Goal: Task Accomplishment & Management: Manage account settings

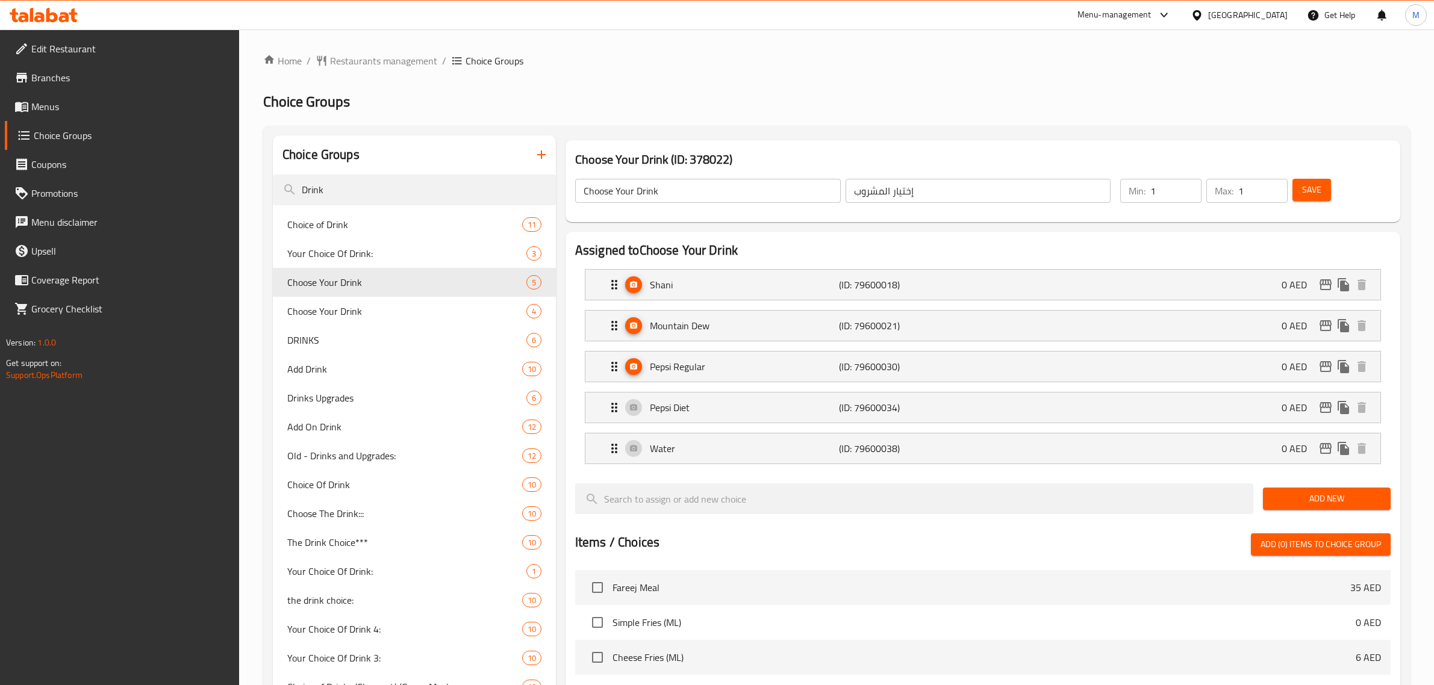
scroll to position [358, 0]
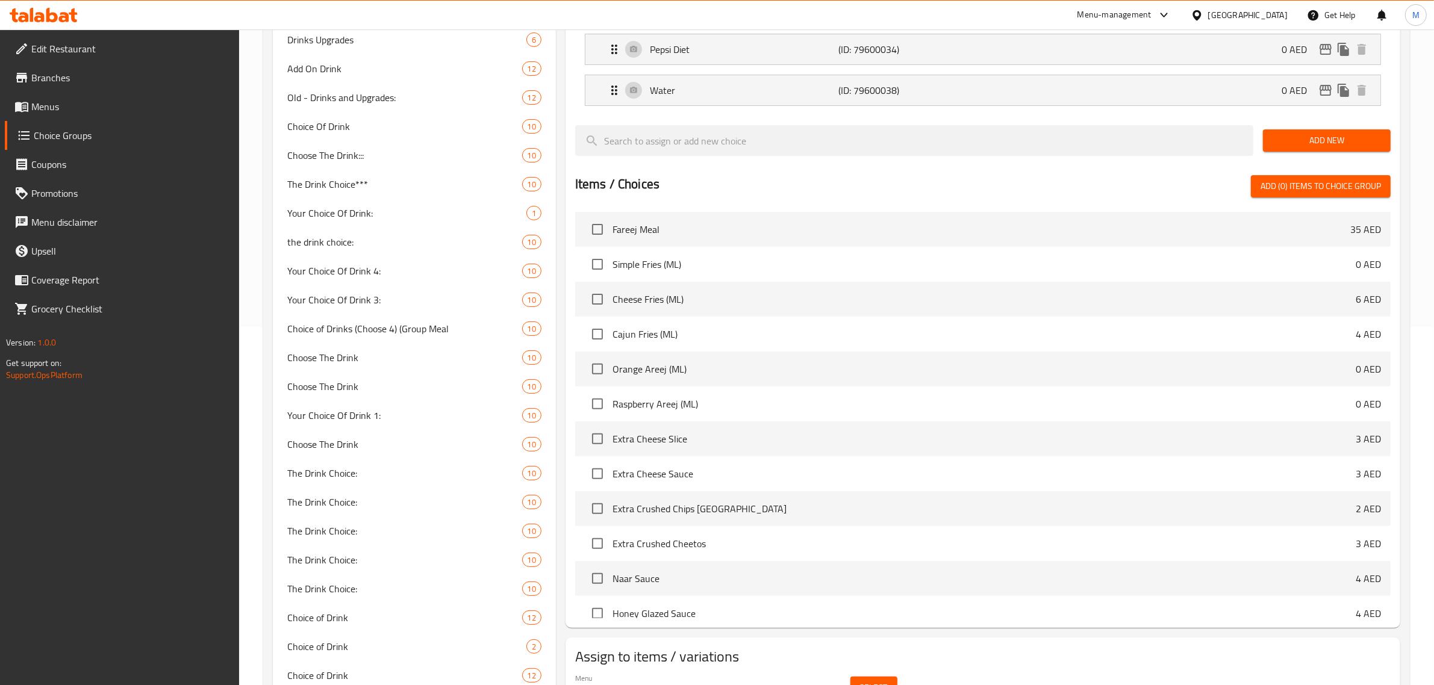
click at [1209, 21] on div "United Arab Emirates" at bounding box center [1239, 15] width 116 height 29
click at [1210, 17] on div "United Arab Emirates" at bounding box center [1247, 14] width 79 height 13
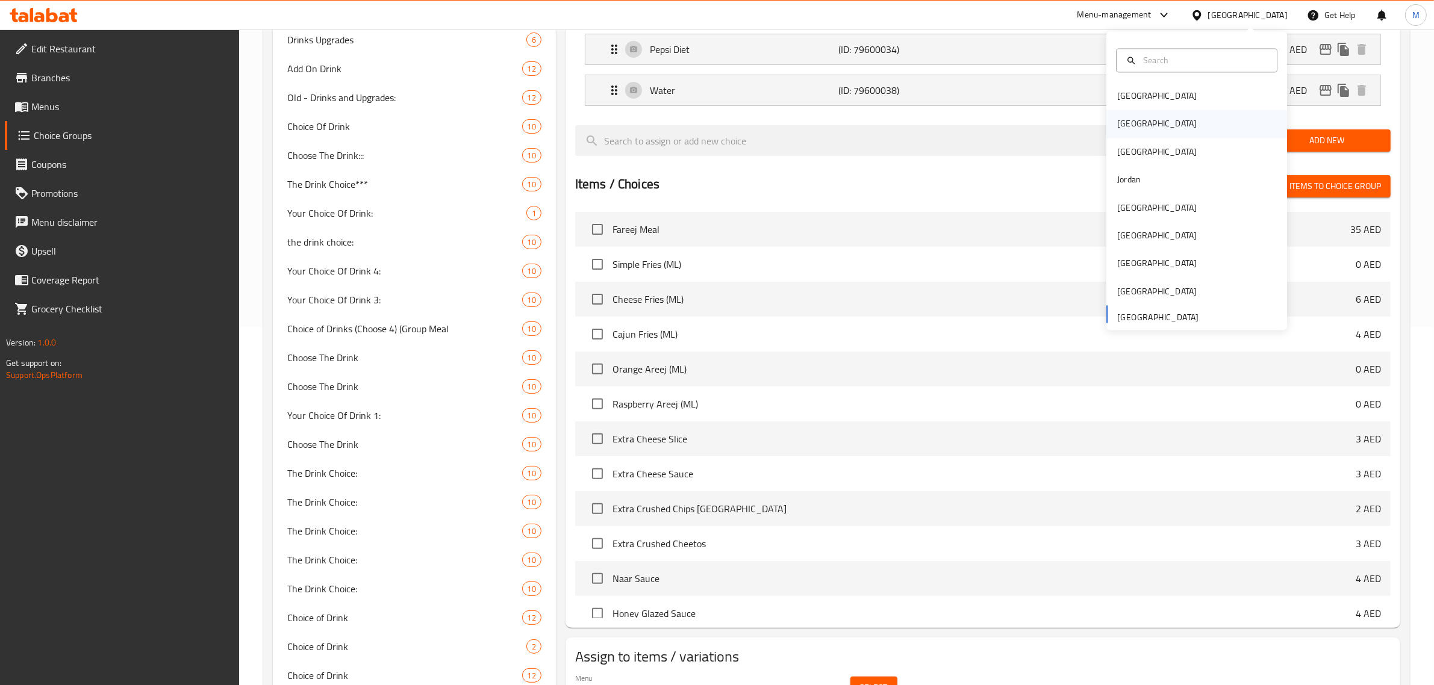
click at [1131, 128] on div "[GEOGRAPHIC_DATA]" at bounding box center [1156, 124] width 99 height 28
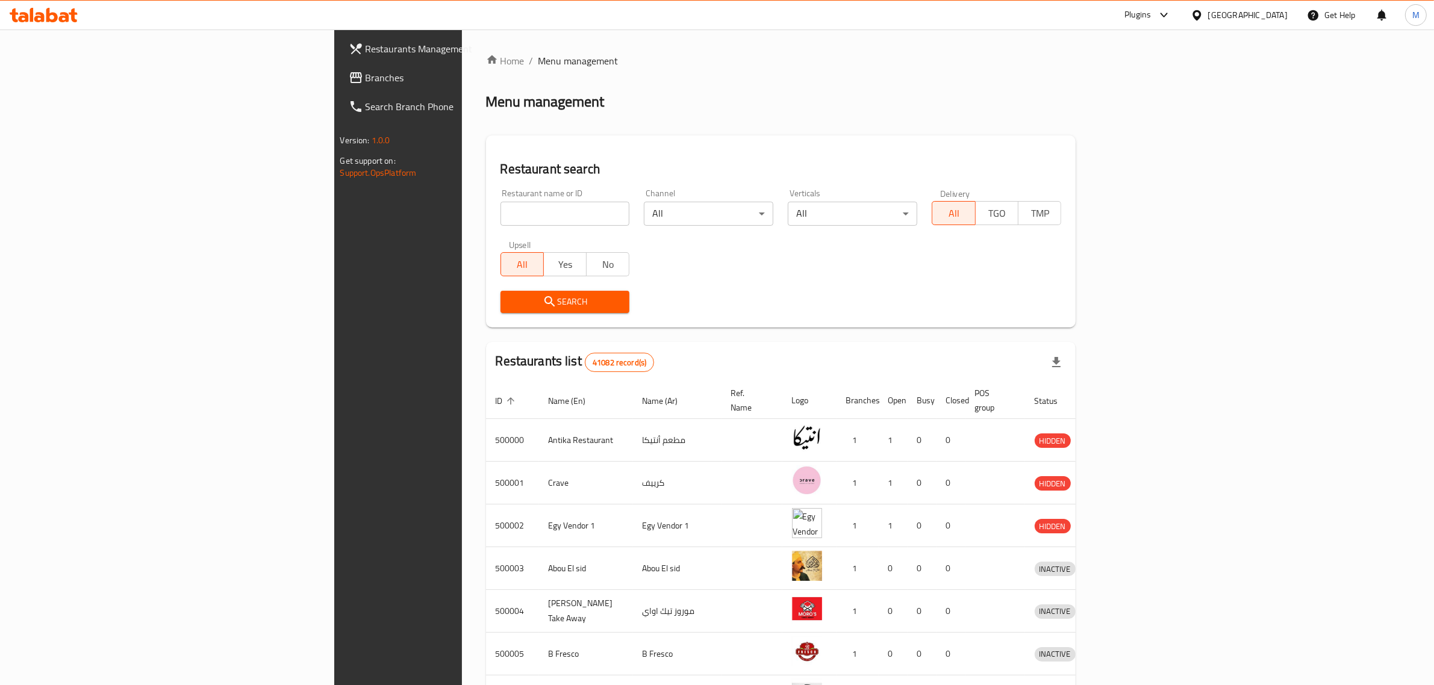
click at [365, 75] on span "Branches" at bounding box center [464, 77] width 199 height 14
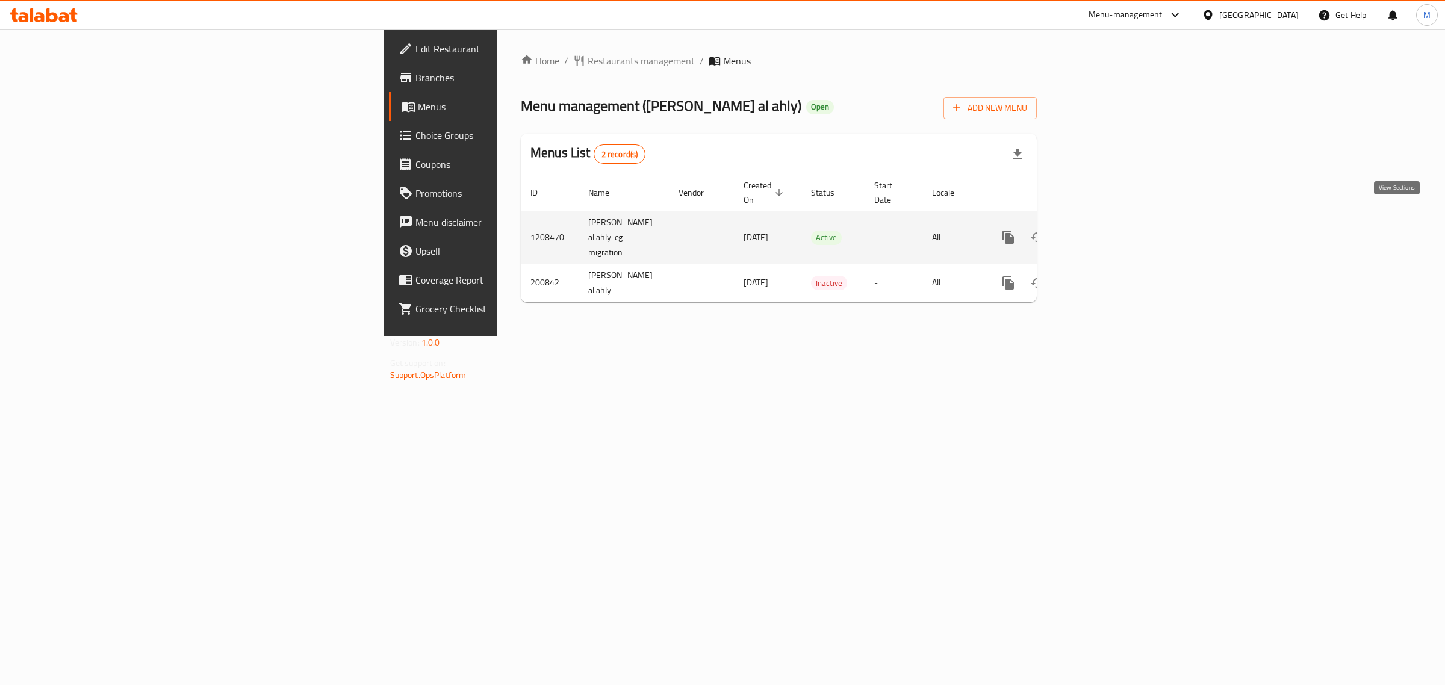
click at [1102, 230] on icon "enhanced table" at bounding box center [1095, 237] width 14 height 14
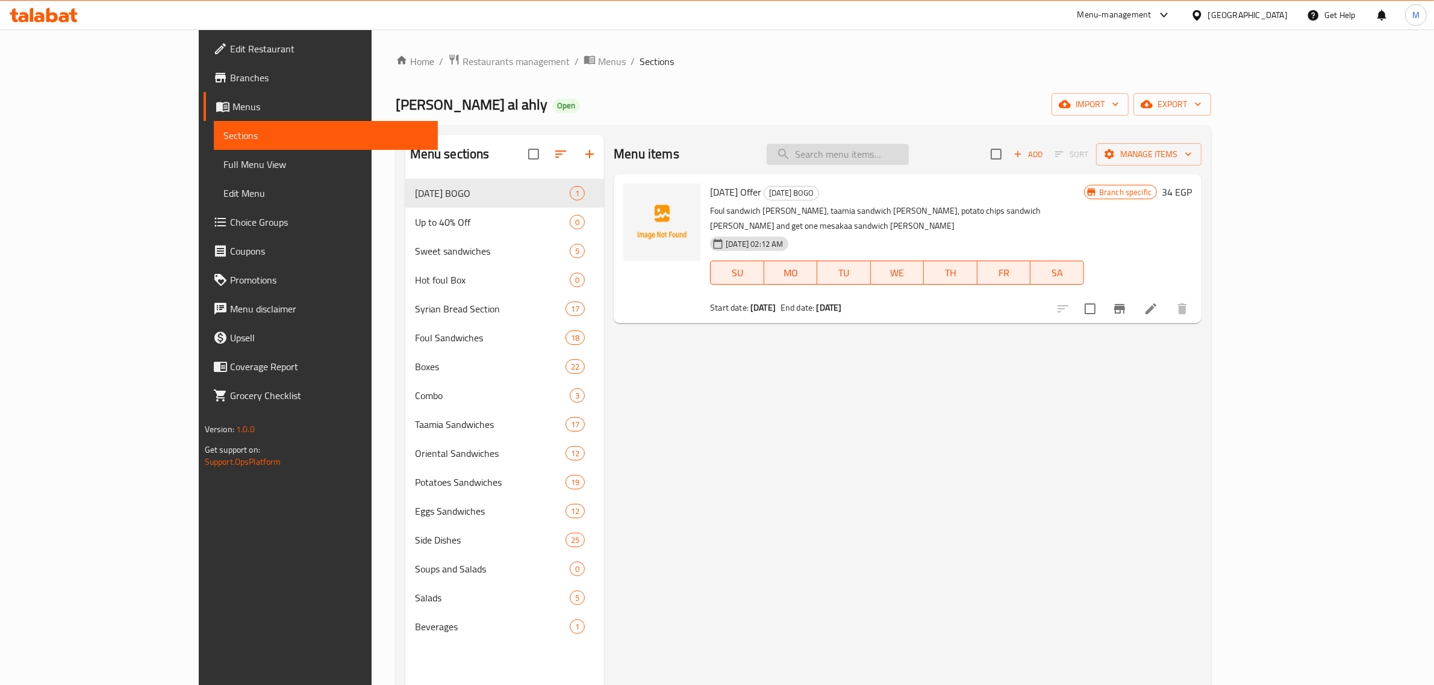
click at [890, 161] on input "search" at bounding box center [837, 154] width 142 height 21
paste input "Roumi Cheese Taamya"
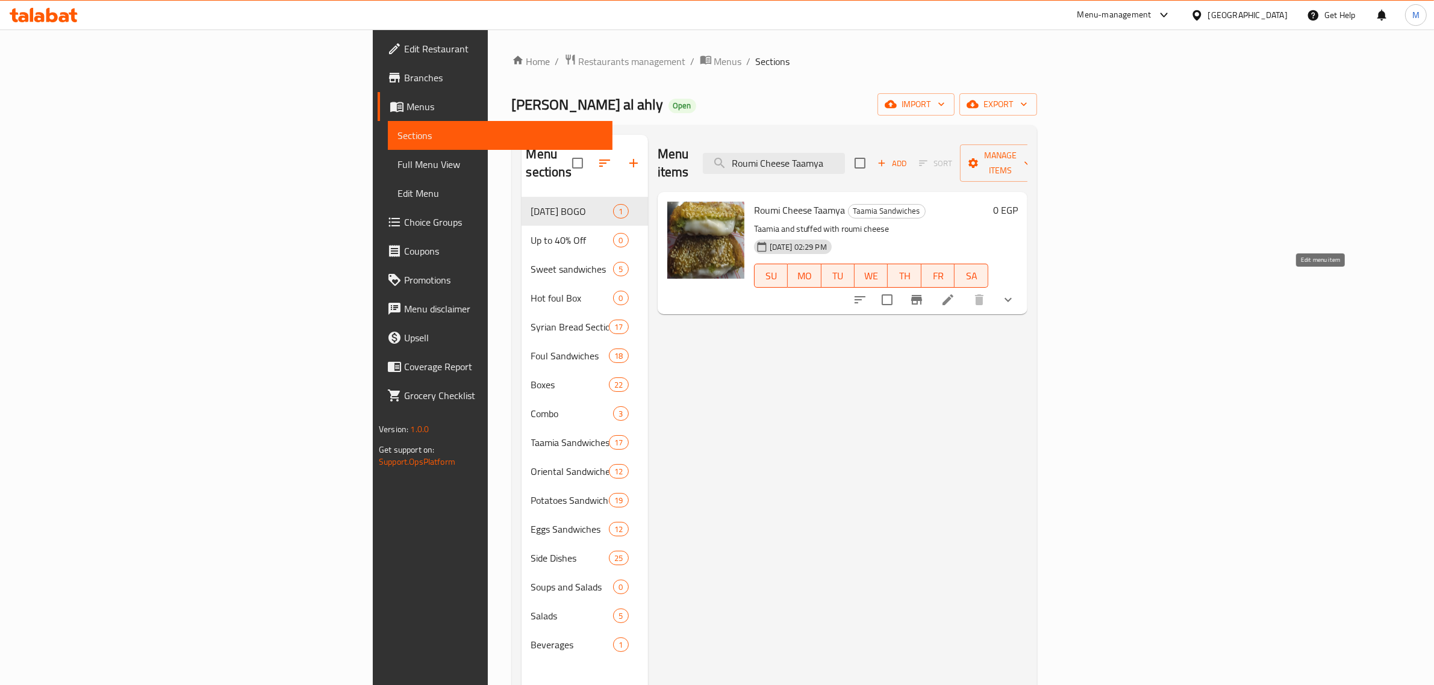
type input "Roumi Cheese Taamya"
click at [955, 293] on icon at bounding box center [947, 300] width 14 height 14
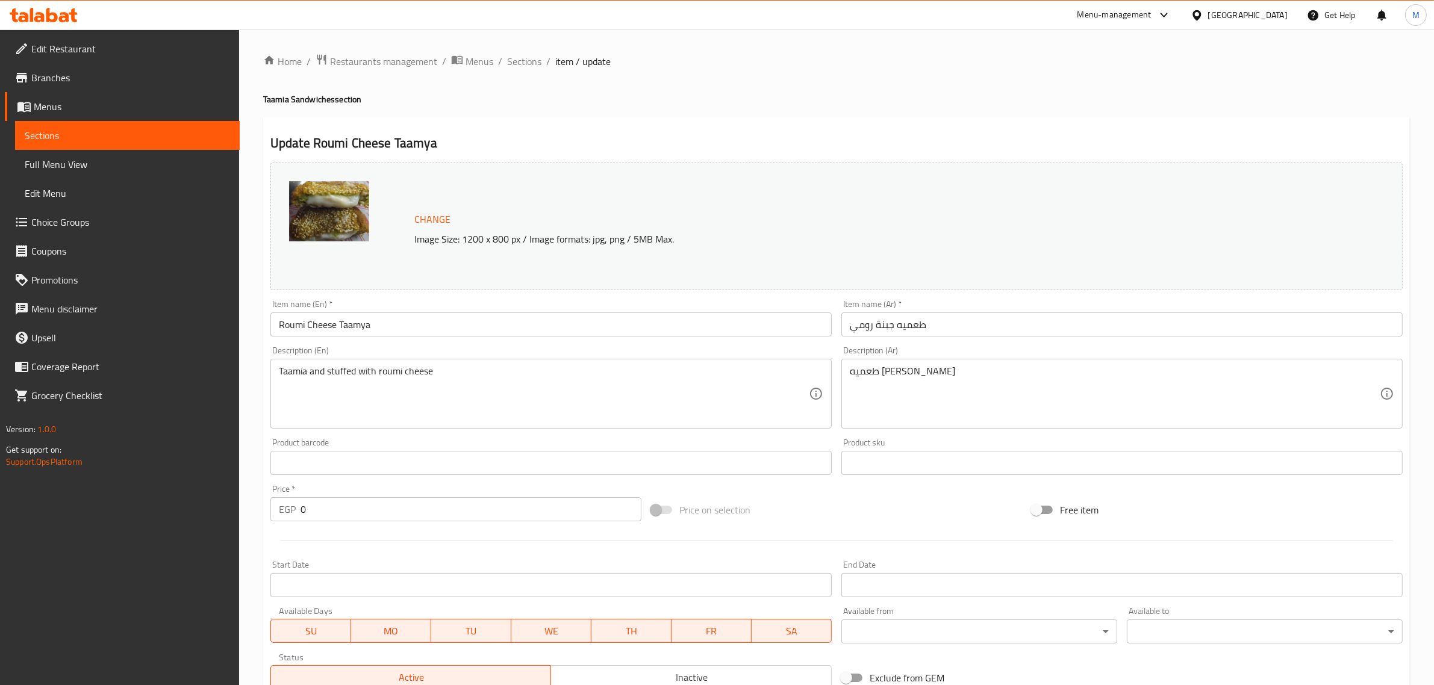
click at [473, 365] on div "Taamia and stuffed with roumi cheese Description (En)" at bounding box center [550, 394] width 561 height 70
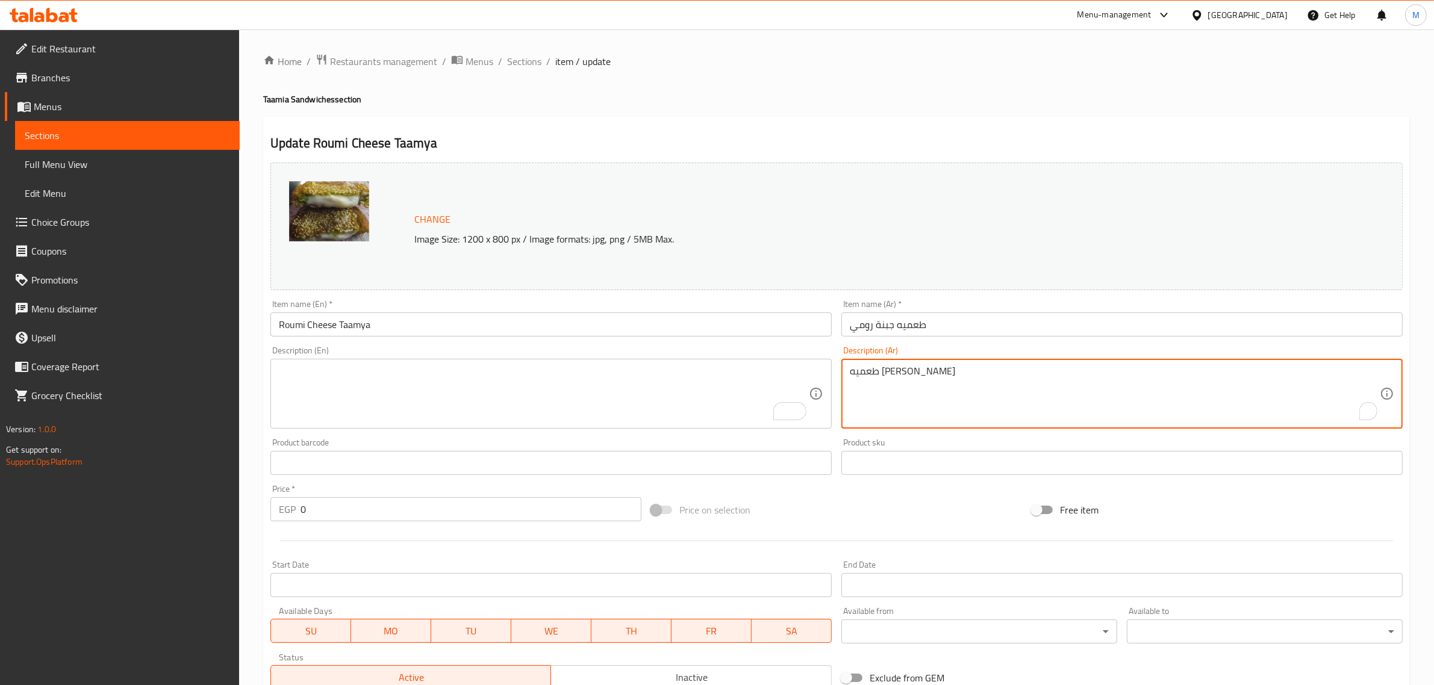
click at [887, 374] on textarea "طعميه ومحشيه جبنه رومي" at bounding box center [1115, 393] width 530 height 57
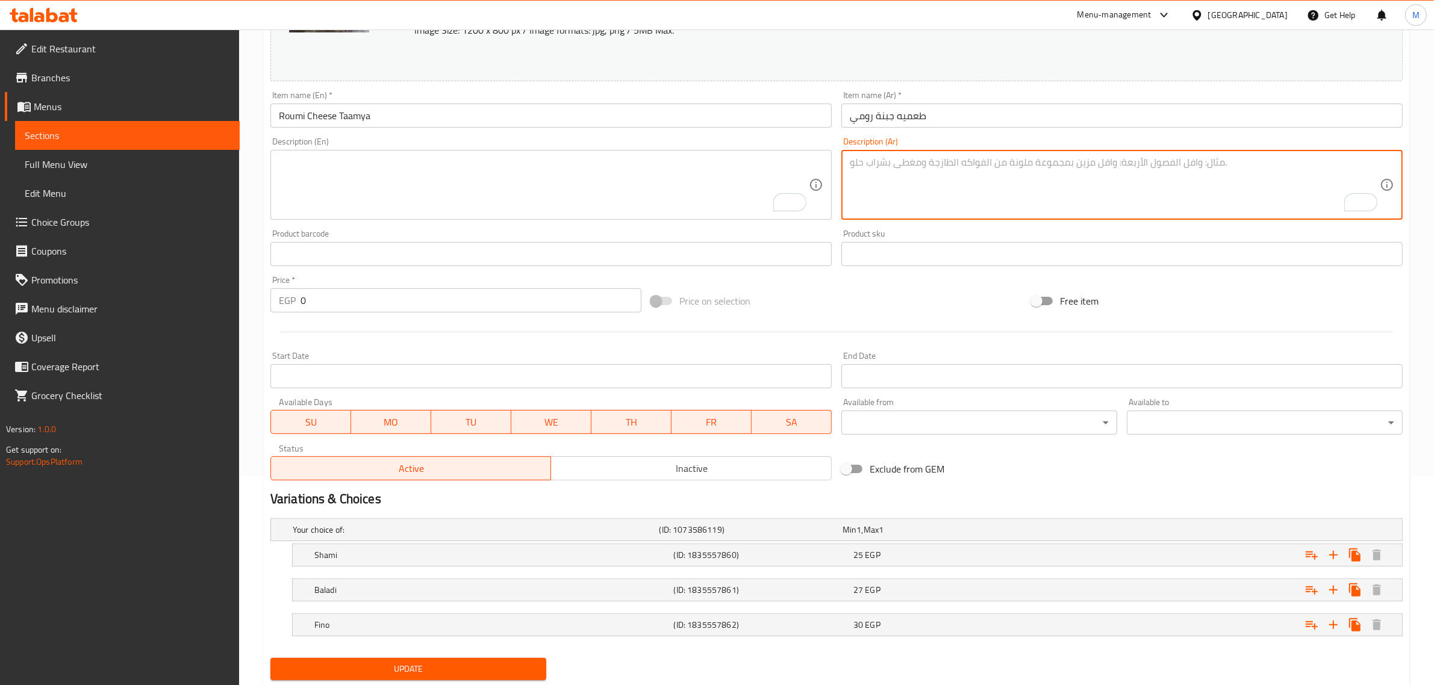
scroll to position [245, 0]
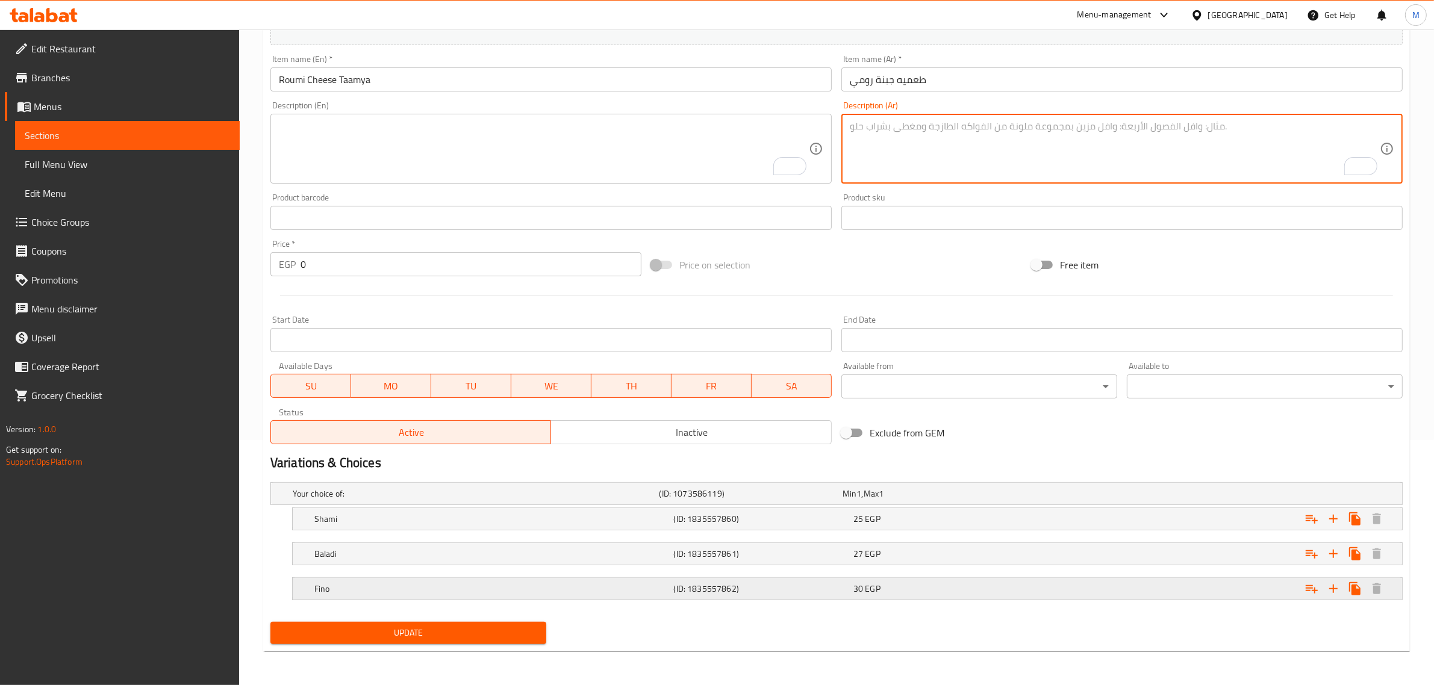
click at [565, 582] on div "Fino" at bounding box center [491, 588] width 359 height 17
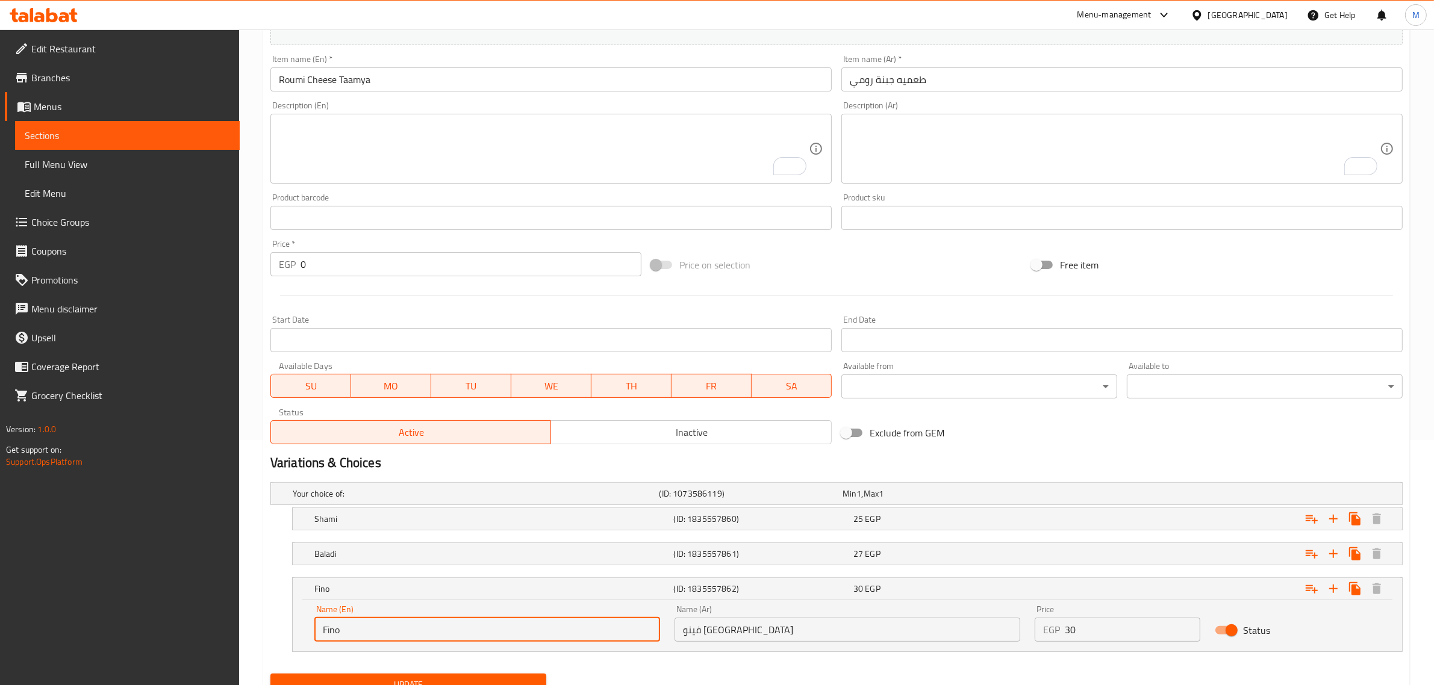
click at [317, 629] on input "Fino" at bounding box center [487, 630] width 346 height 24
type input "French Fino"
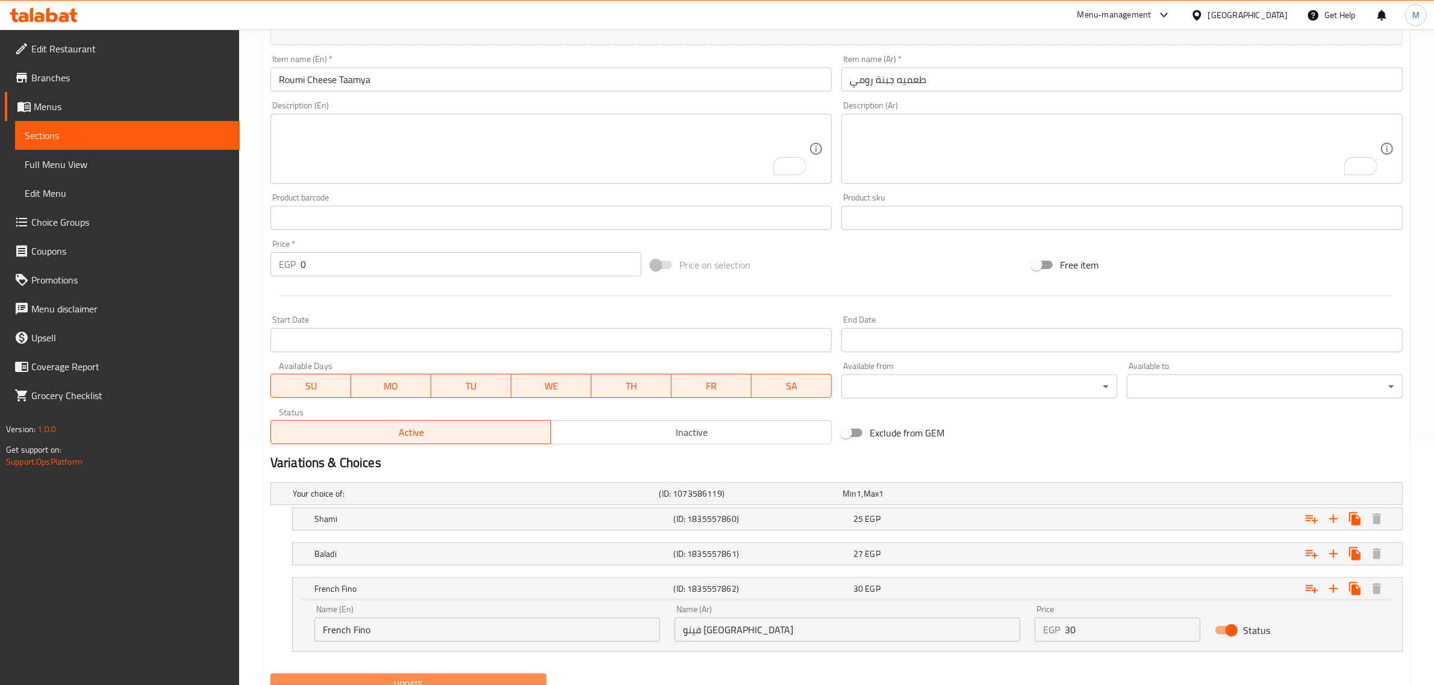
click at [363, 684] on span "Update" at bounding box center [408, 684] width 256 height 15
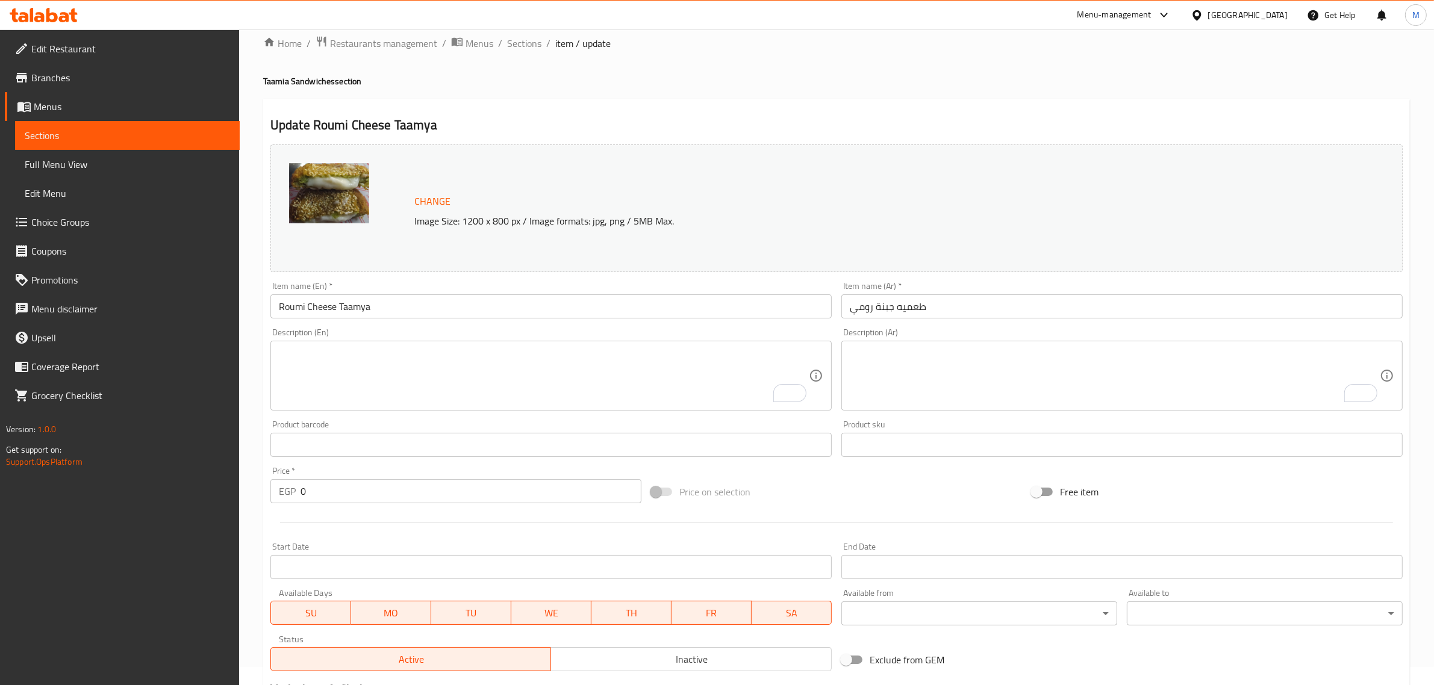
scroll to position [0, 0]
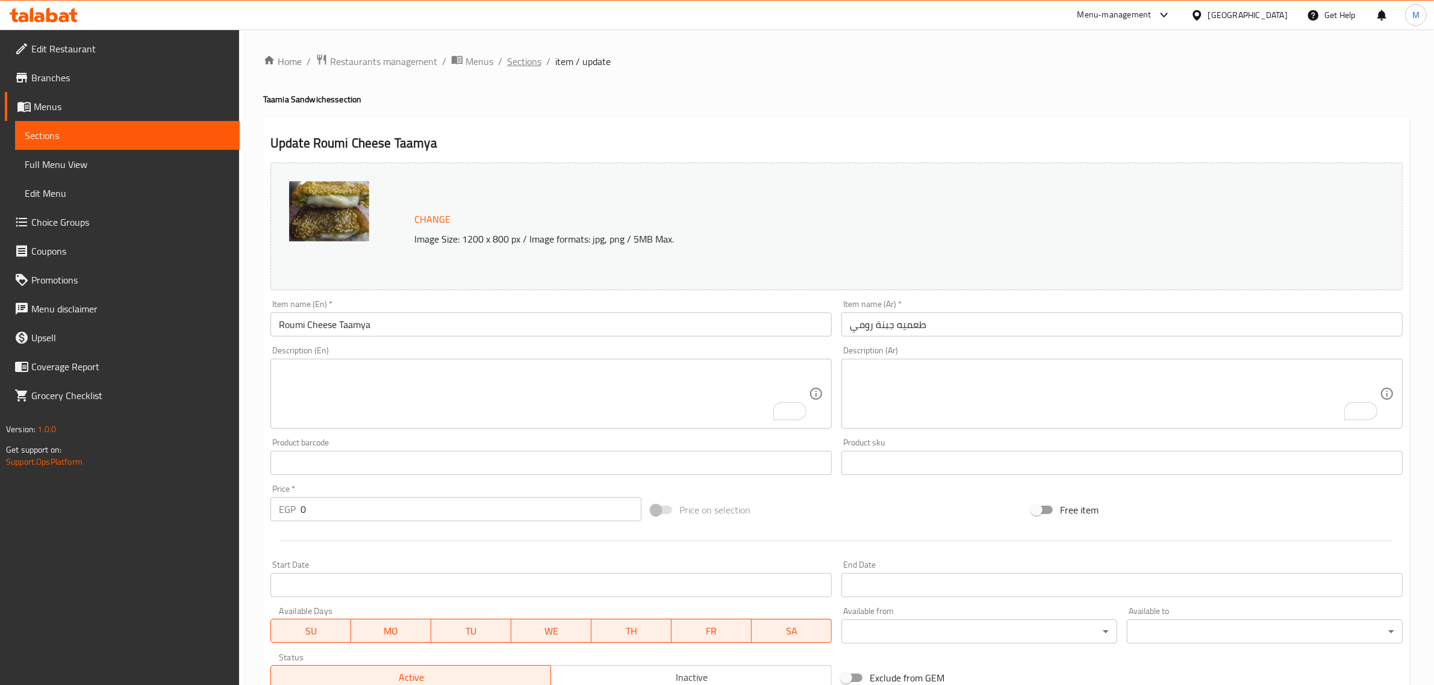
click at [518, 58] on span "Sections" at bounding box center [524, 61] width 34 height 14
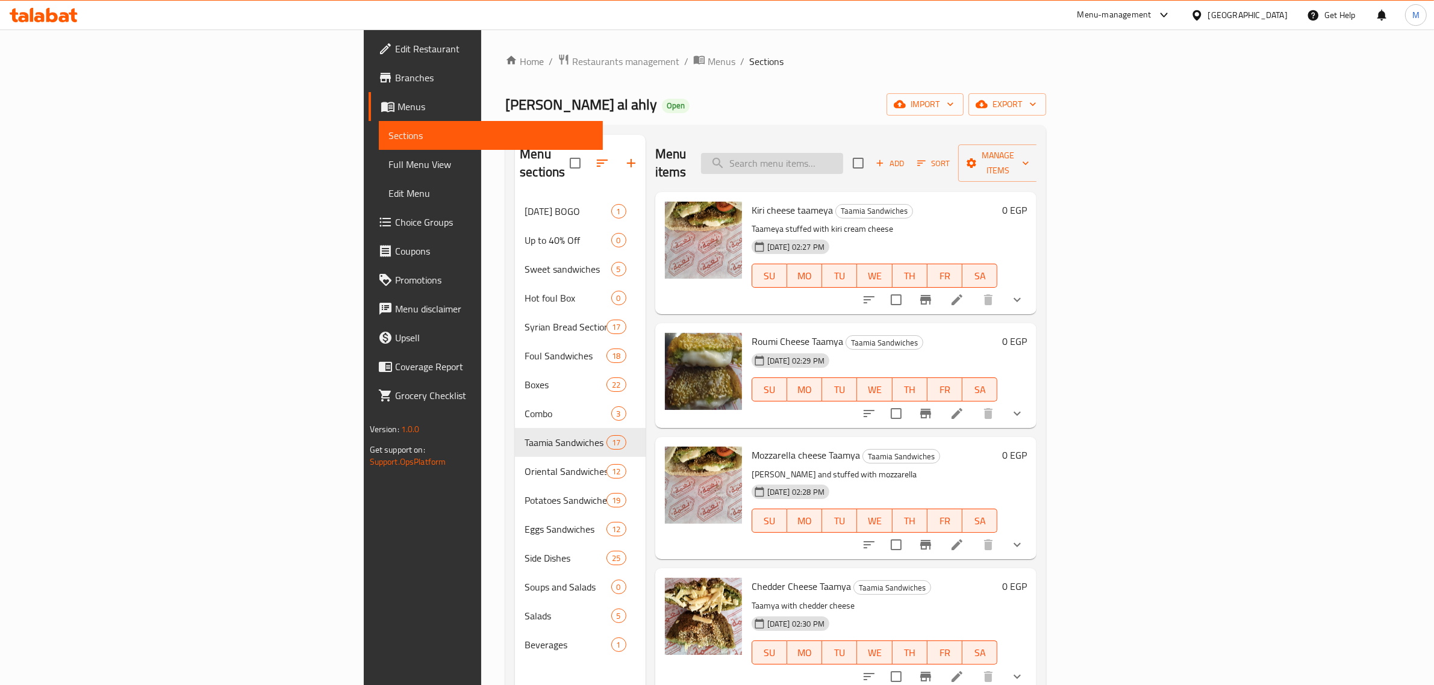
click at [843, 161] on input "search" at bounding box center [772, 163] width 142 height 21
paste input "Mozzarella cheese Taamya"
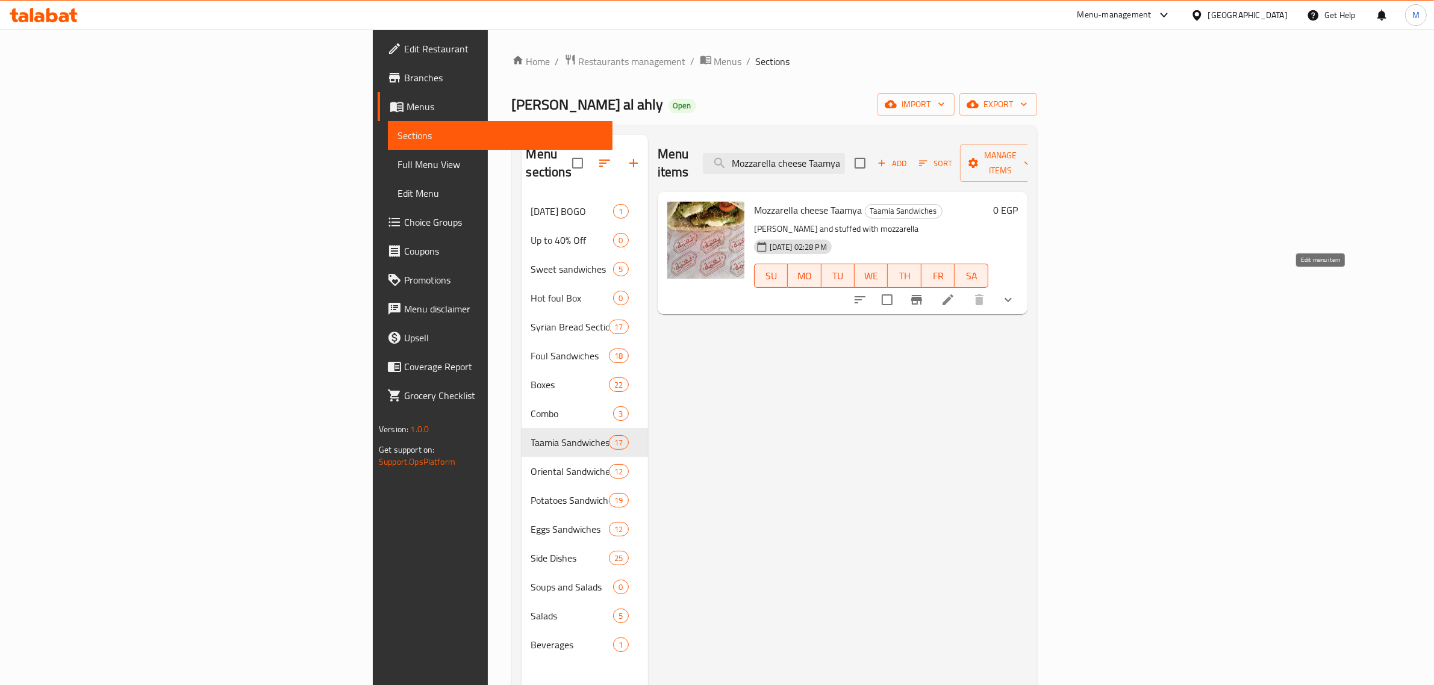
type input "Mozzarella cheese Taamya"
click at [955, 293] on icon at bounding box center [947, 300] width 14 height 14
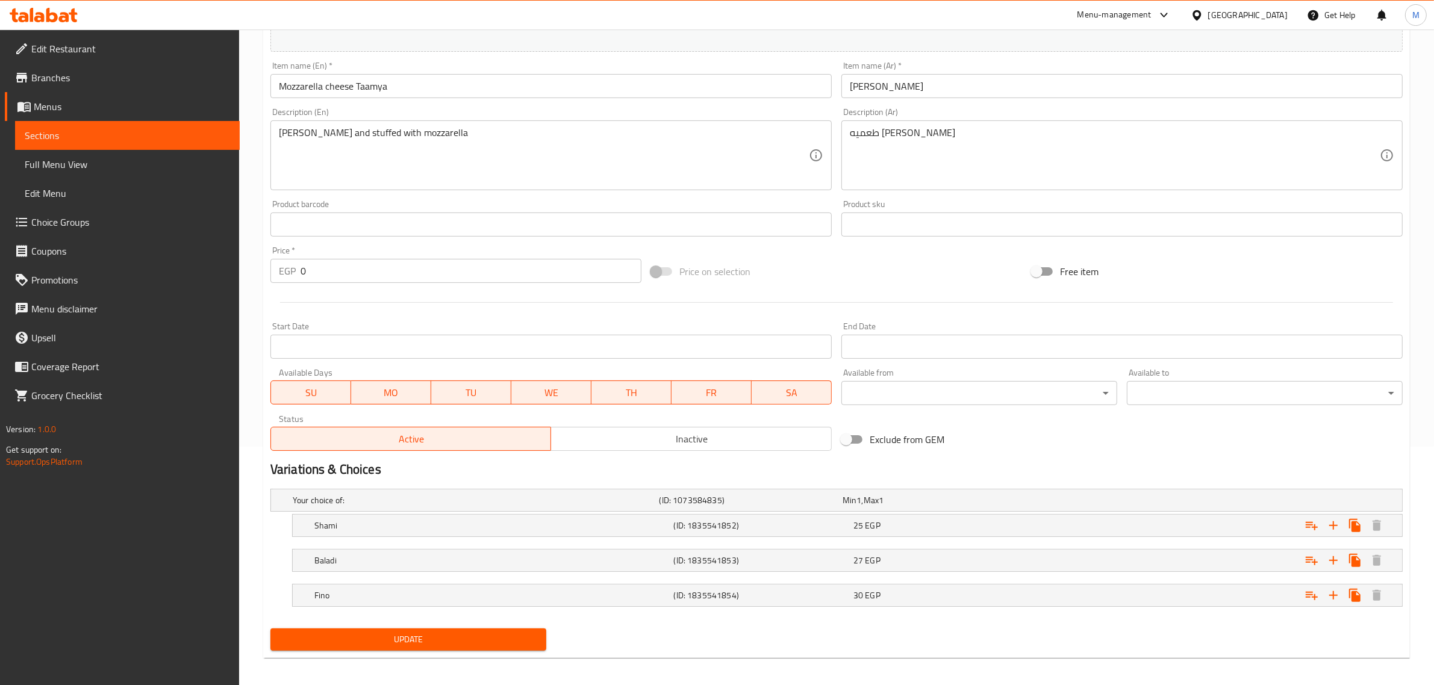
scroll to position [245, 0]
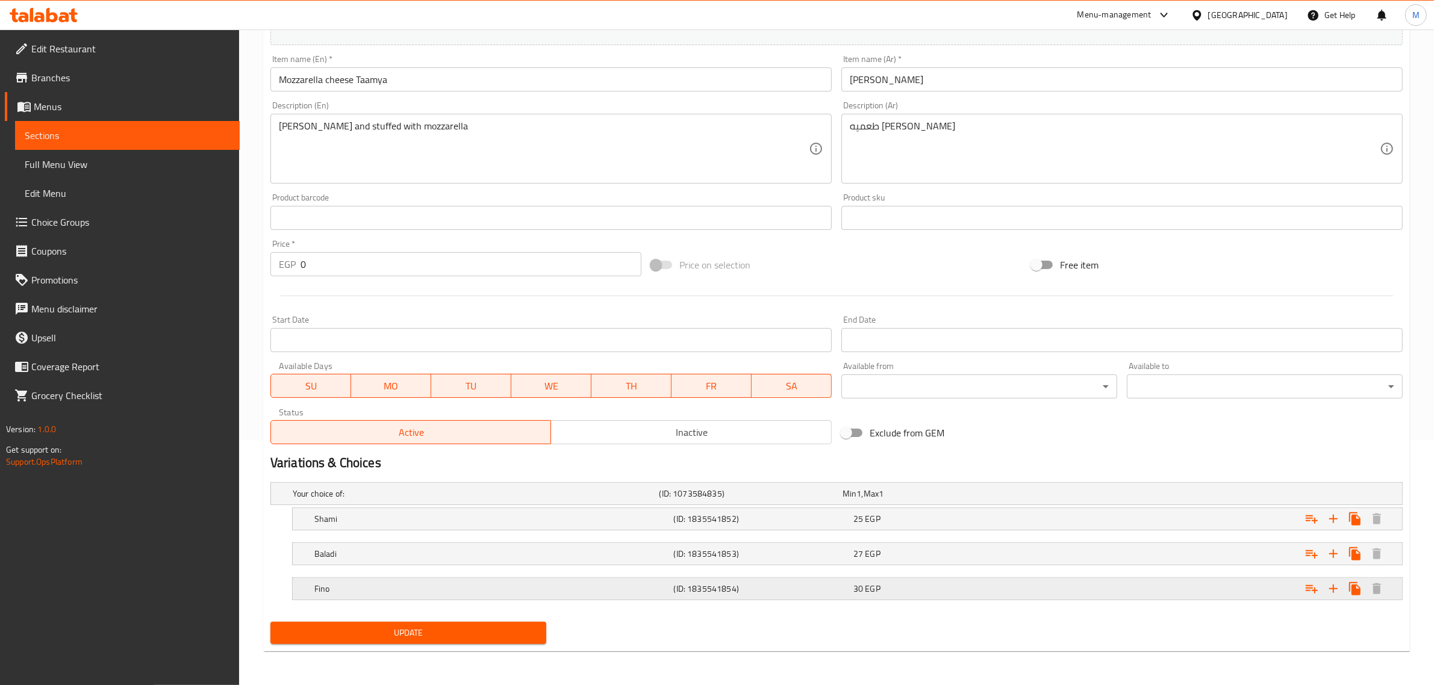
click at [576, 594] on h5 "Fino" at bounding box center [491, 589] width 355 height 12
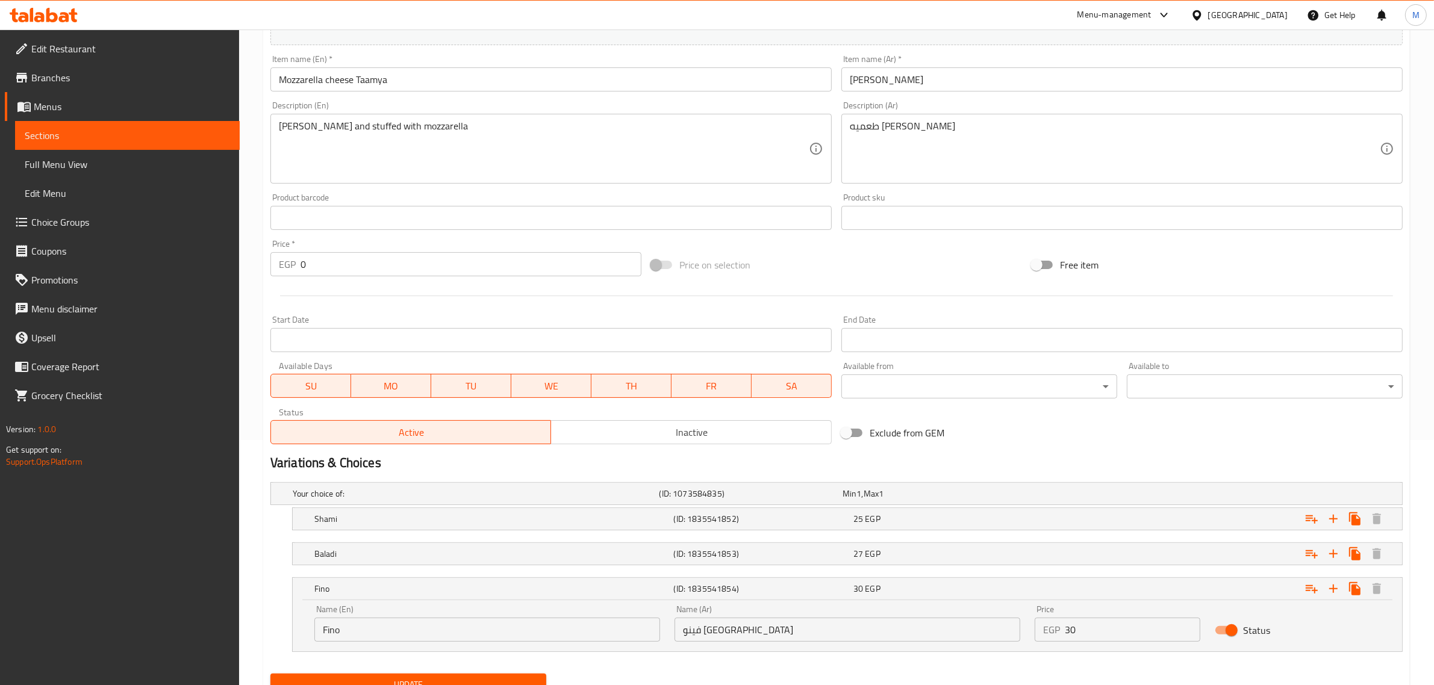
click at [322, 628] on input "Fino" at bounding box center [487, 630] width 346 height 24
type input "French Fino"
click at [405, 679] on span "Update" at bounding box center [408, 684] width 256 height 15
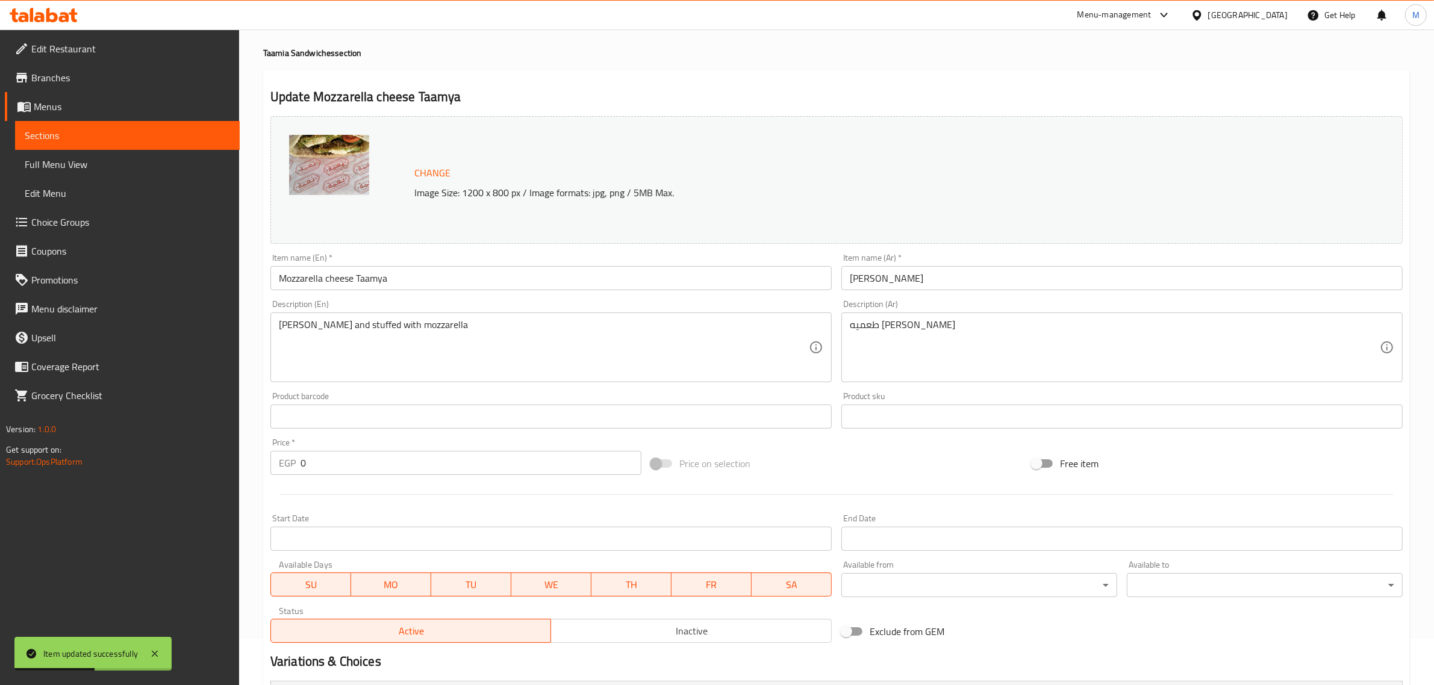
scroll to position [0, 0]
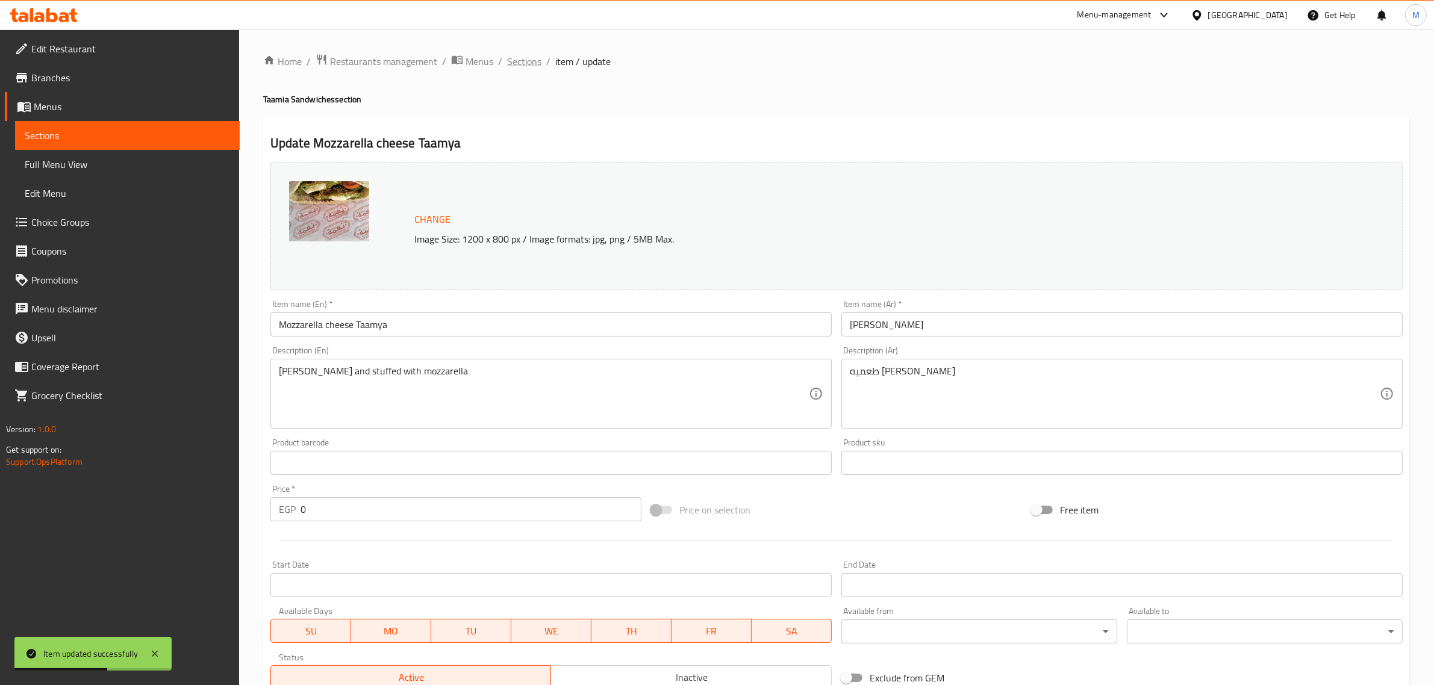
click at [530, 65] on span "Sections" at bounding box center [524, 61] width 34 height 14
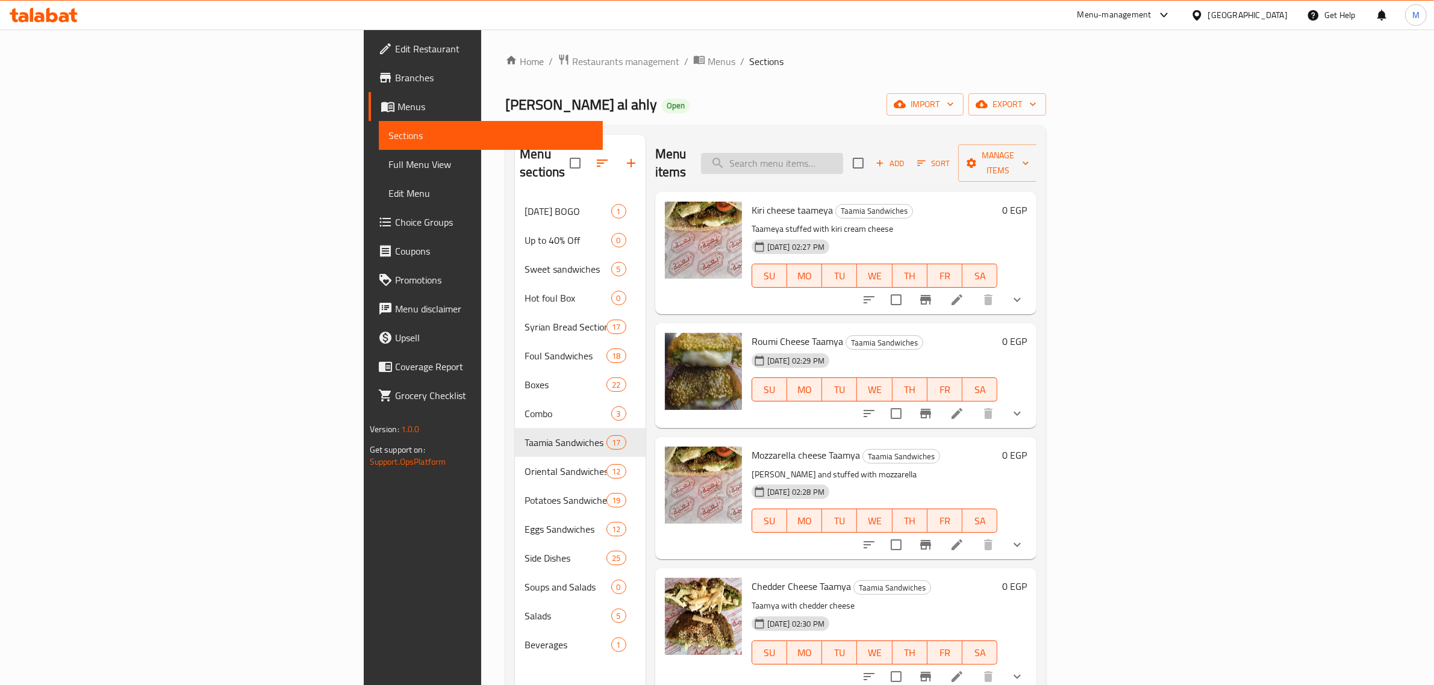
click at [843, 153] on input "search" at bounding box center [772, 163] width 142 height 21
paste input "Chedder Cheese Taamya"
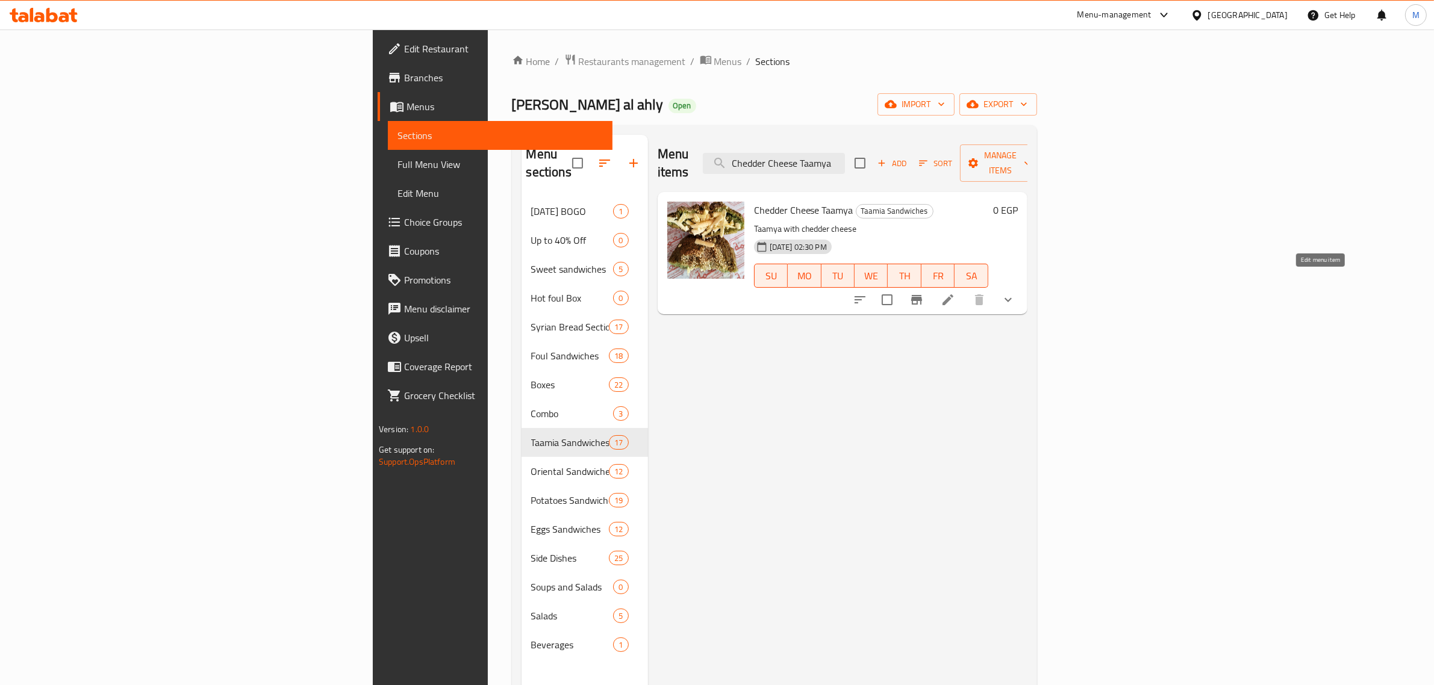
type input "Chedder Cheese Taamya"
click at [955, 293] on icon at bounding box center [947, 300] width 14 height 14
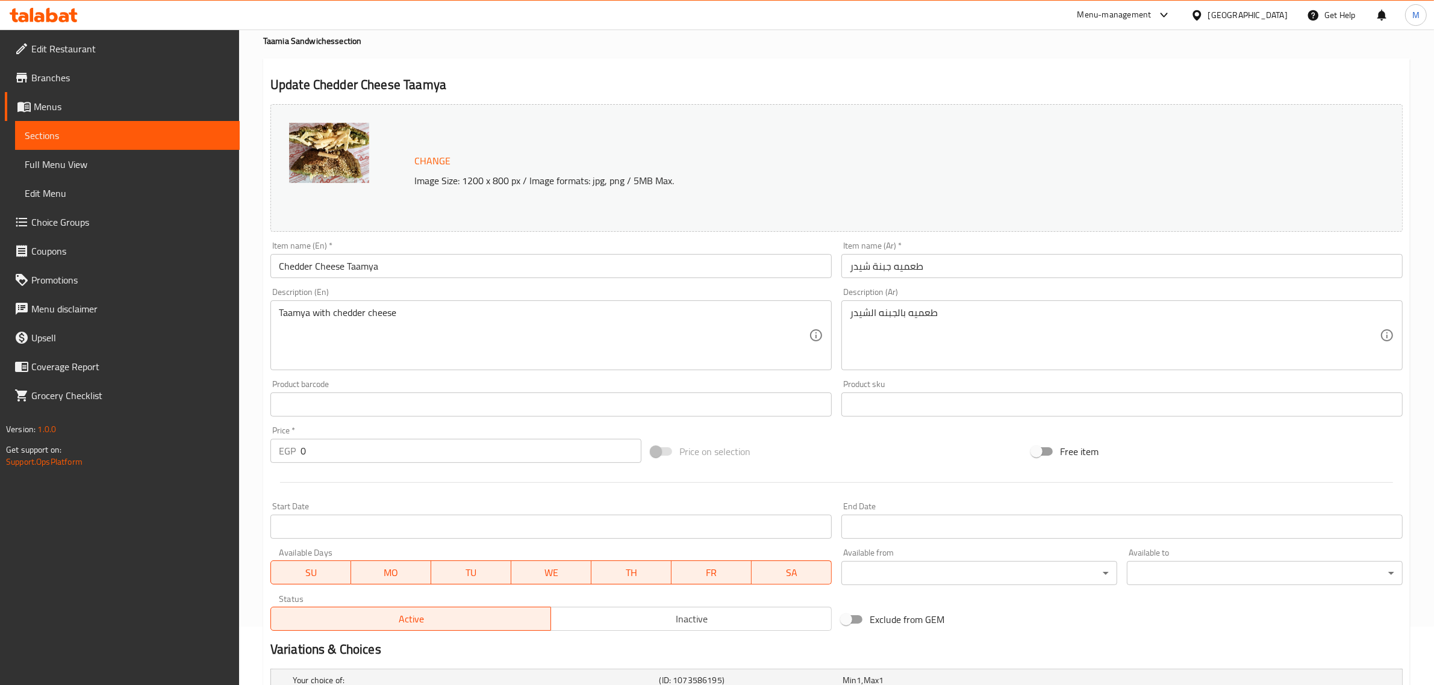
scroll to position [151, 0]
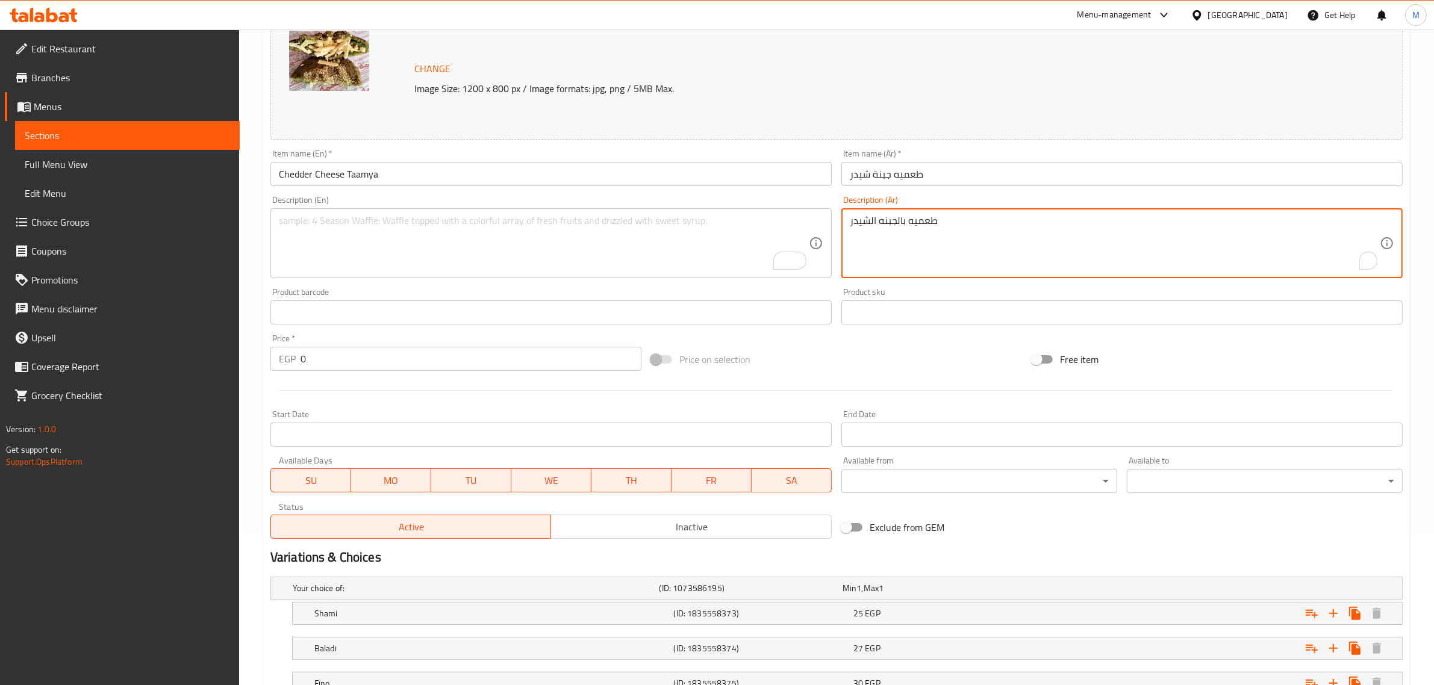
drag, startPoint x: 986, startPoint y: 224, endPoint x: 763, endPoint y: 225, distance: 222.2
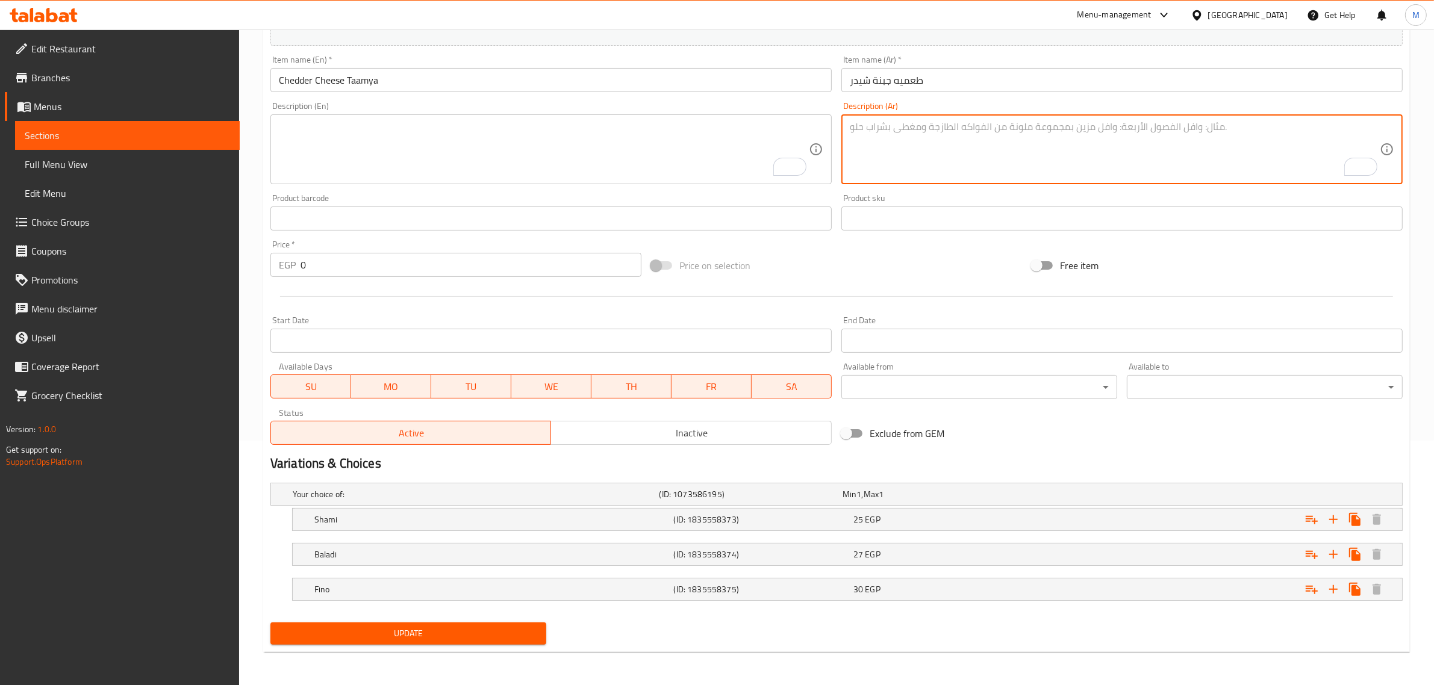
scroll to position [245, 0]
click at [533, 588] on h5 "Fino" at bounding box center [491, 589] width 355 height 12
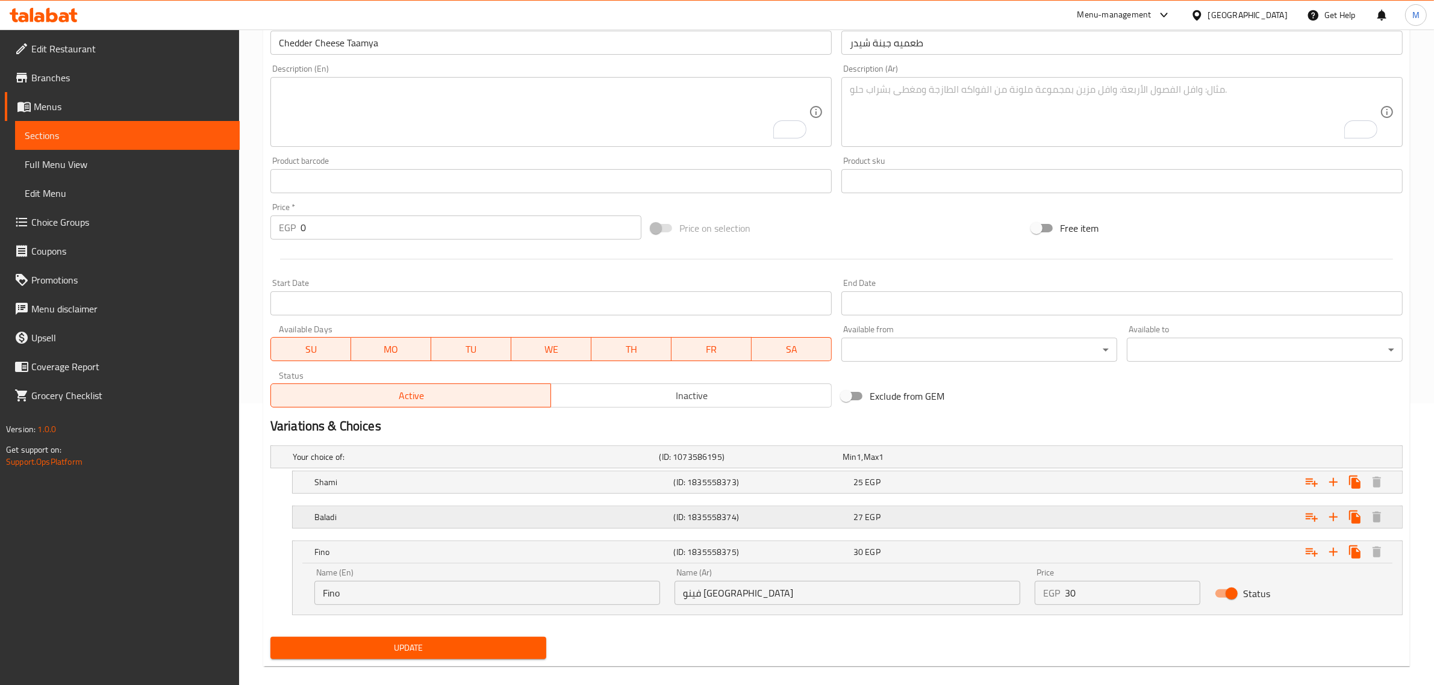
scroll to position [297, 0]
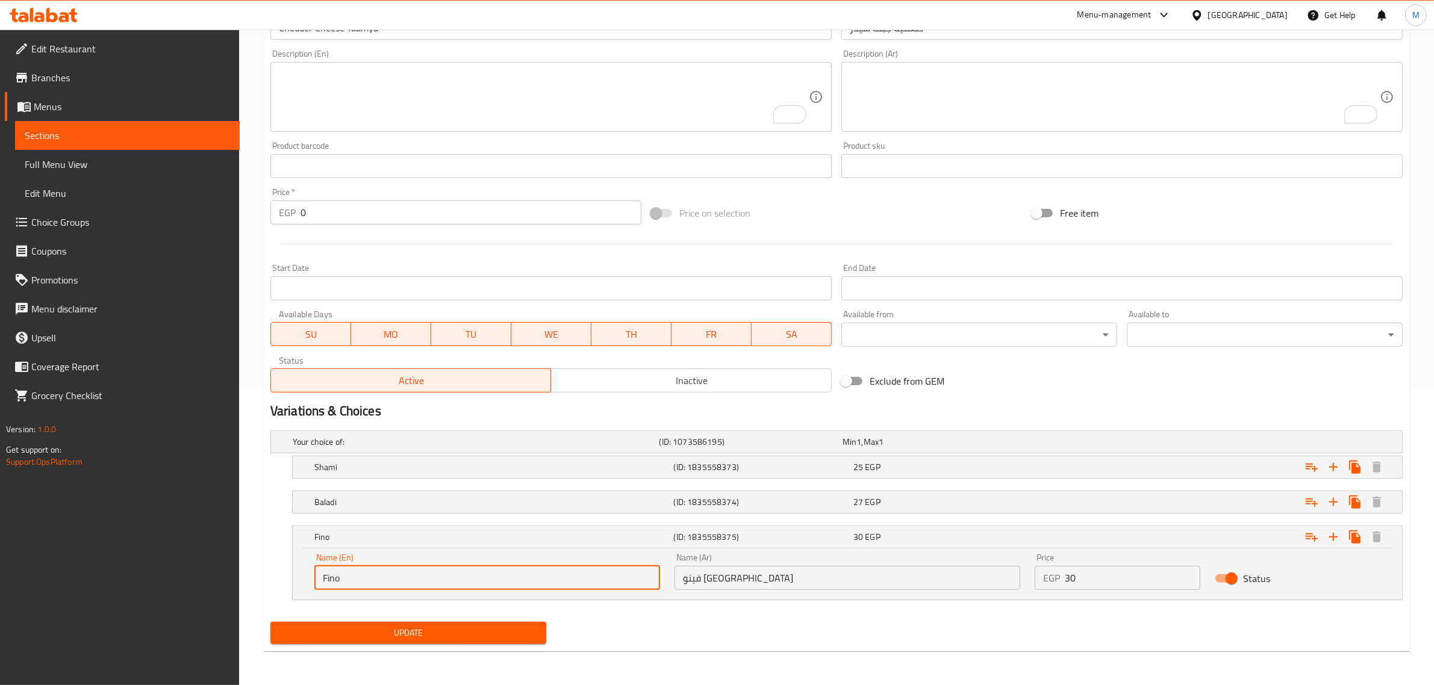
click at [323, 582] on input "Fino" at bounding box center [487, 578] width 346 height 24
type input "French Fino"
click at [365, 633] on span "Update" at bounding box center [408, 633] width 256 height 15
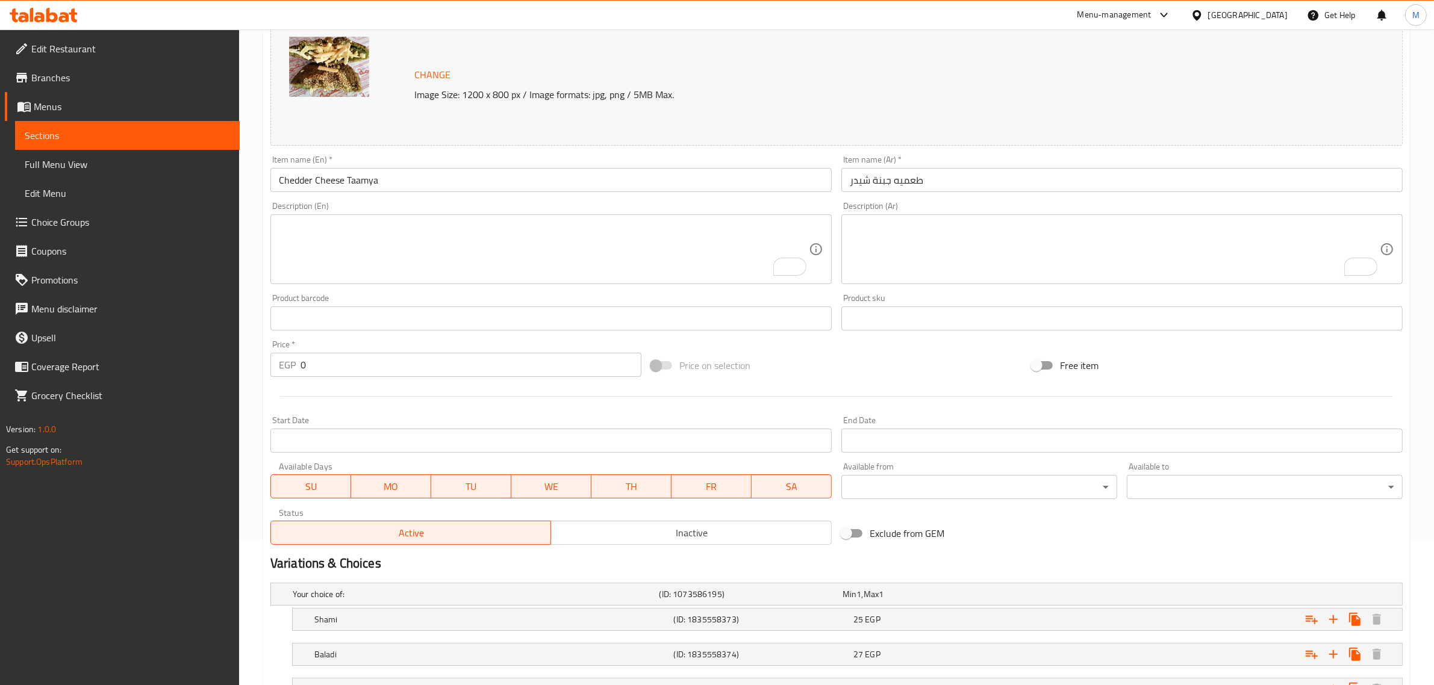
scroll to position [0, 0]
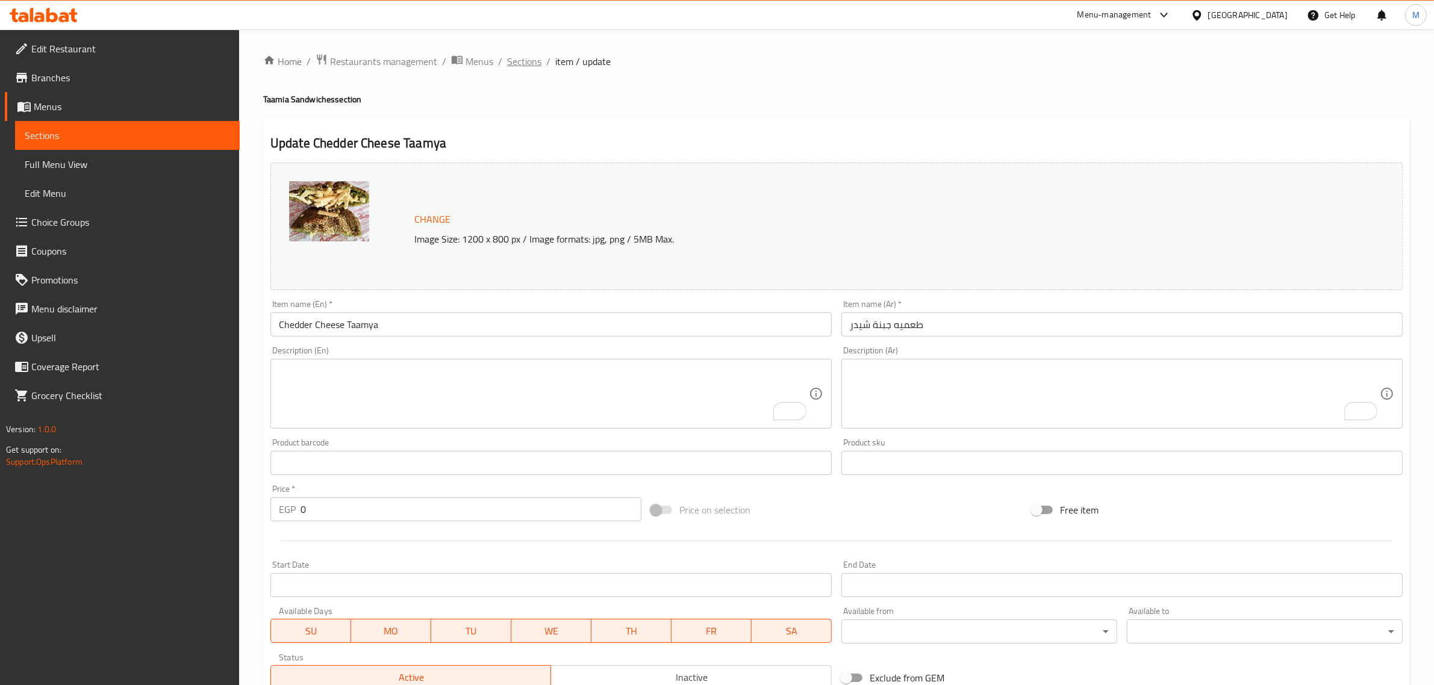
click at [511, 63] on span "Sections" at bounding box center [524, 61] width 34 height 14
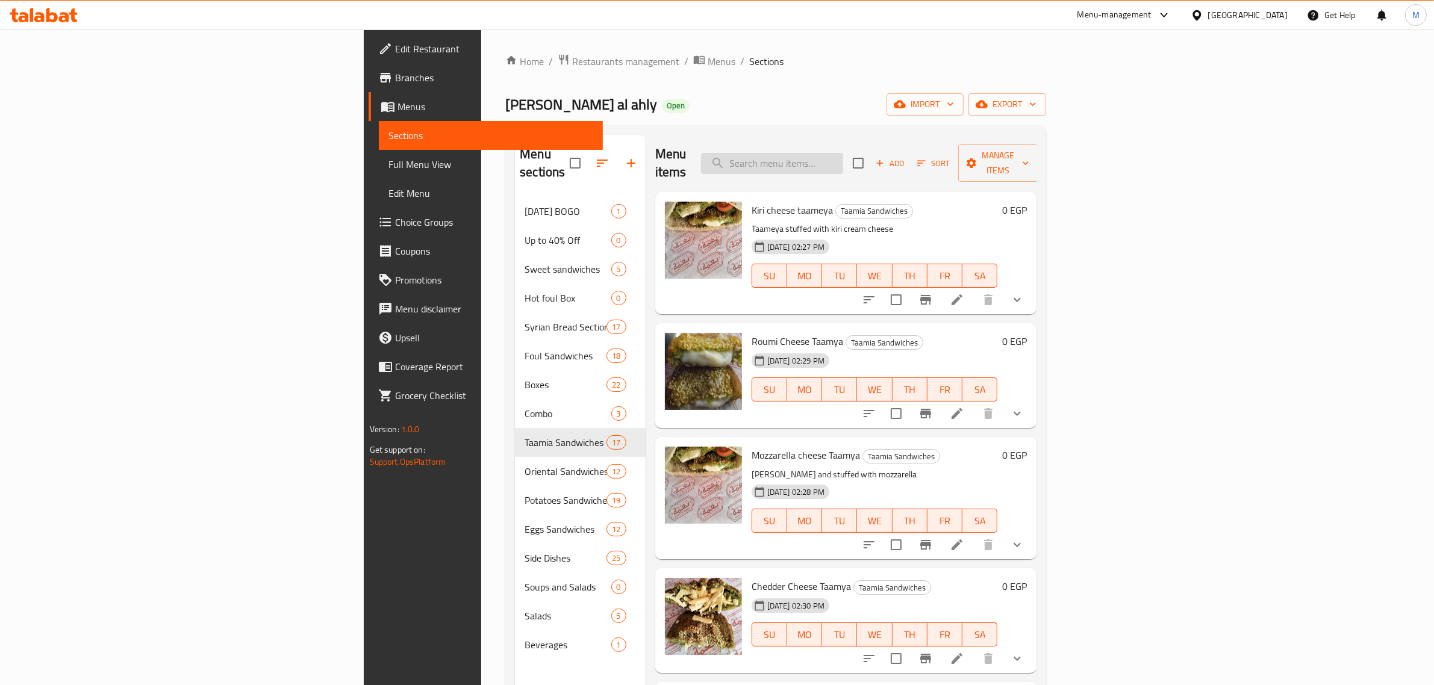
click at [843, 153] on input "search" at bounding box center [772, 163] width 142 height 21
paste input "Taamia Sandwich"
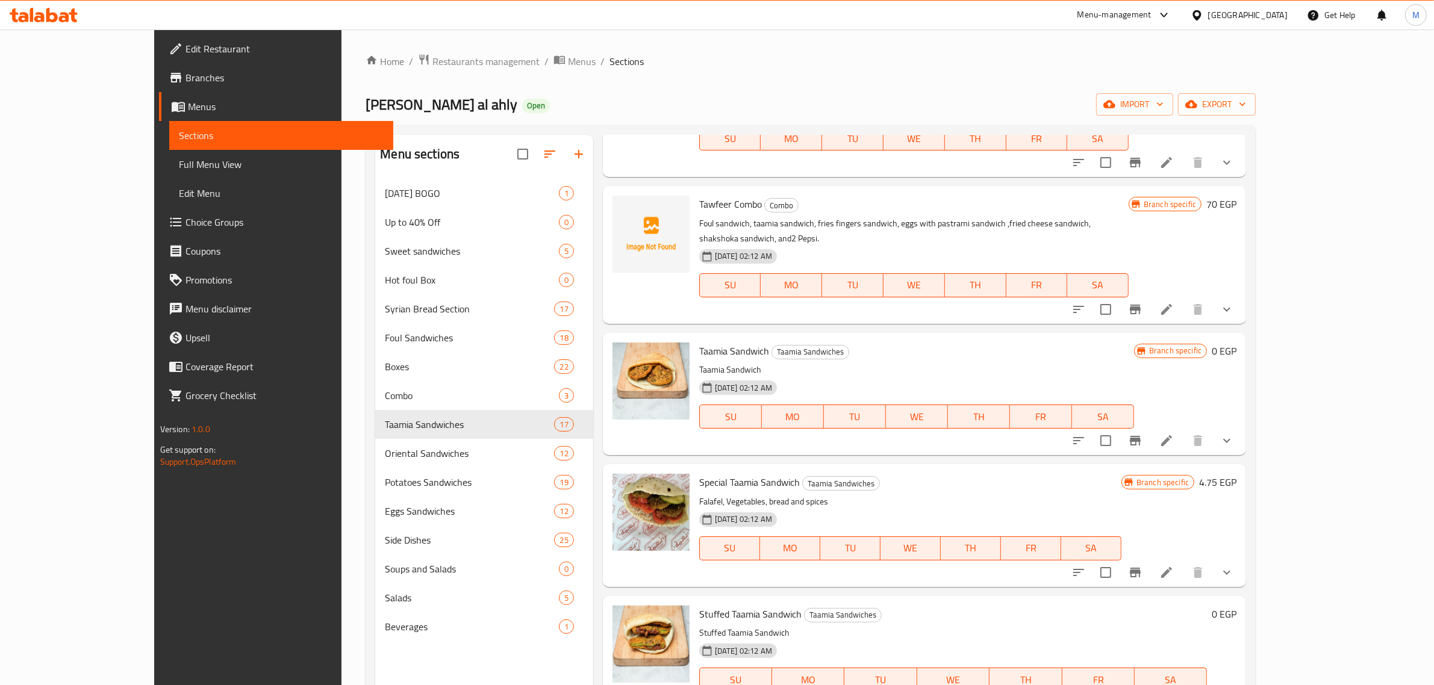
scroll to position [452, 0]
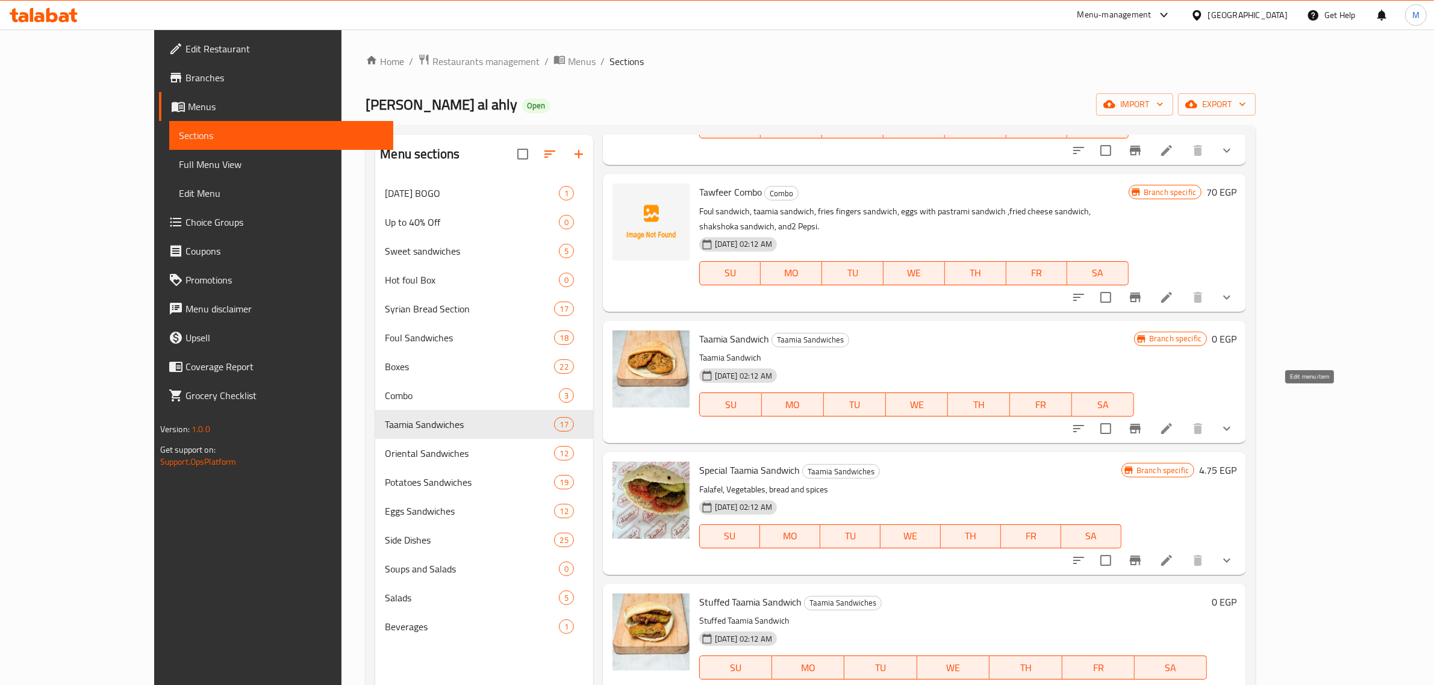
type input "Taamia Sandwich"
click at [1172, 423] on icon at bounding box center [1166, 428] width 11 height 11
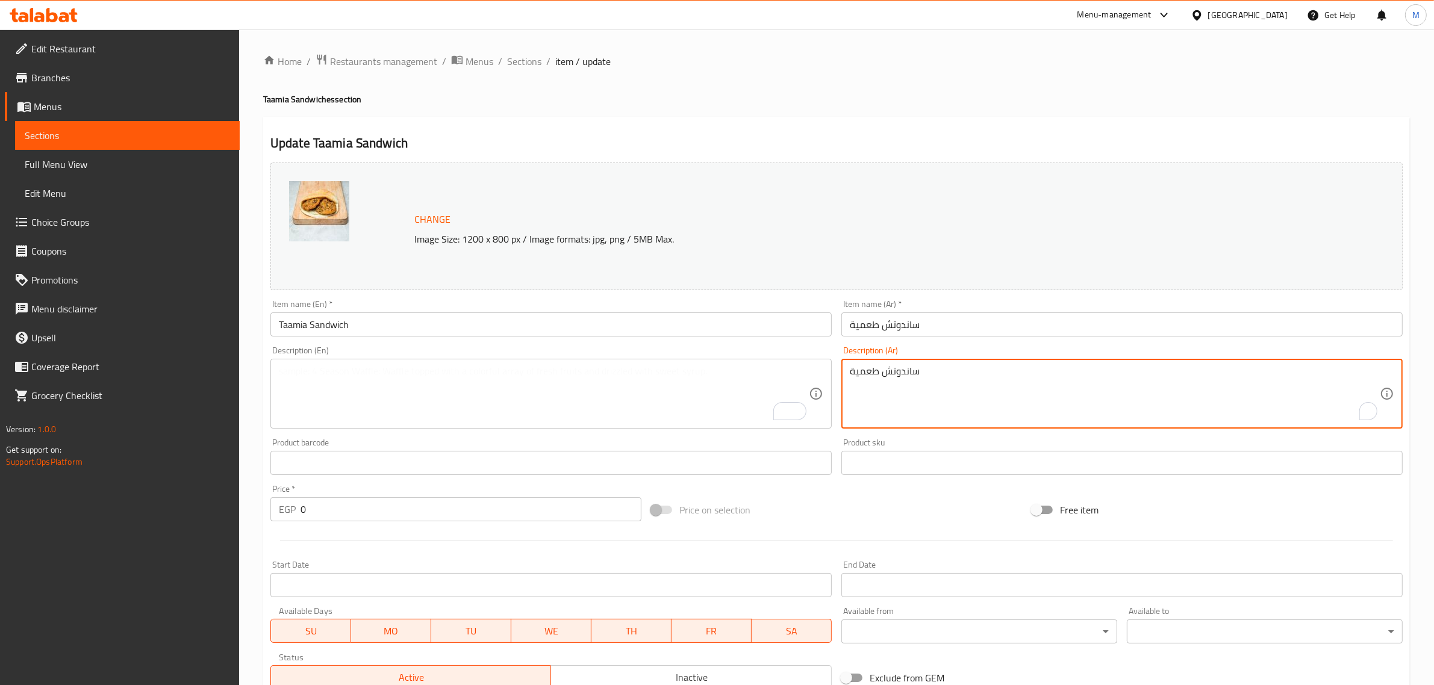
drag, startPoint x: 1030, startPoint y: 374, endPoint x: 813, endPoint y: 359, distance: 217.2
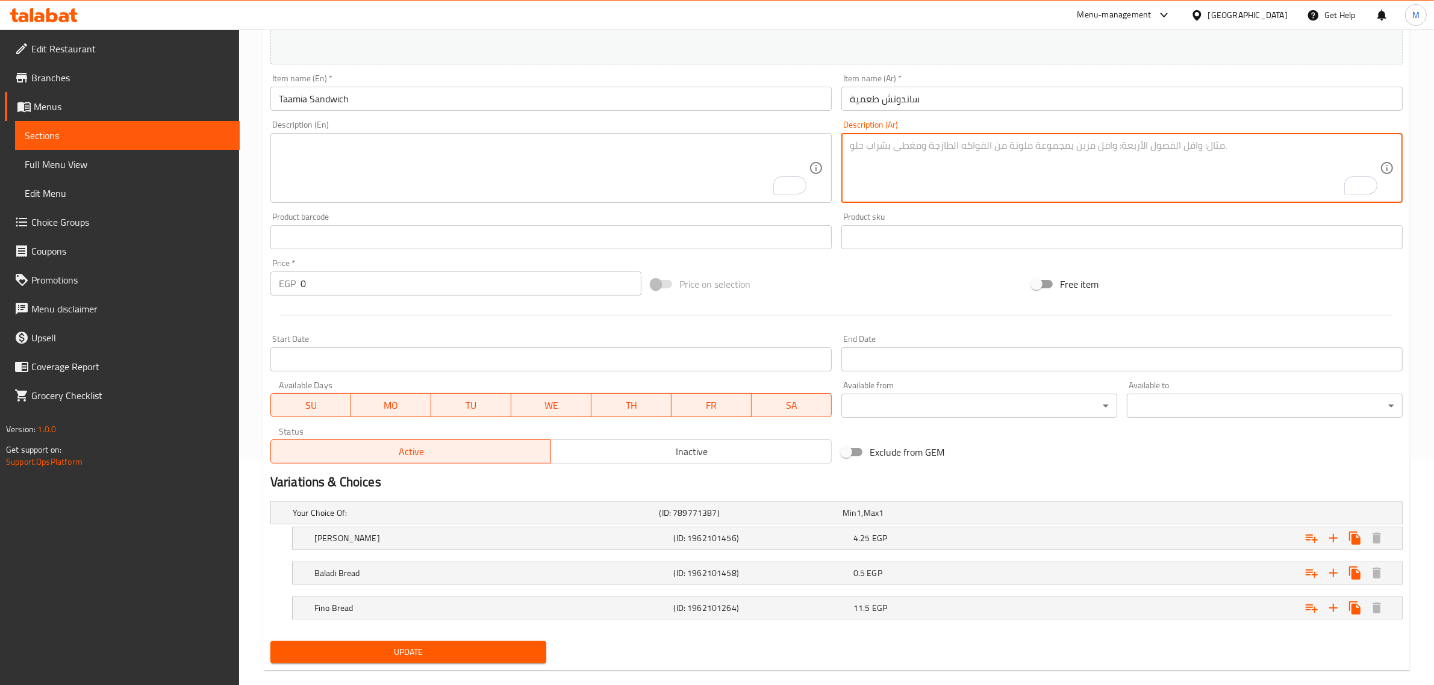
scroll to position [245, 0]
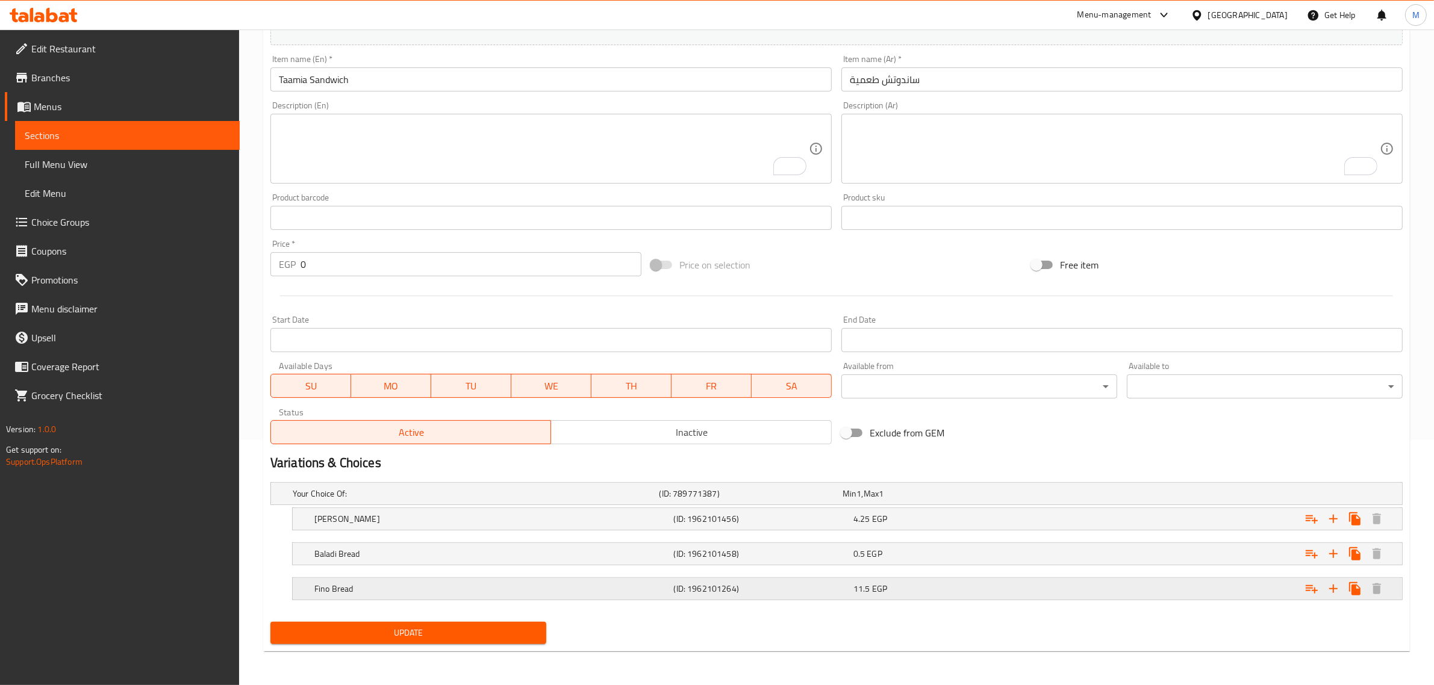
click at [532, 579] on div "Fino Bread (ID: 1962101264) 11.5 EGP" at bounding box center [851, 589] width 1078 height 26
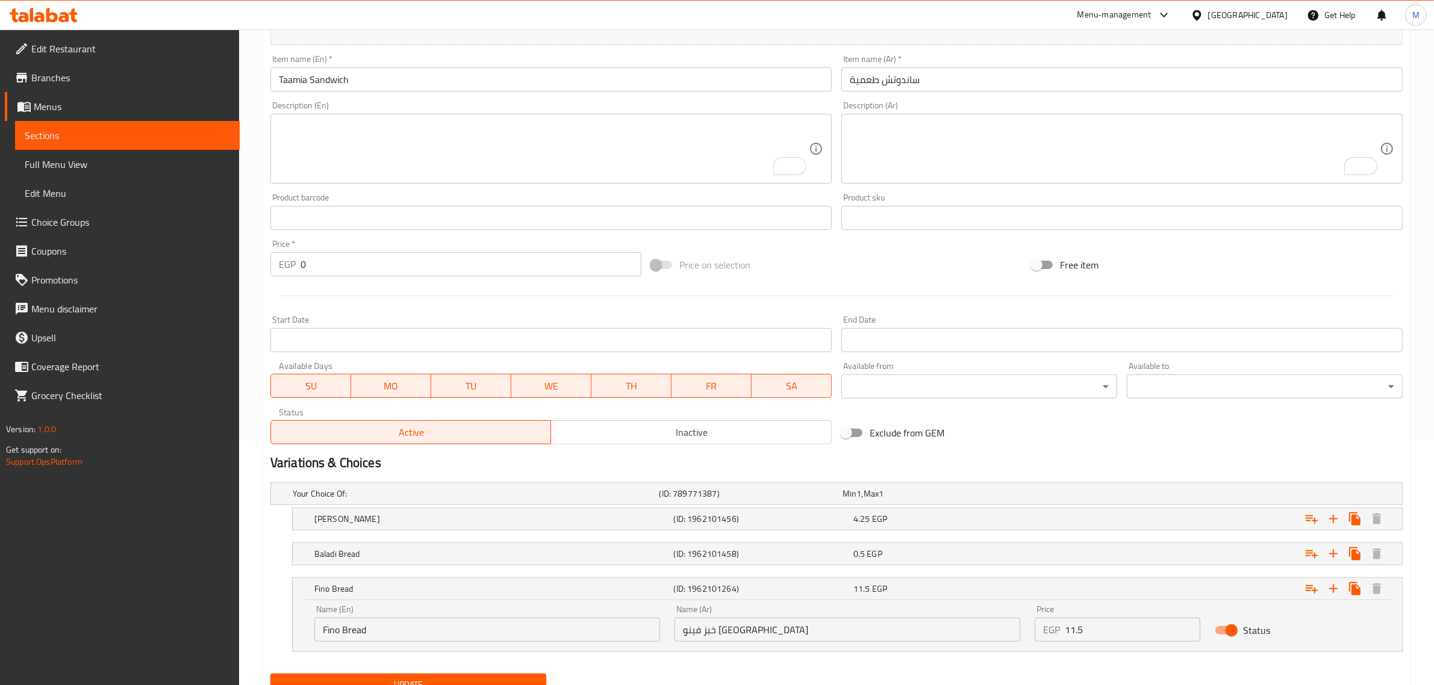
click at [320, 625] on input "Fino Bread" at bounding box center [487, 630] width 346 height 24
type input "French Fino Bread"
click at [476, 679] on span "Update" at bounding box center [408, 684] width 256 height 15
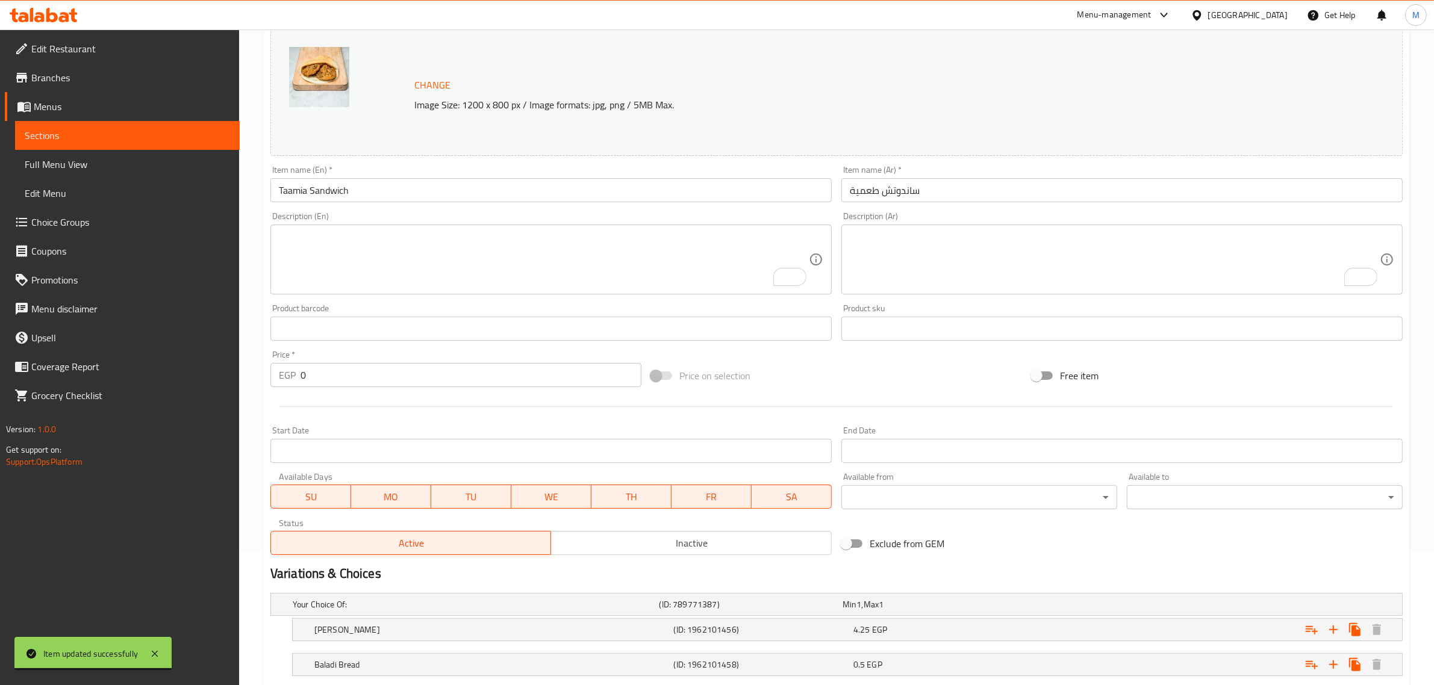
scroll to position [0, 0]
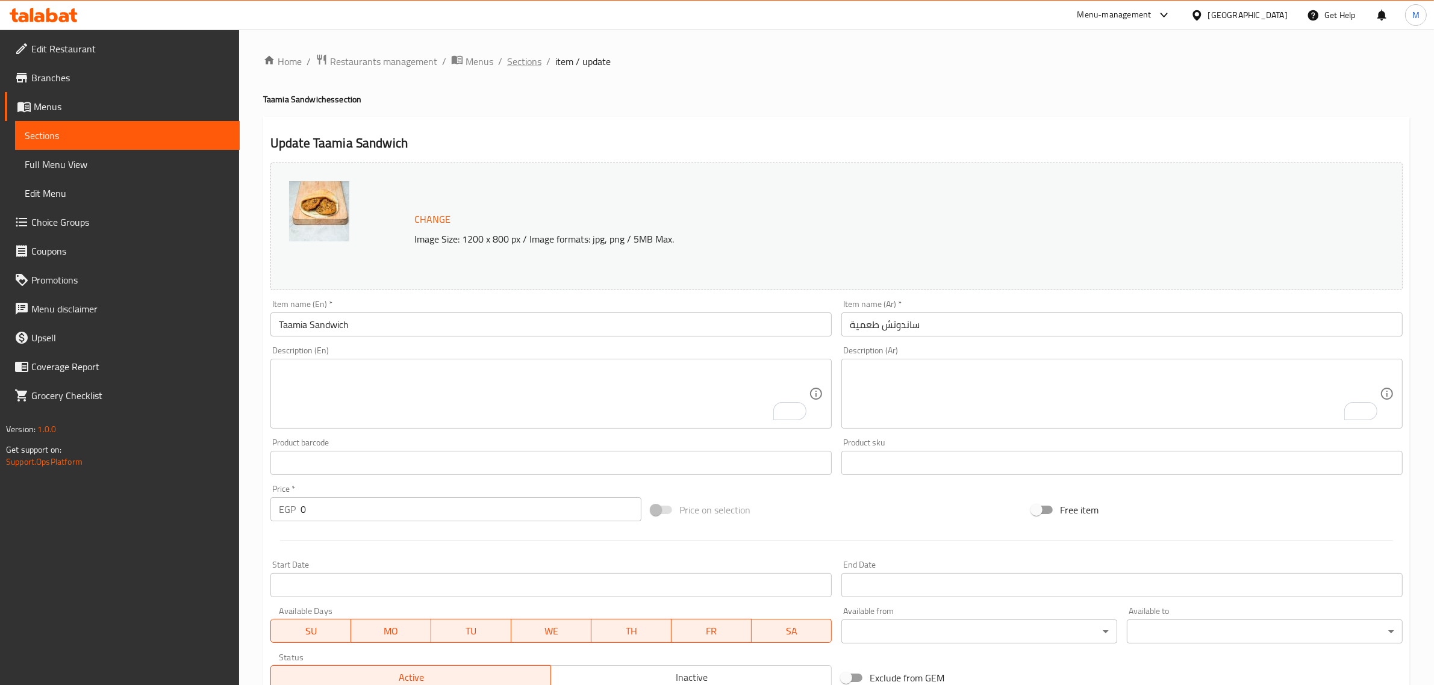
click at [521, 61] on span "Sections" at bounding box center [524, 61] width 34 height 14
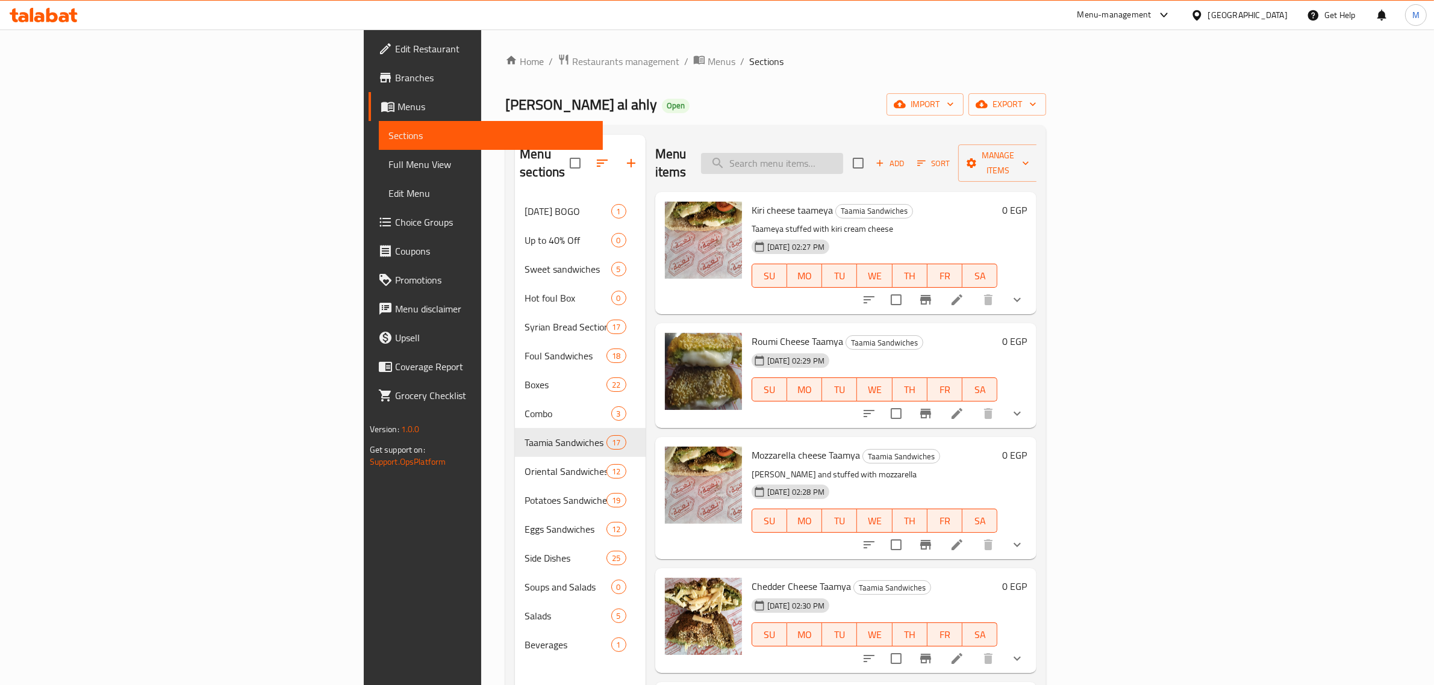
click at [843, 153] on input "search" at bounding box center [772, 163] width 142 height 21
paste input "Special Taamia Sandwich"
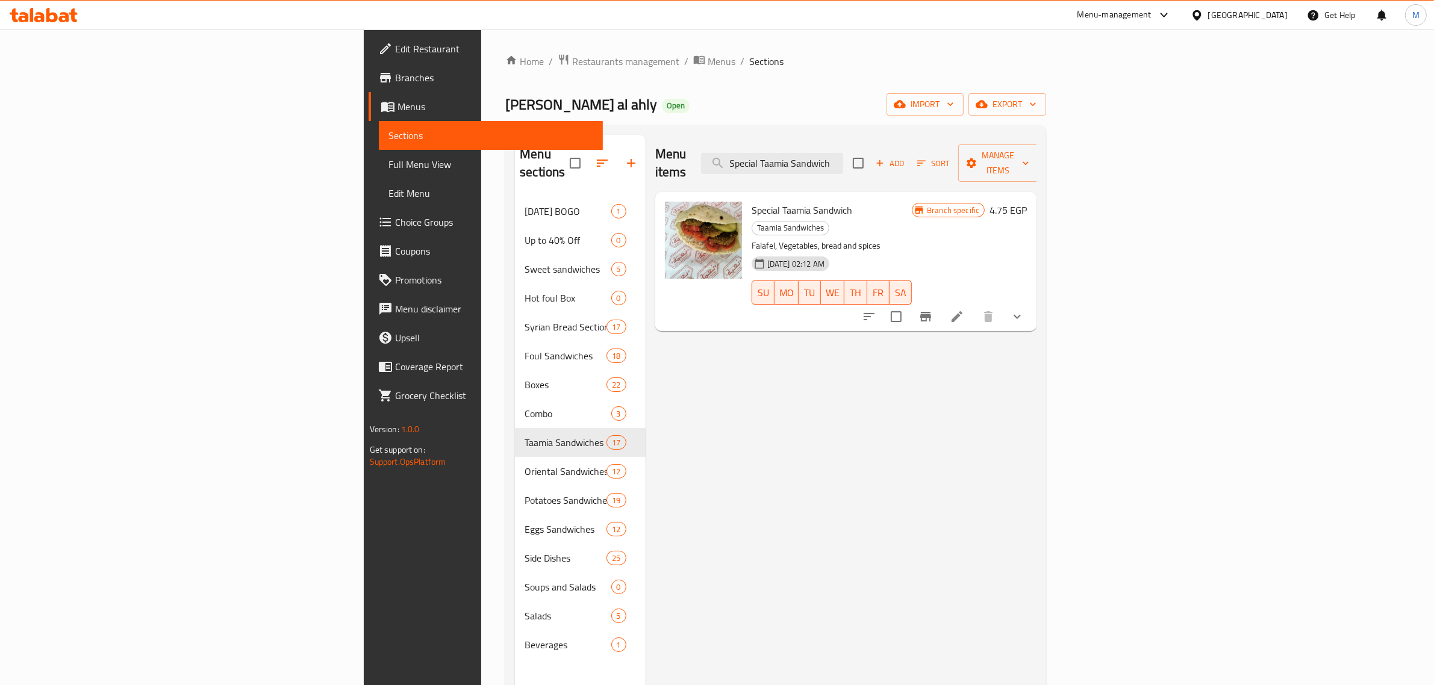
type input "Special Taamia Sandwich"
click at [964, 309] on icon at bounding box center [957, 316] width 14 height 14
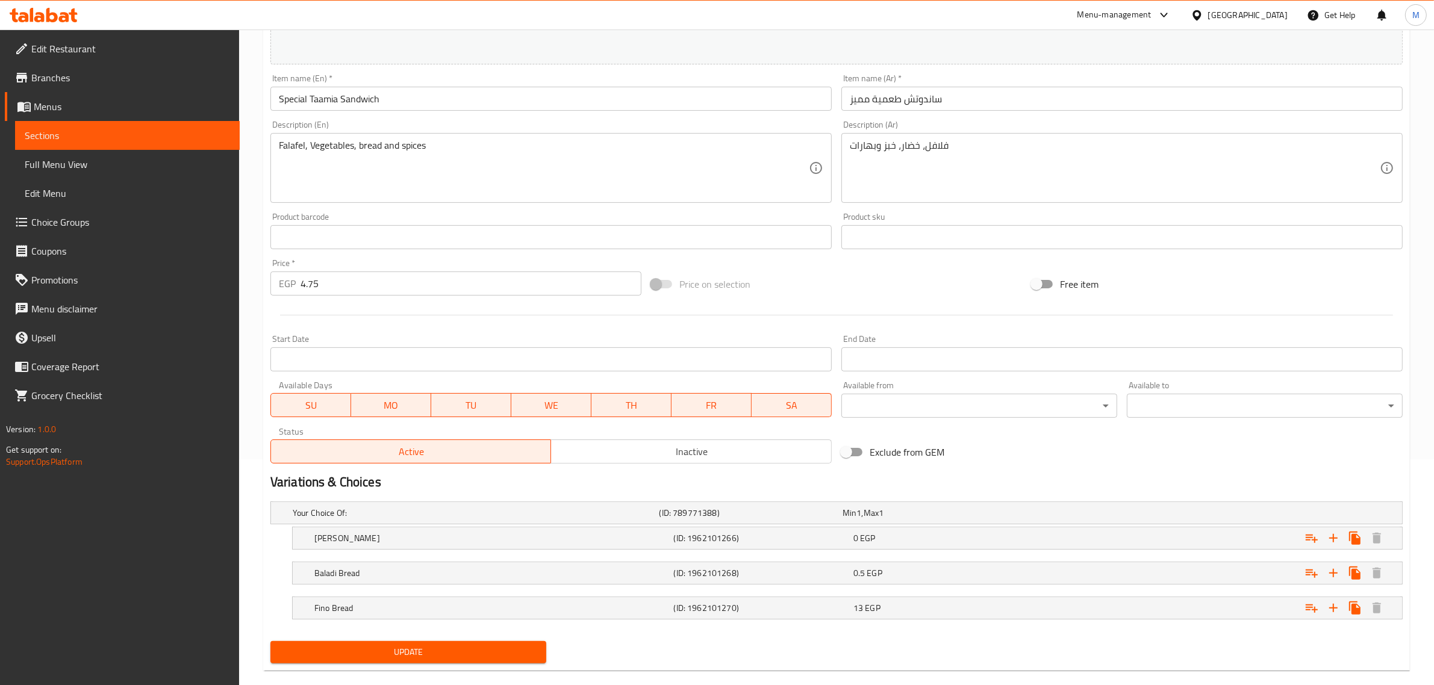
scroll to position [245, 0]
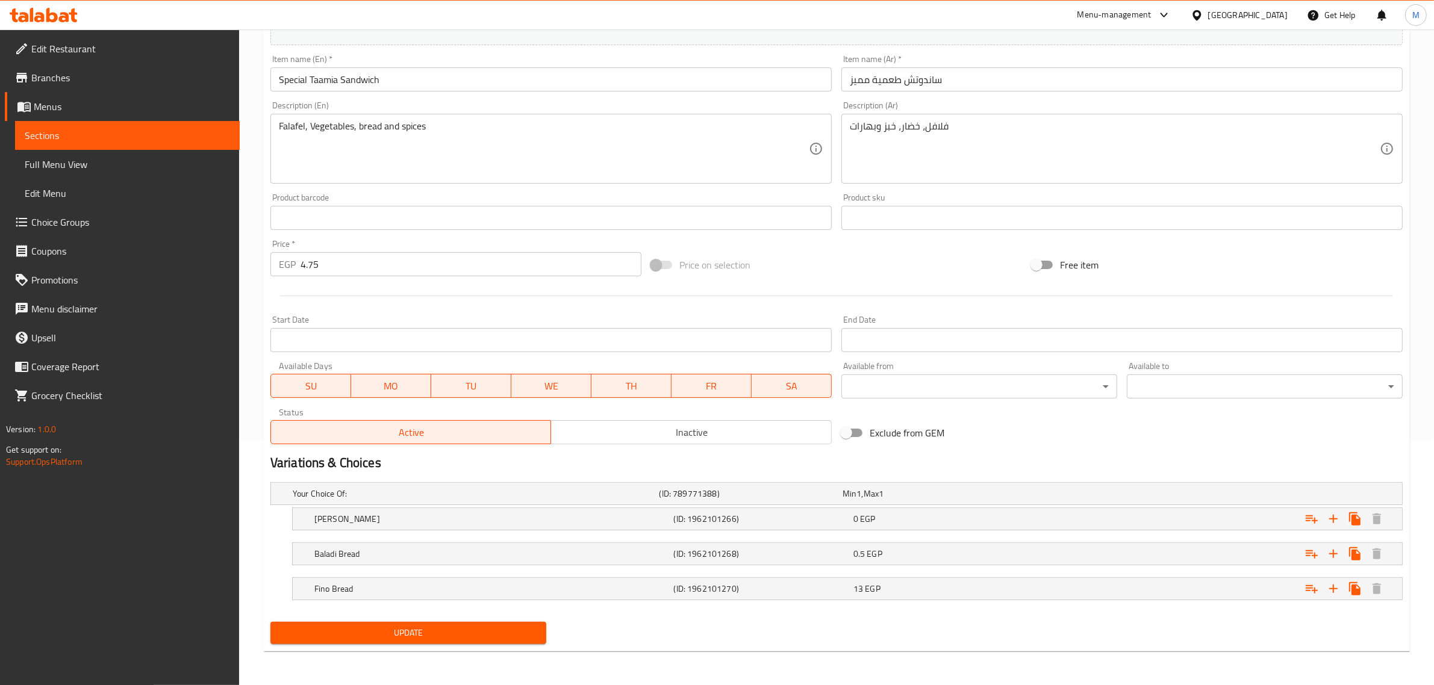
click at [467, 574] on nav at bounding box center [836, 573] width 1132 height 10
click at [468, 577] on div "Fino Bread (ID: 1962101270) 13 EGP" at bounding box center [851, 589] width 1078 height 26
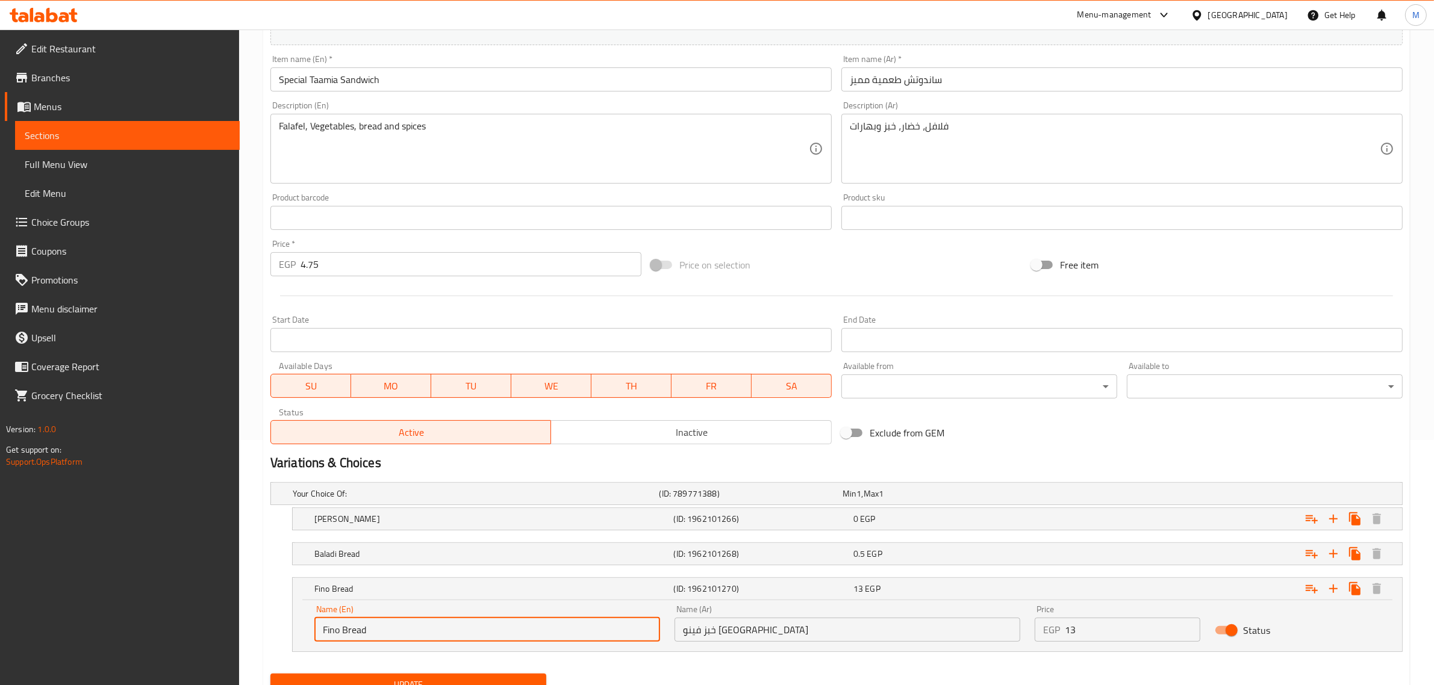
click at [321, 628] on input "Fino Bread" at bounding box center [487, 630] width 346 height 24
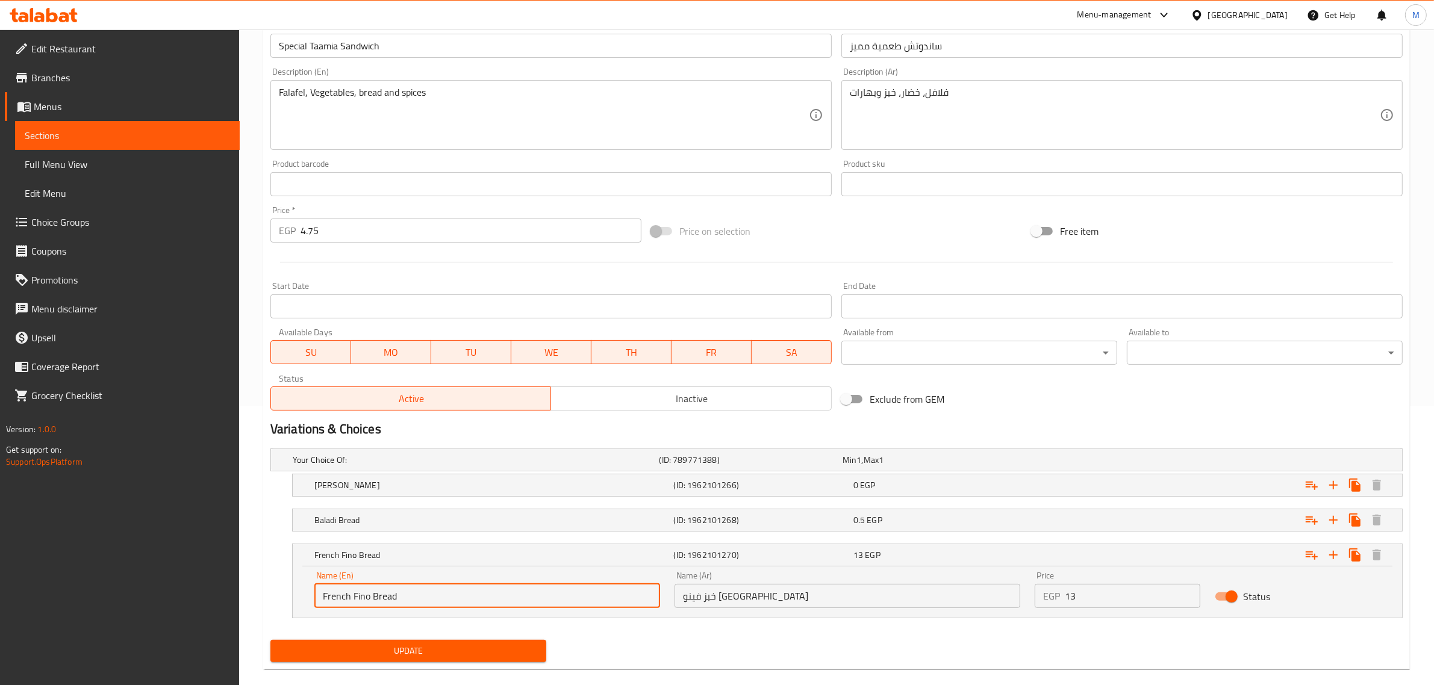
scroll to position [297, 0]
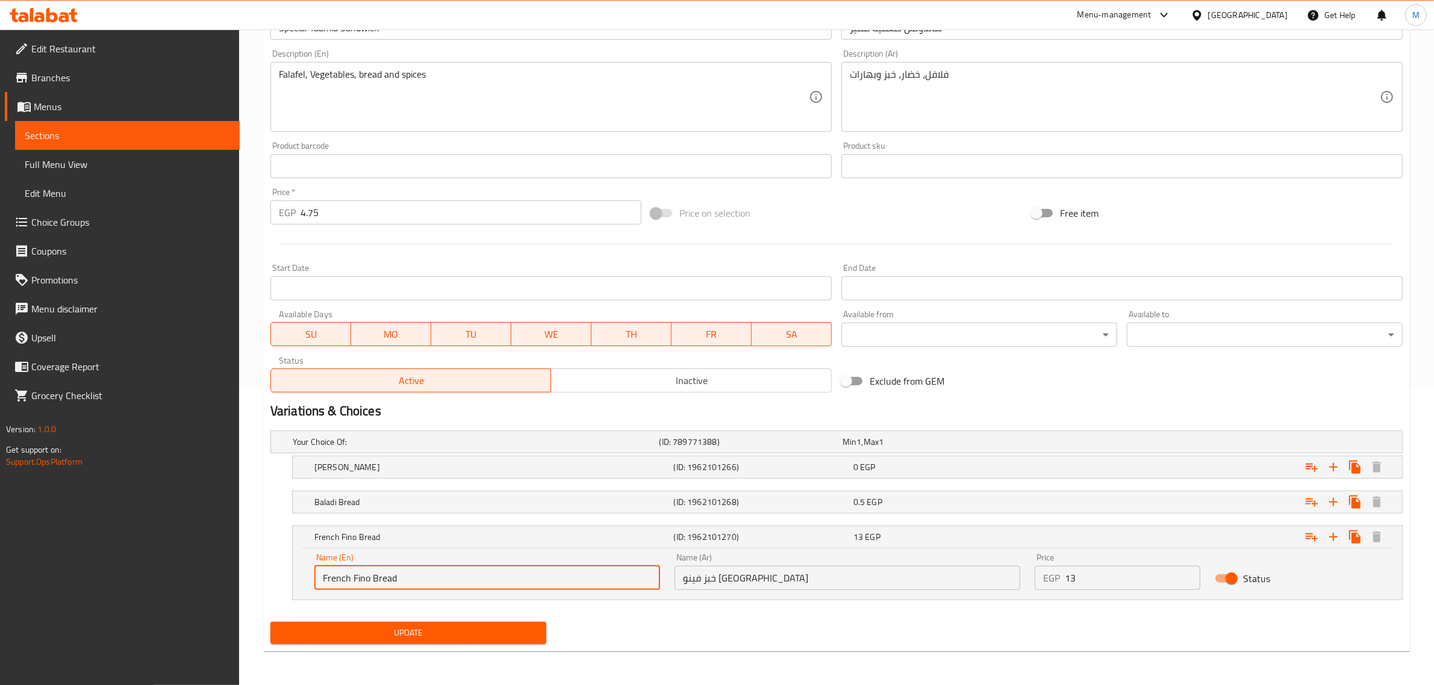
type input "French Fino Bread"
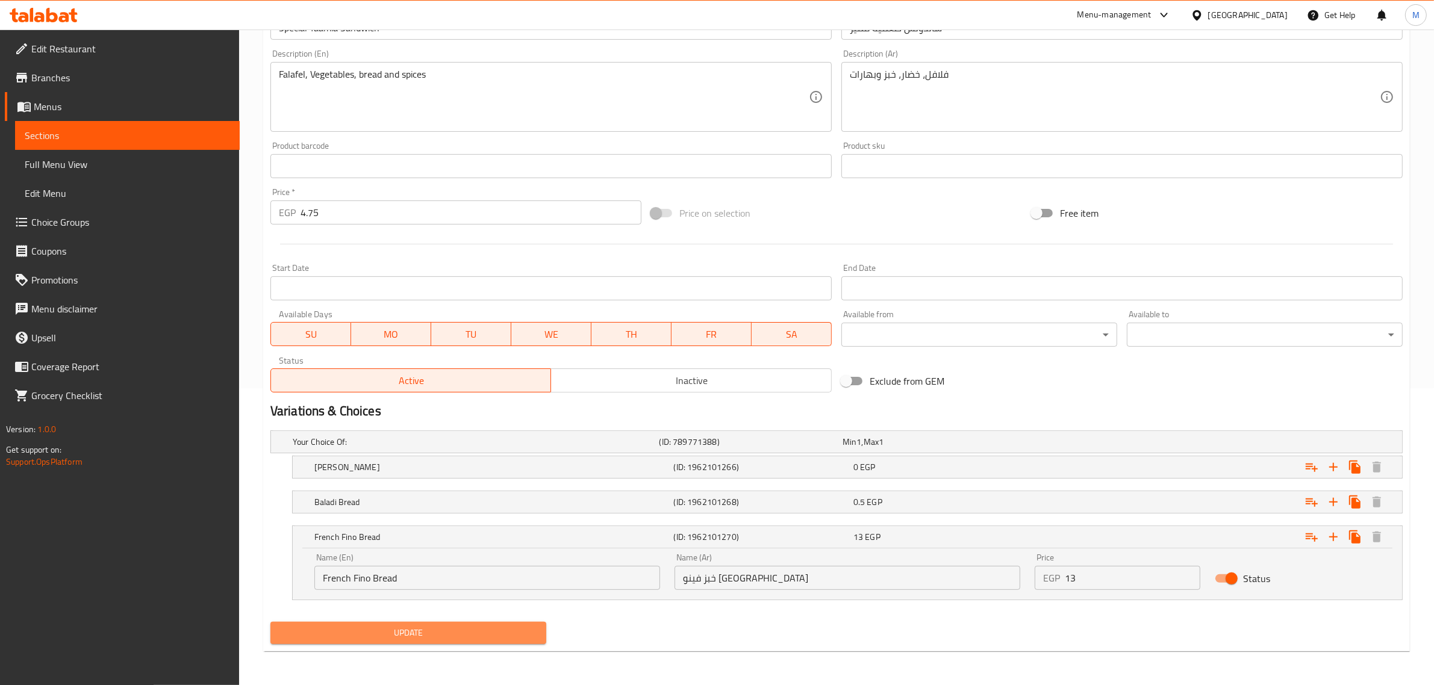
click at [438, 636] on span "Update" at bounding box center [408, 633] width 256 height 15
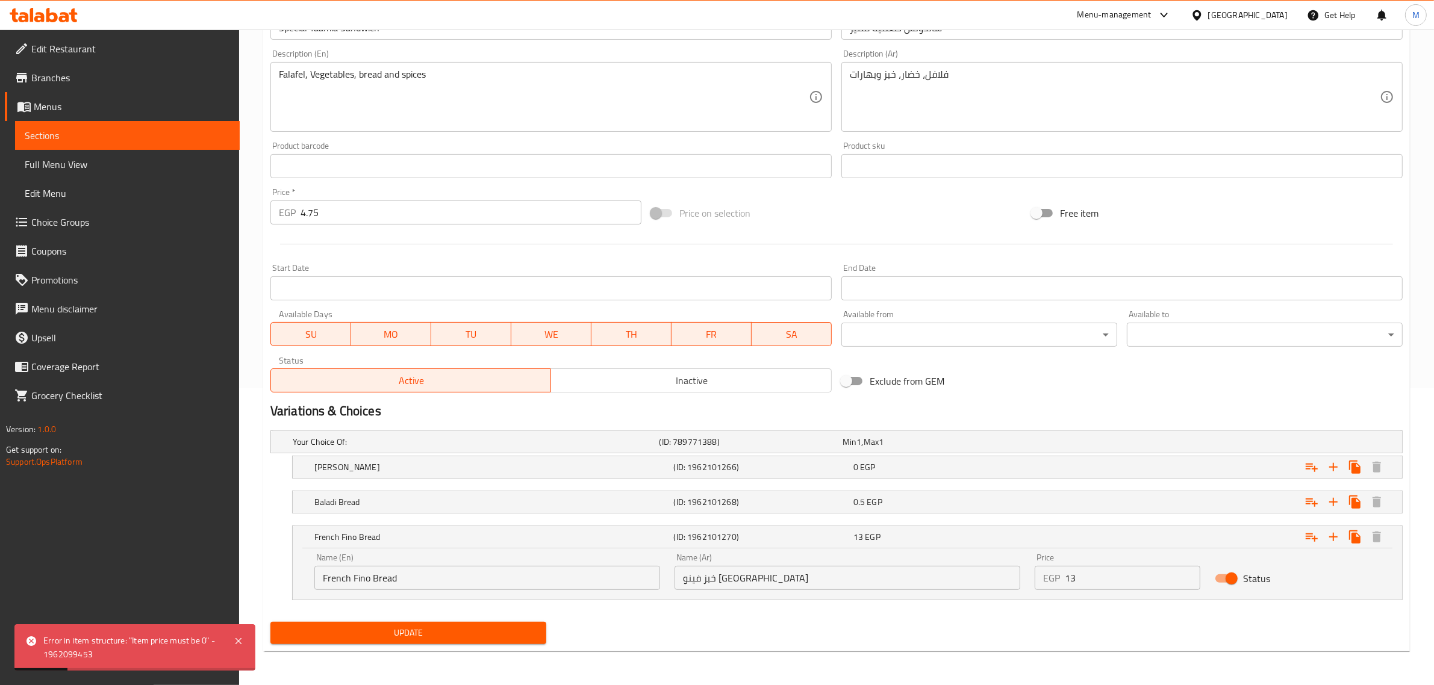
click at [375, 214] on input "4.75" at bounding box center [470, 212] width 341 height 24
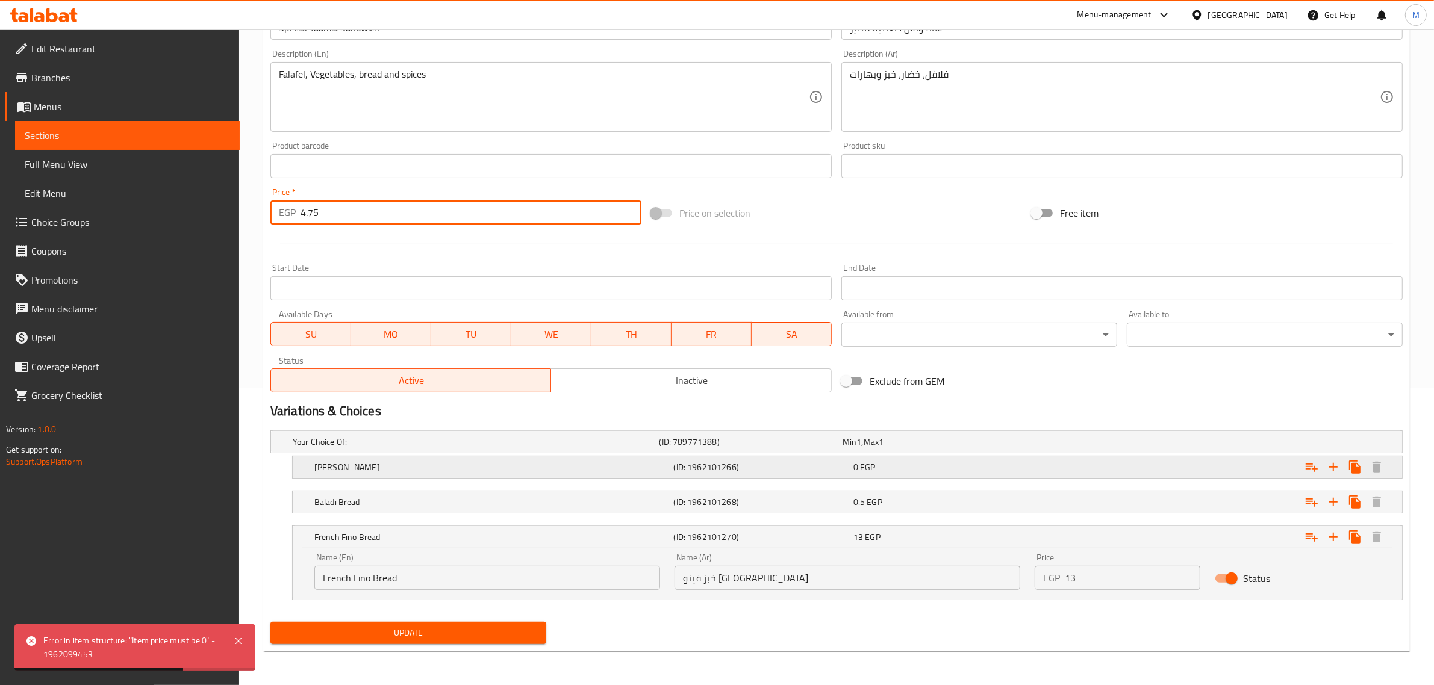
click at [910, 462] on div "0 EGP" at bounding box center [940, 467] width 175 height 12
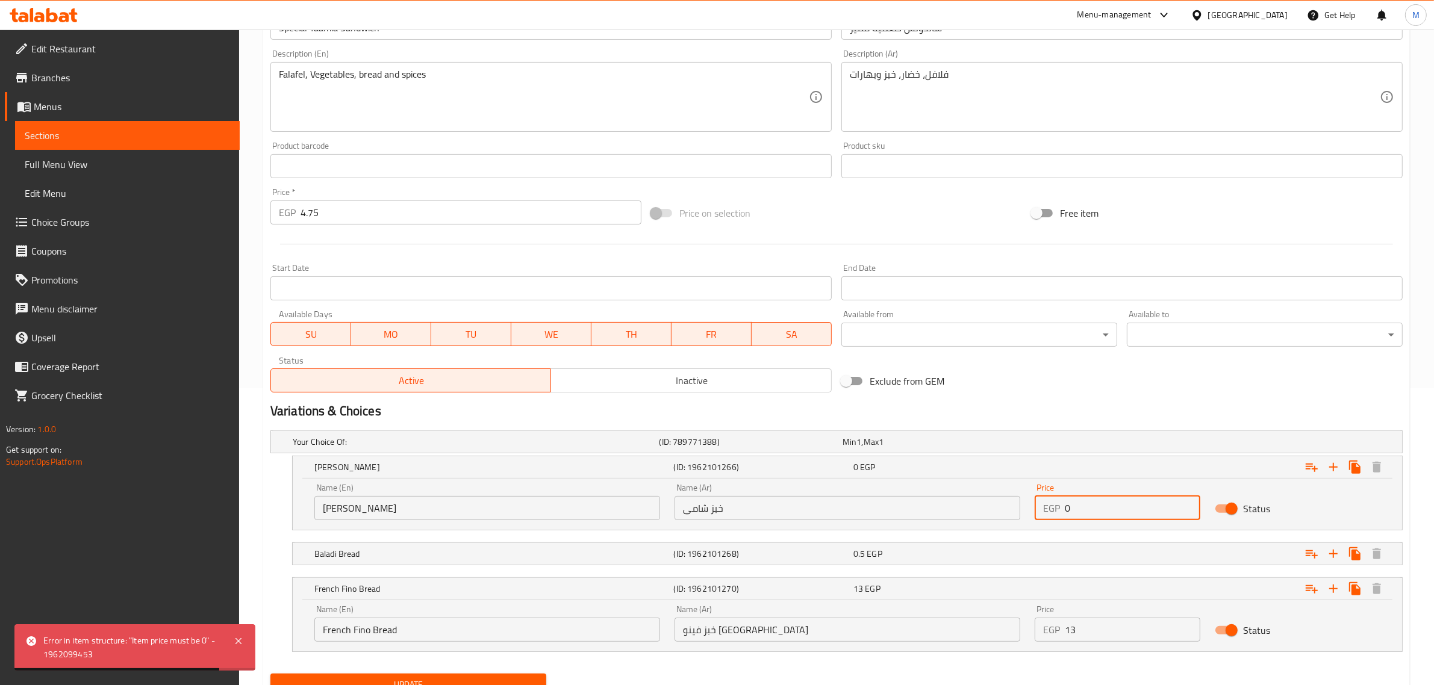
click at [1093, 513] on input "0" at bounding box center [1132, 508] width 135 height 24
paste input "4.75"
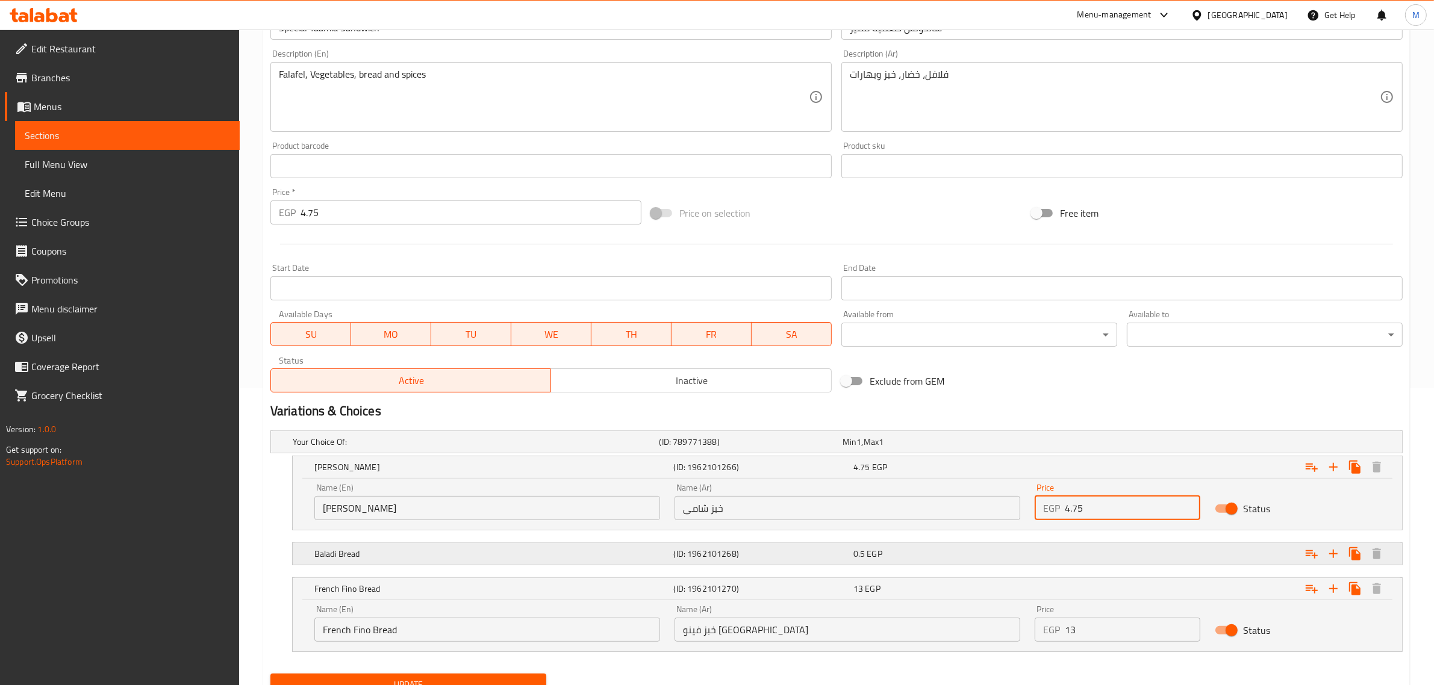
type input "4.75"
click at [916, 550] on div "0.5 EGP" at bounding box center [940, 554] width 175 height 12
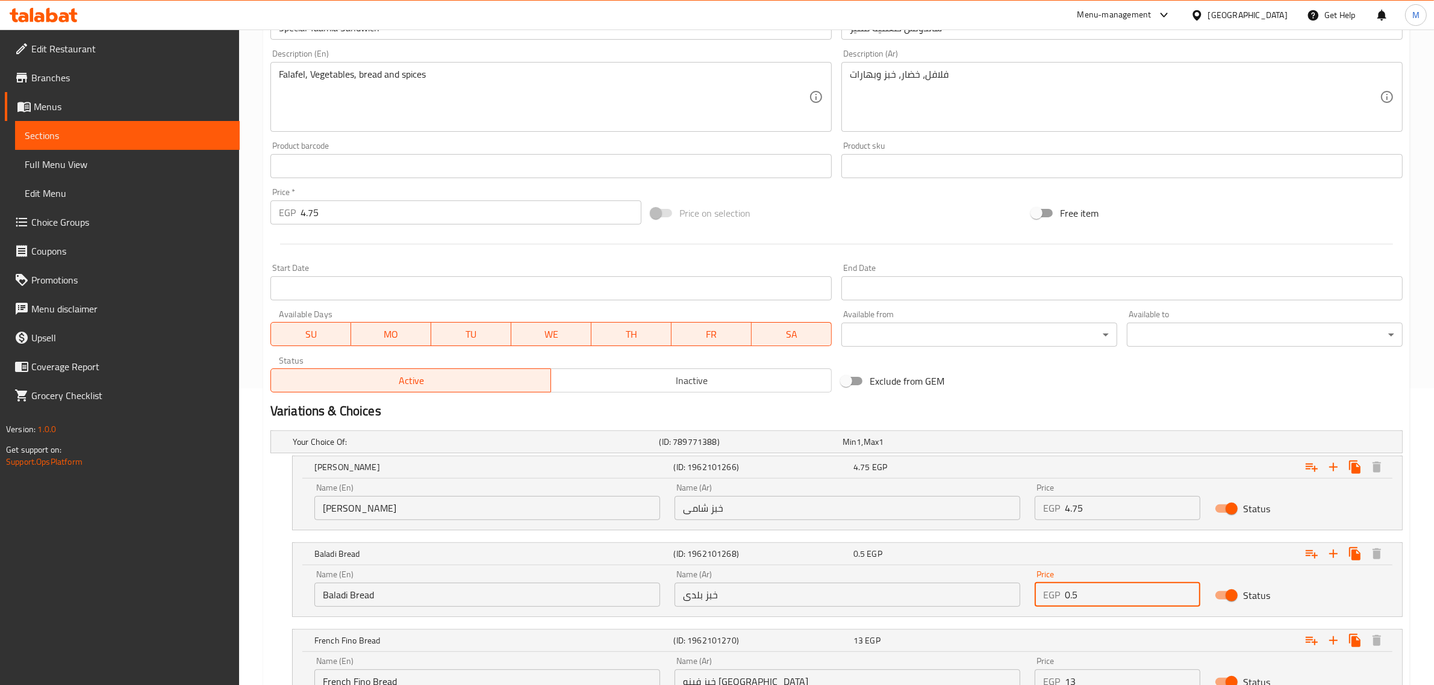
click at [1082, 591] on input "0.5" at bounding box center [1132, 595] width 135 height 24
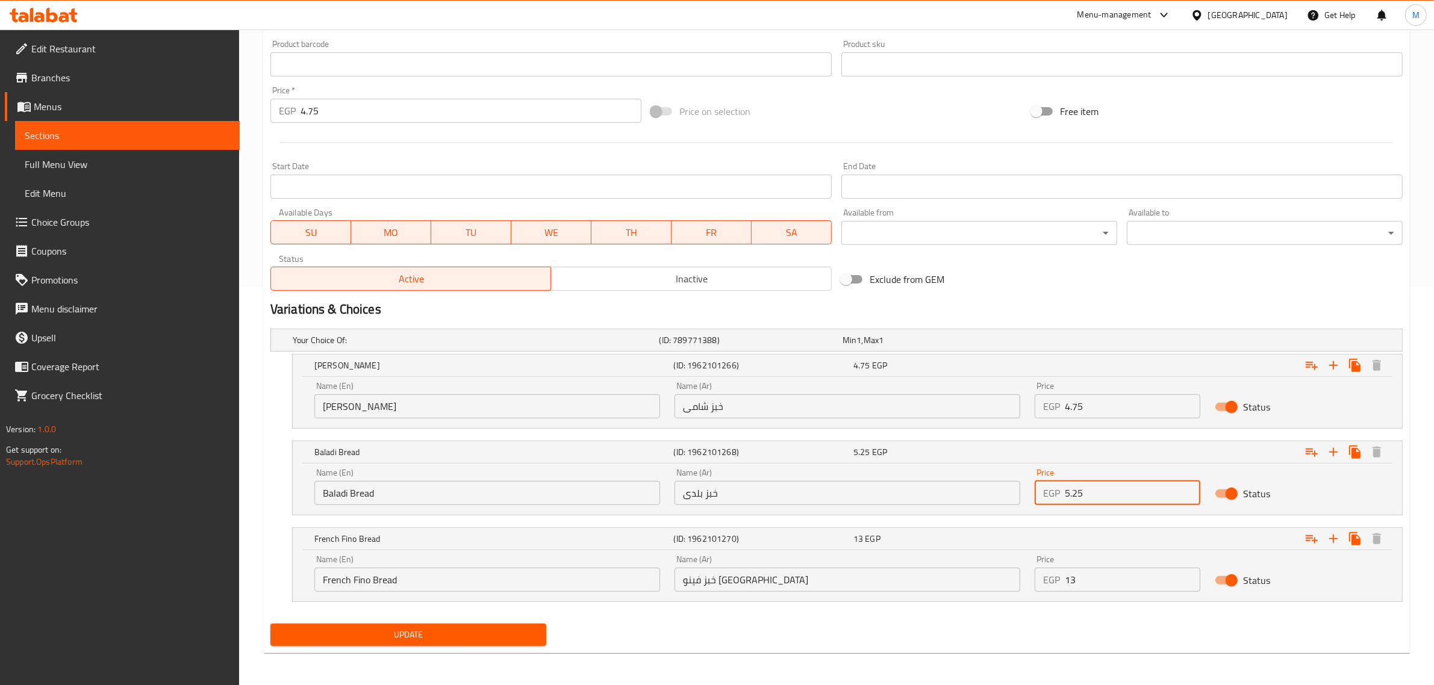
scroll to position [401, 0]
type input "5.25"
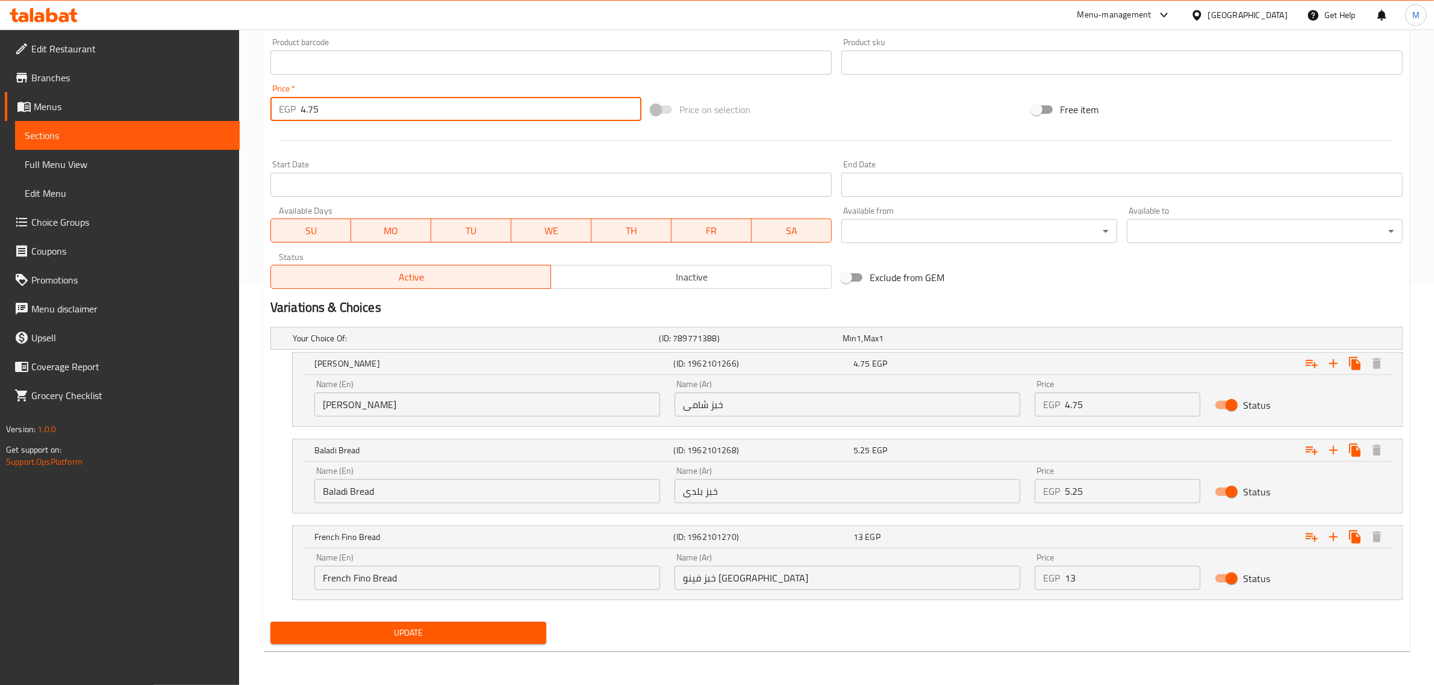
click at [470, 109] on input "4.75" at bounding box center [470, 109] width 341 height 24
type input "0"
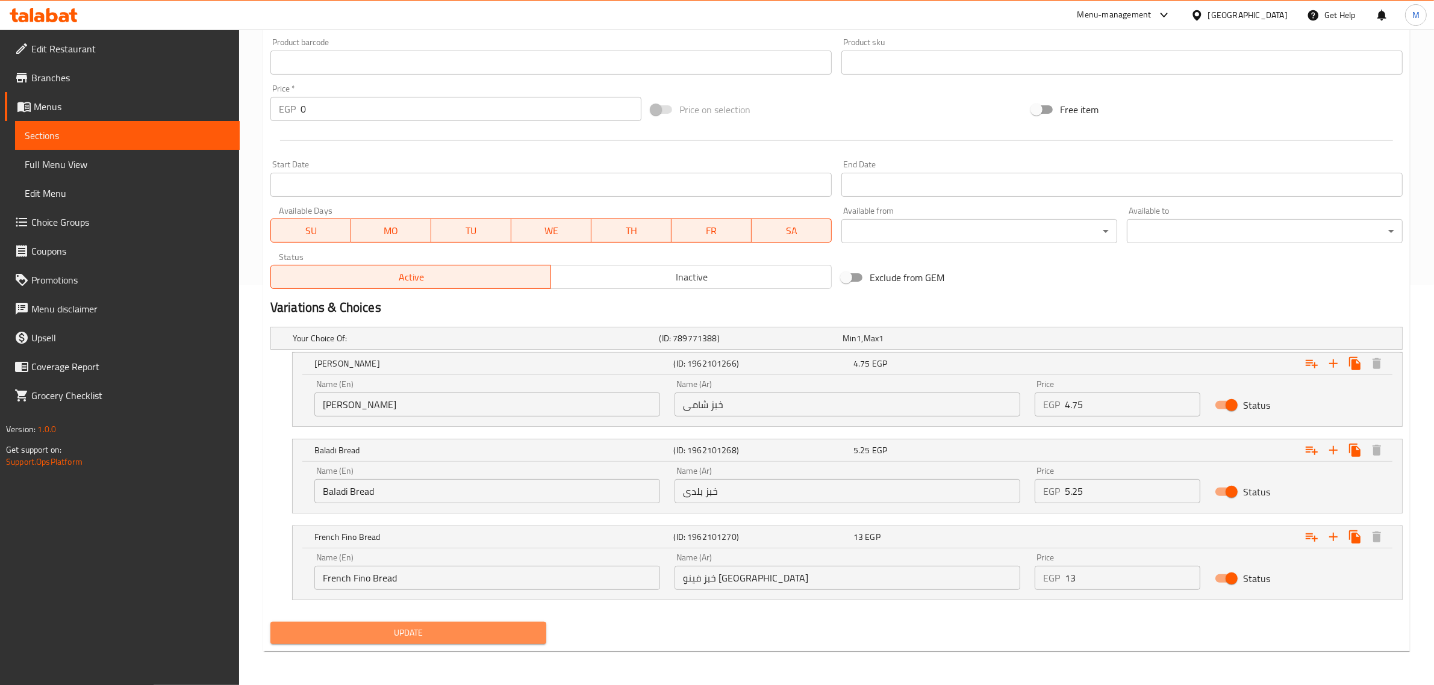
click at [429, 630] on span "Update" at bounding box center [408, 633] width 256 height 15
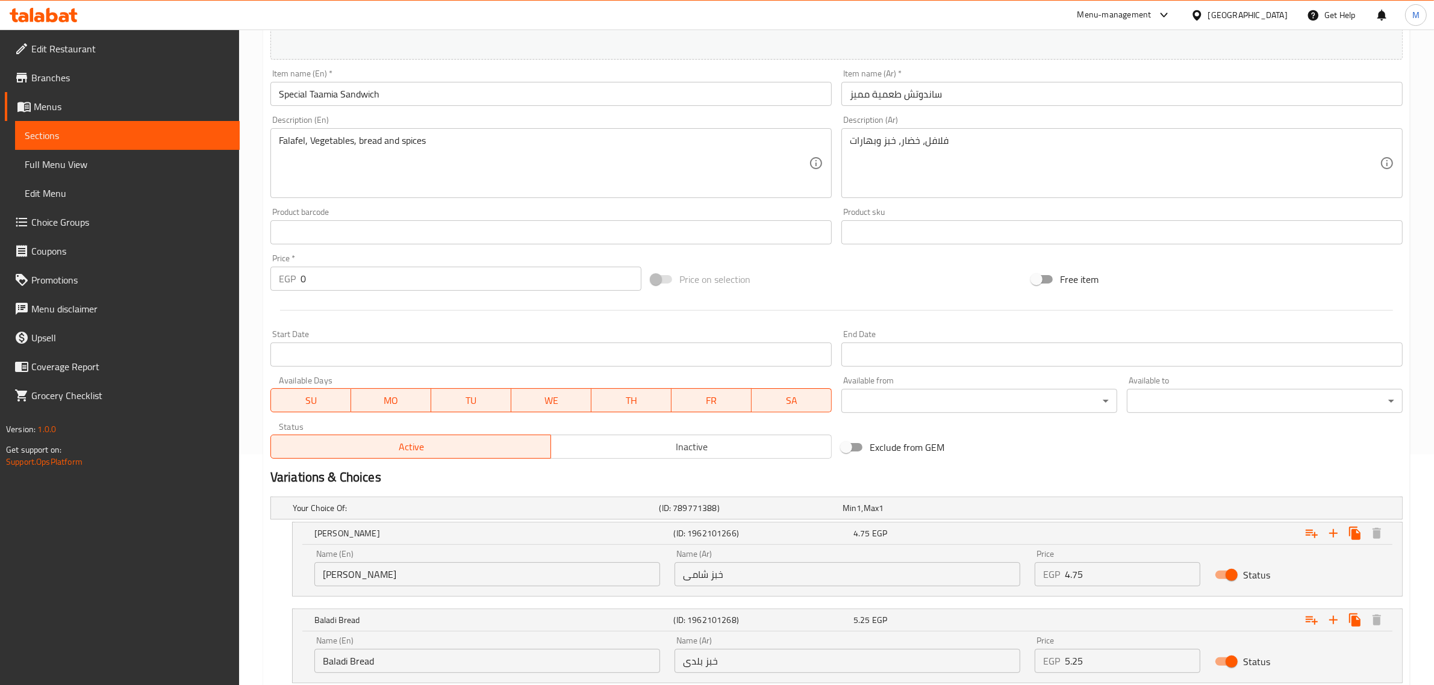
scroll to position [25, 0]
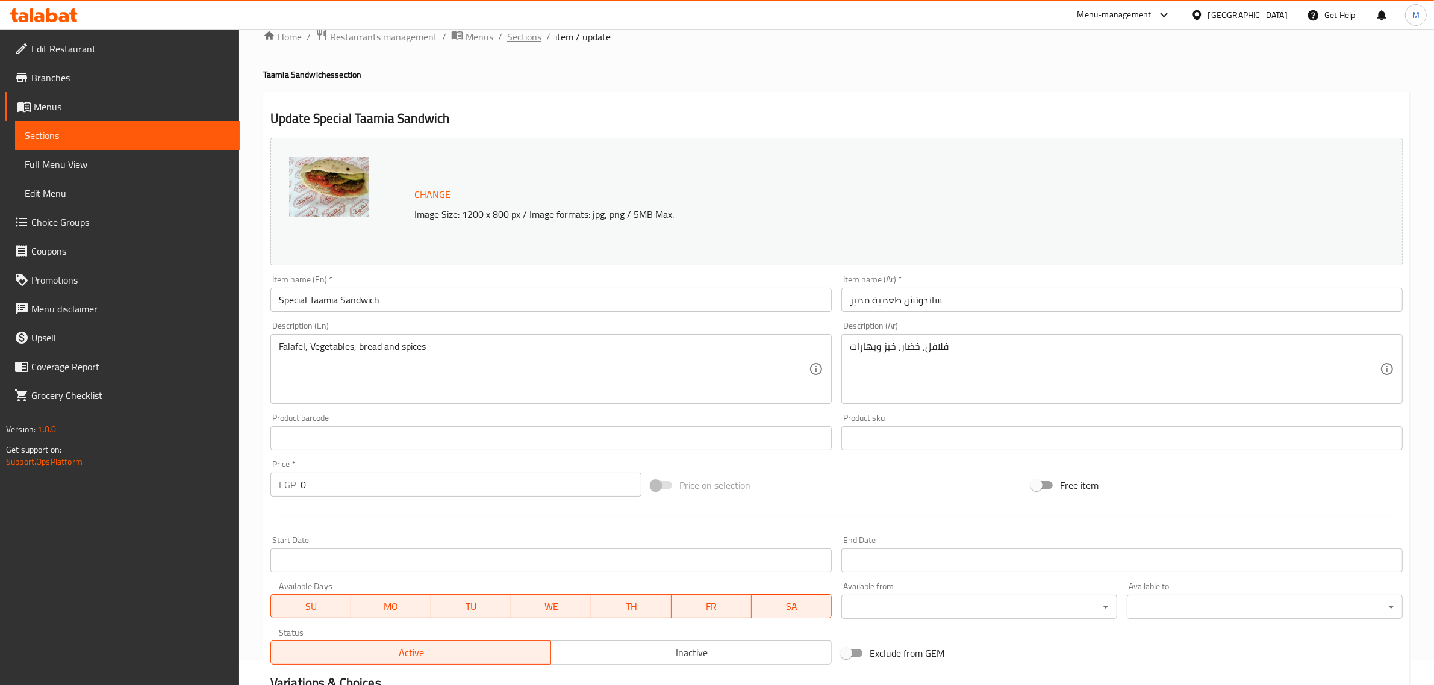
click at [524, 43] on span "Sections" at bounding box center [524, 37] width 34 height 14
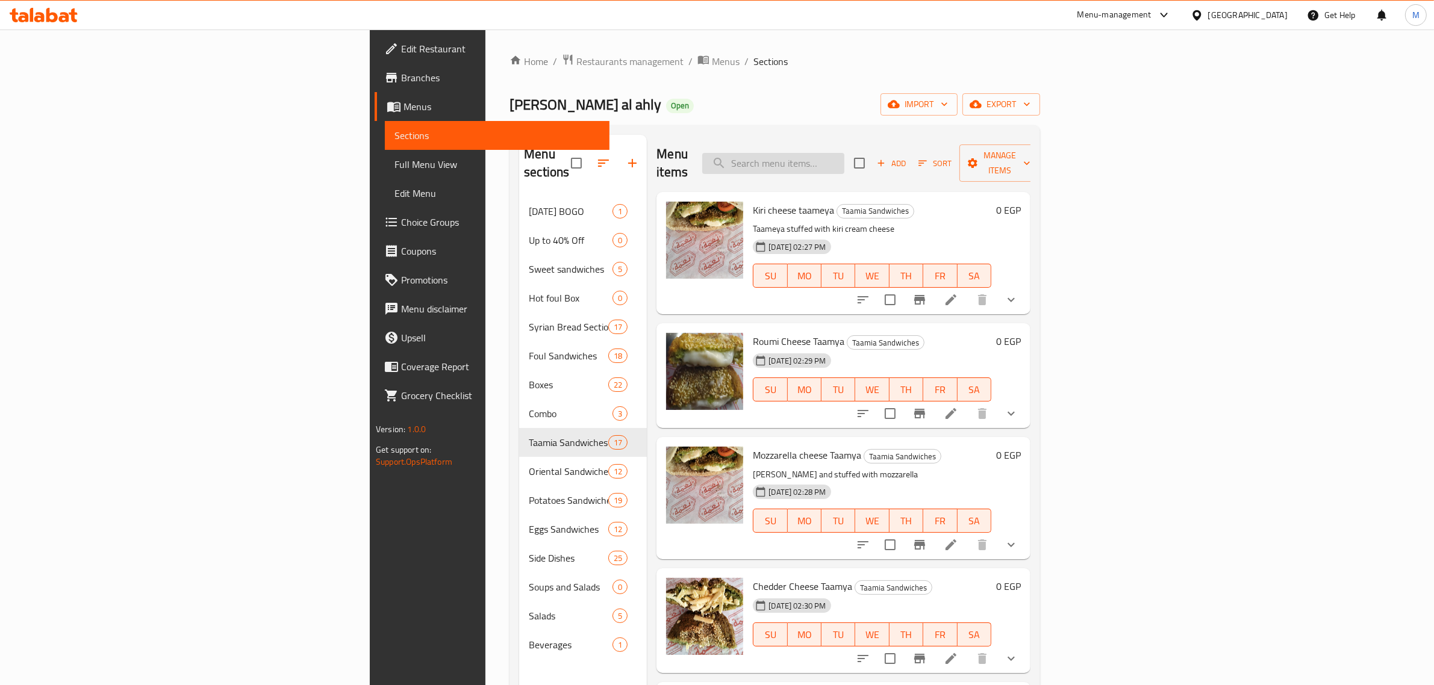
click at [844, 157] on input "search" at bounding box center [773, 163] width 142 height 21
paste input "Ain Katkoot Taamia Sandwich"
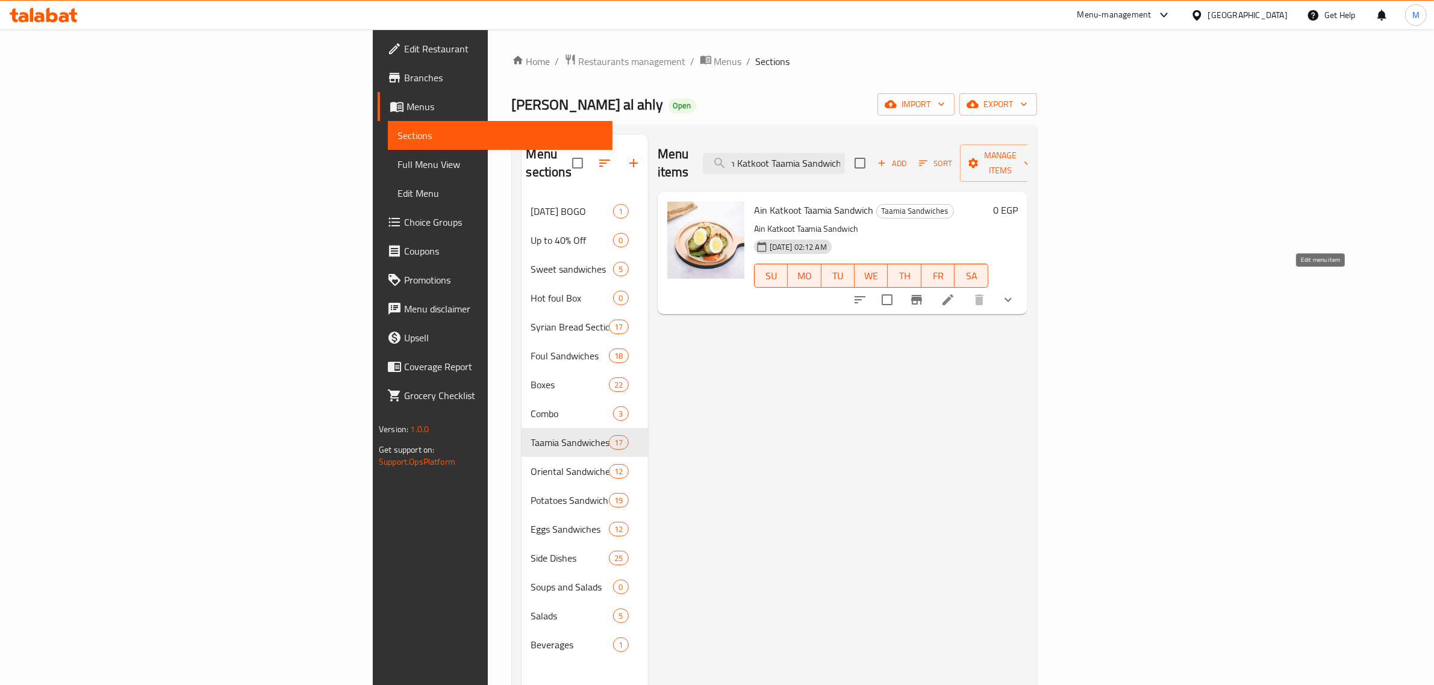
type input "Ain Katkoot Taamia Sandwich"
click at [955, 293] on icon at bounding box center [947, 300] width 14 height 14
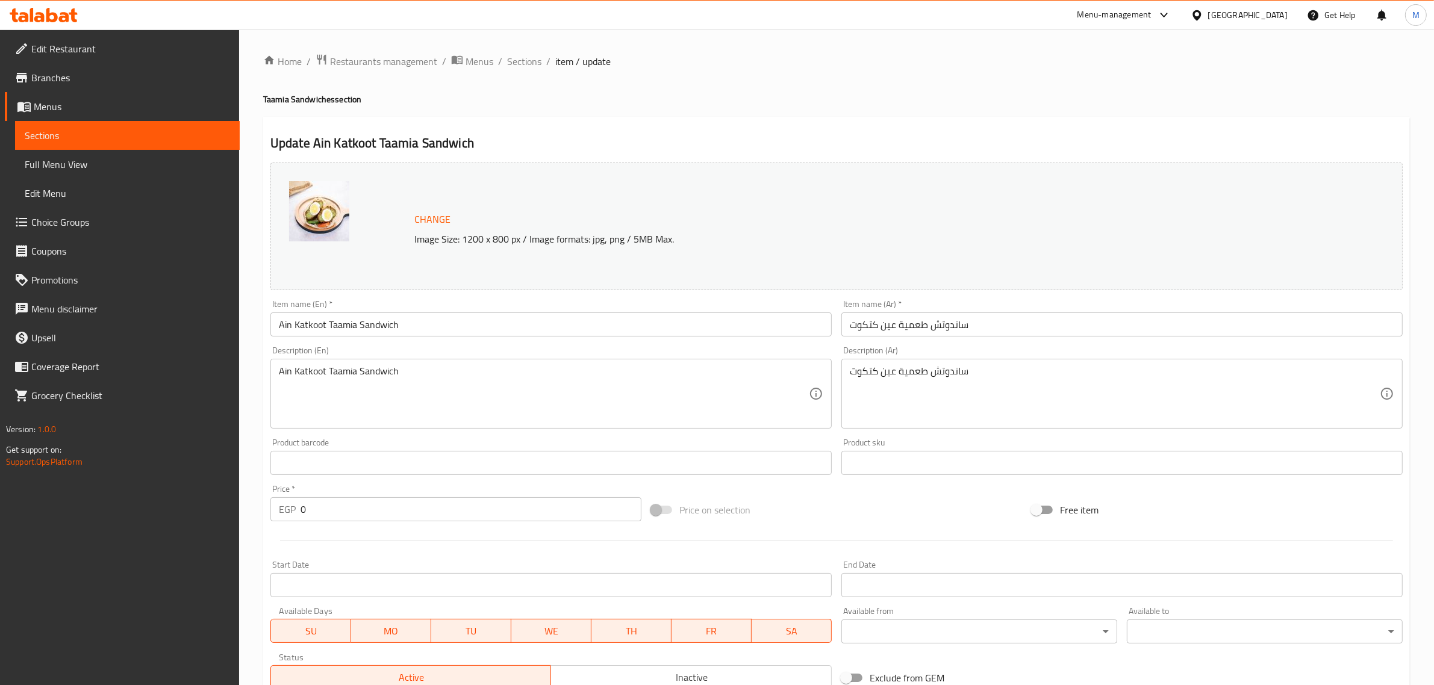
click at [418, 364] on div "Ain Katkoot Taamia Sandwich Description (En)" at bounding box center [550, 394] width 561 height 70
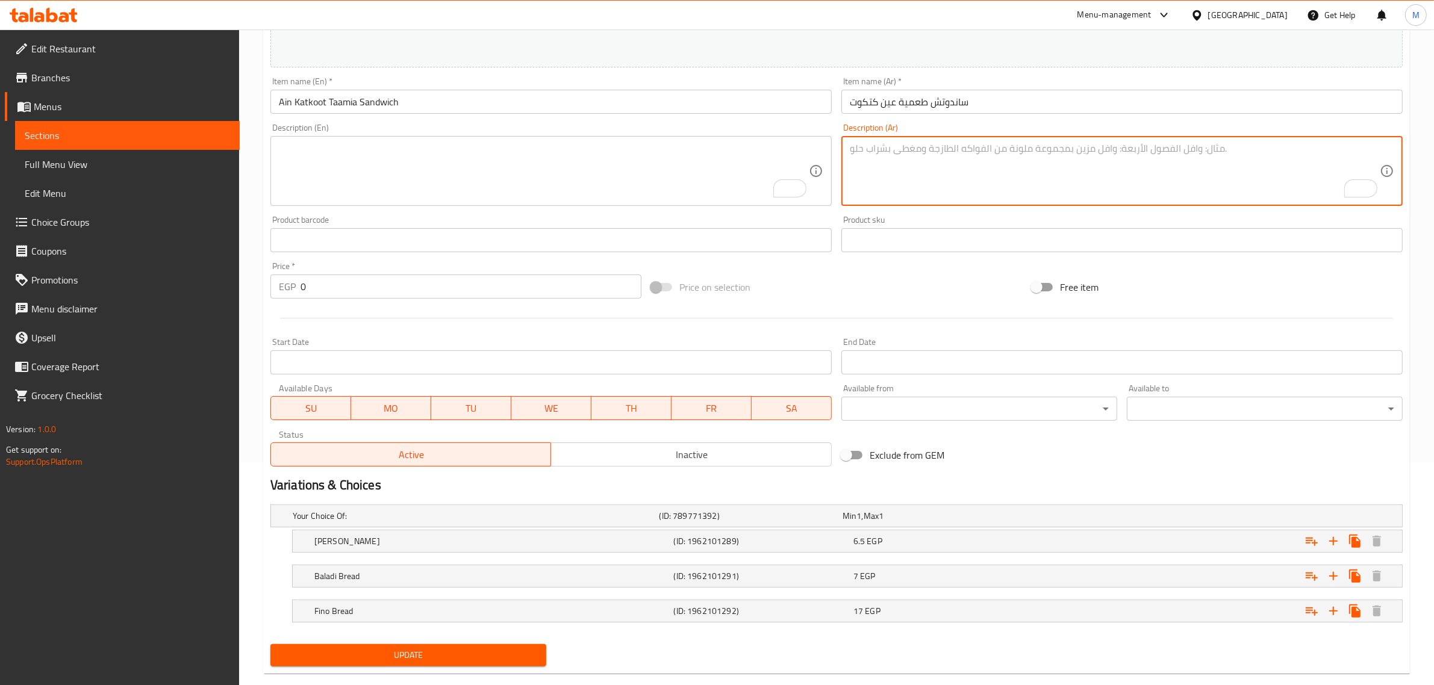
scroll to position [245, 0]
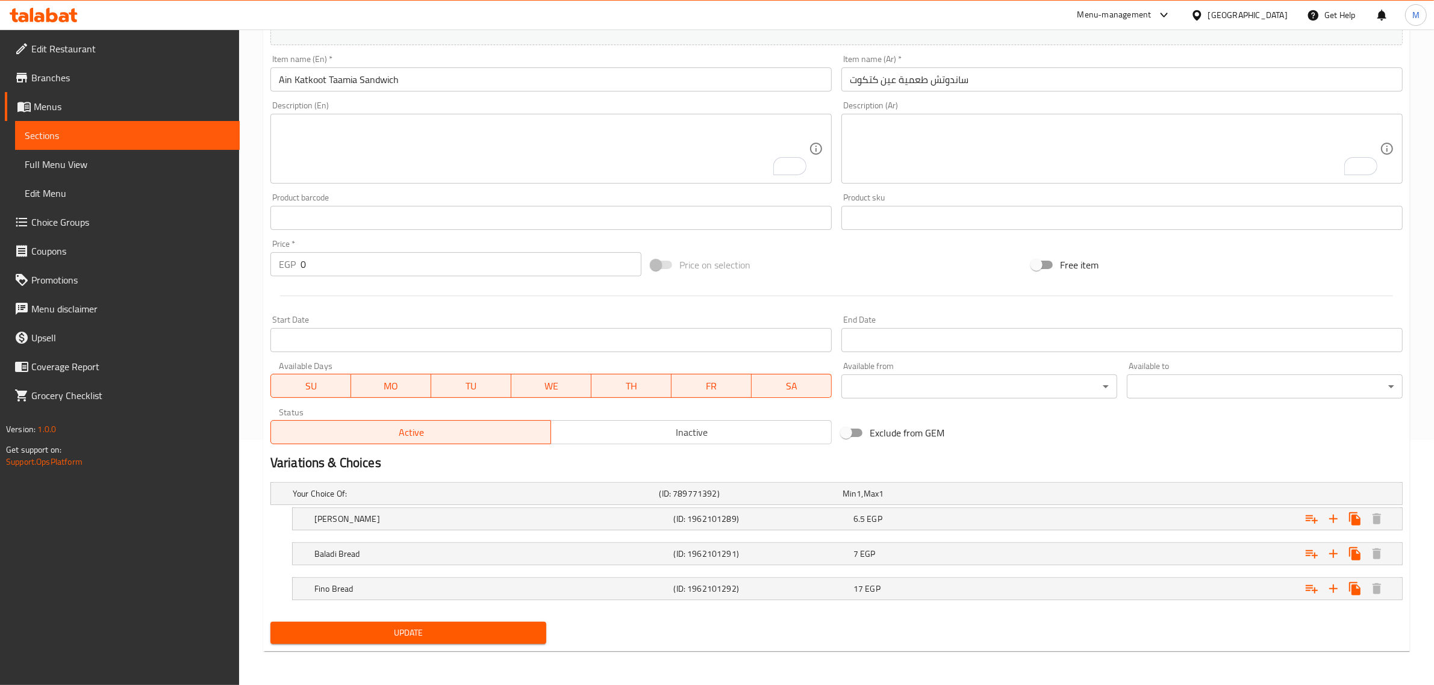
click at [549, 572] on nav at bounding box center [836, 573] width 1132 height 10
click at [549, 582] on div "Fino Bread" at bounding box center [491, 588] width 359 height 17
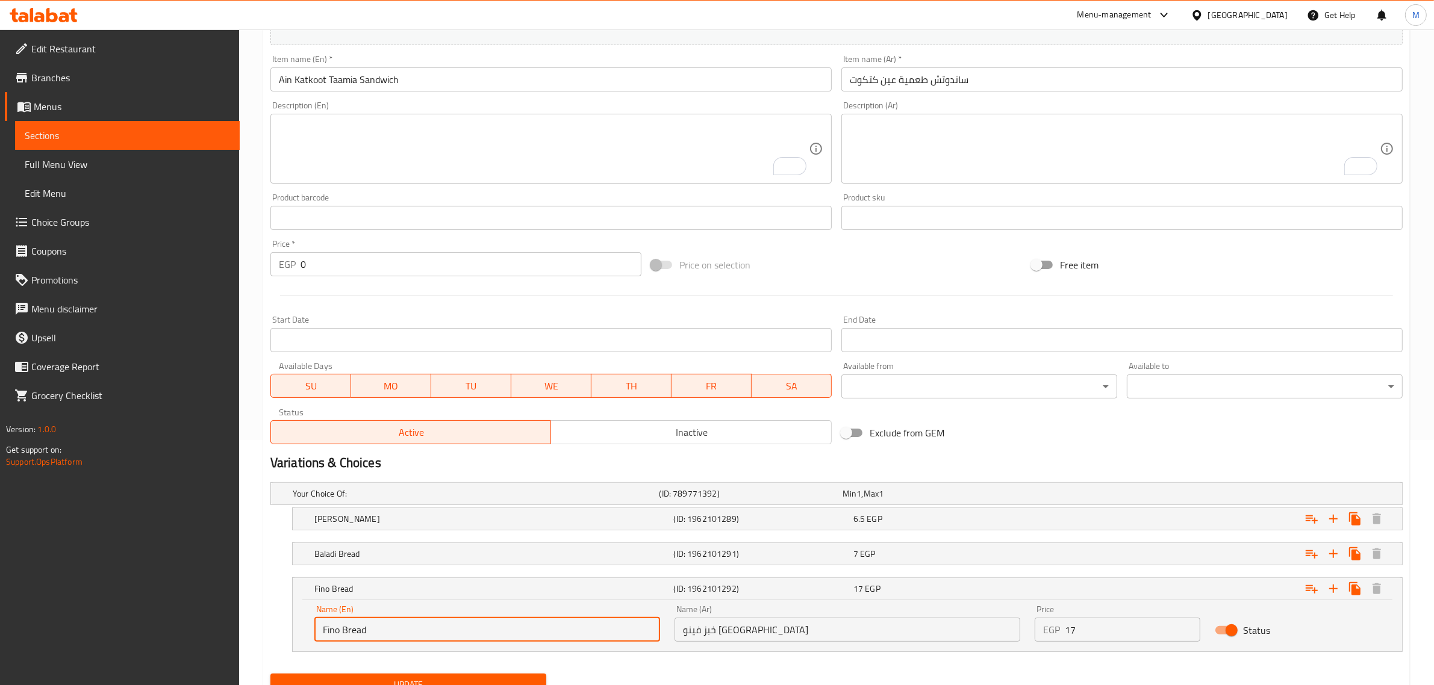
click at [323, 630] on input "Fino Bread" at bounding box center [487, 630] width 346 height 24
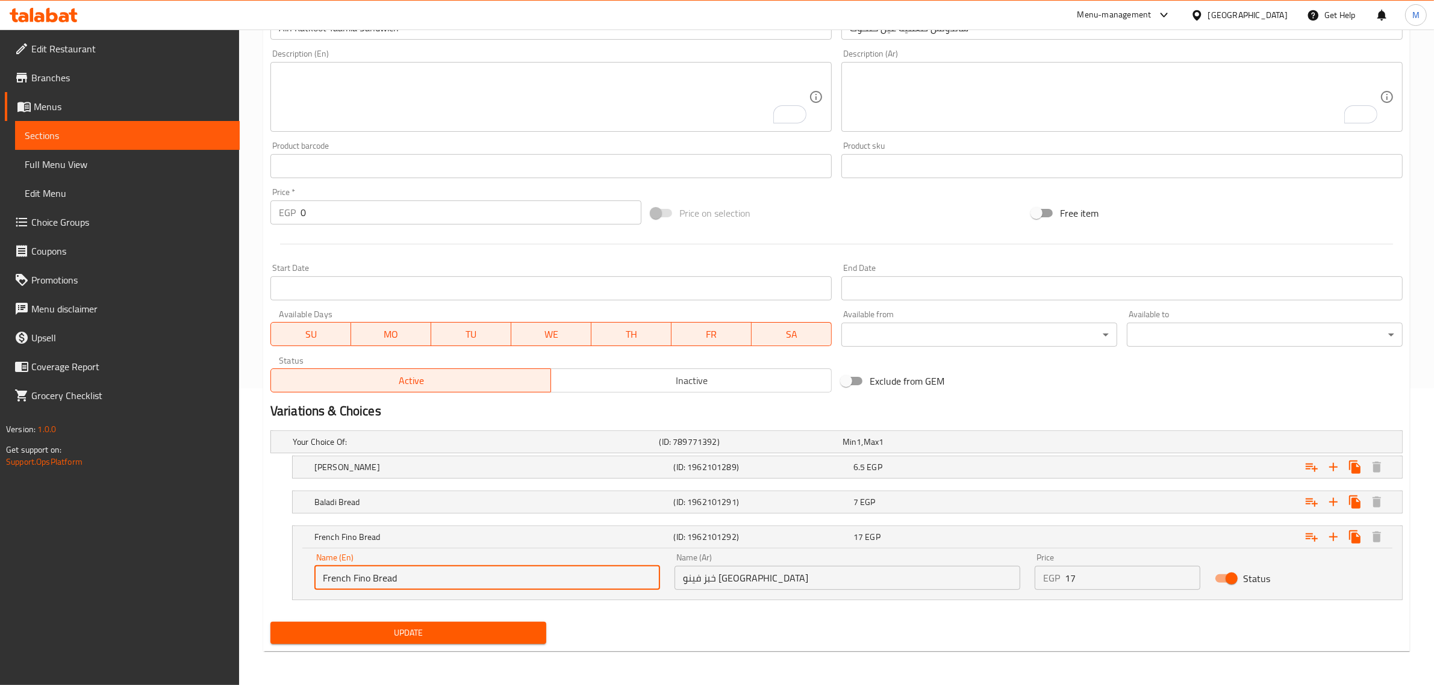
type input "French Fino Bread"
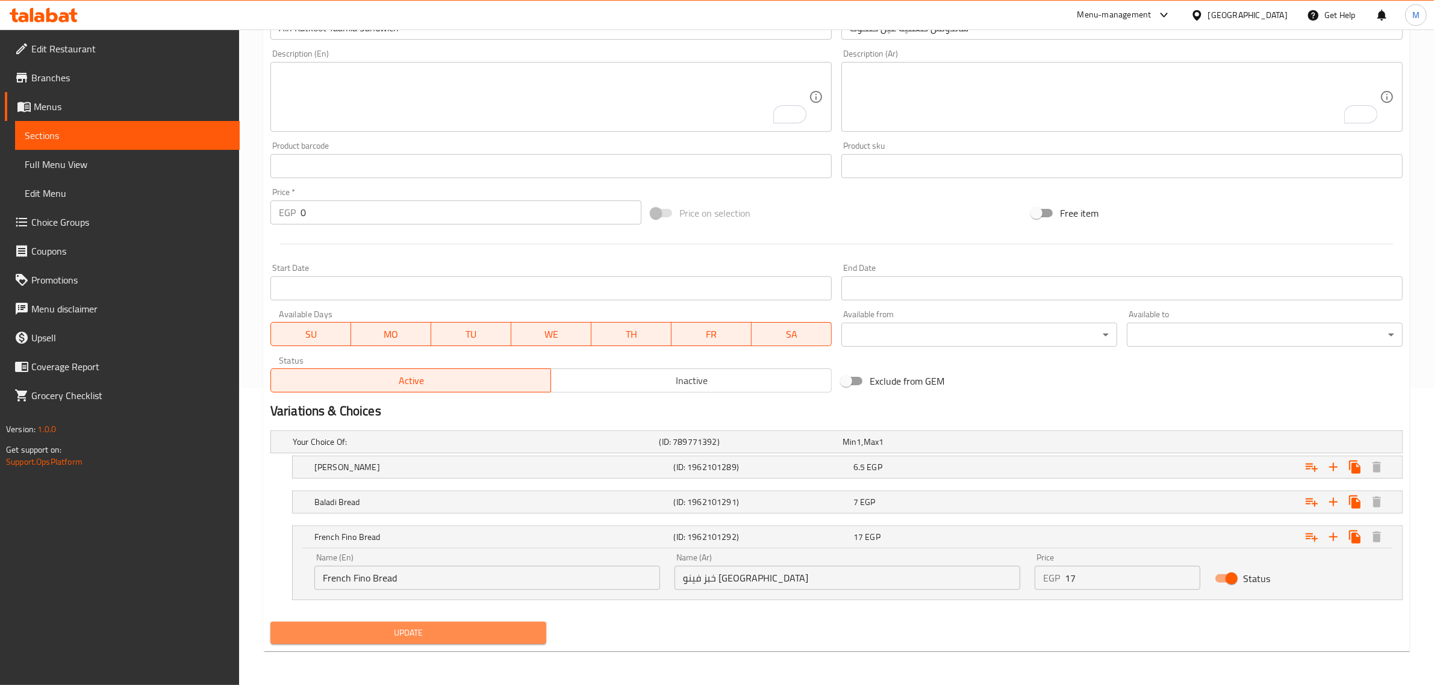
click at [423, 628] on span "Update" at bounding box center [408, 633] width 256 height 15
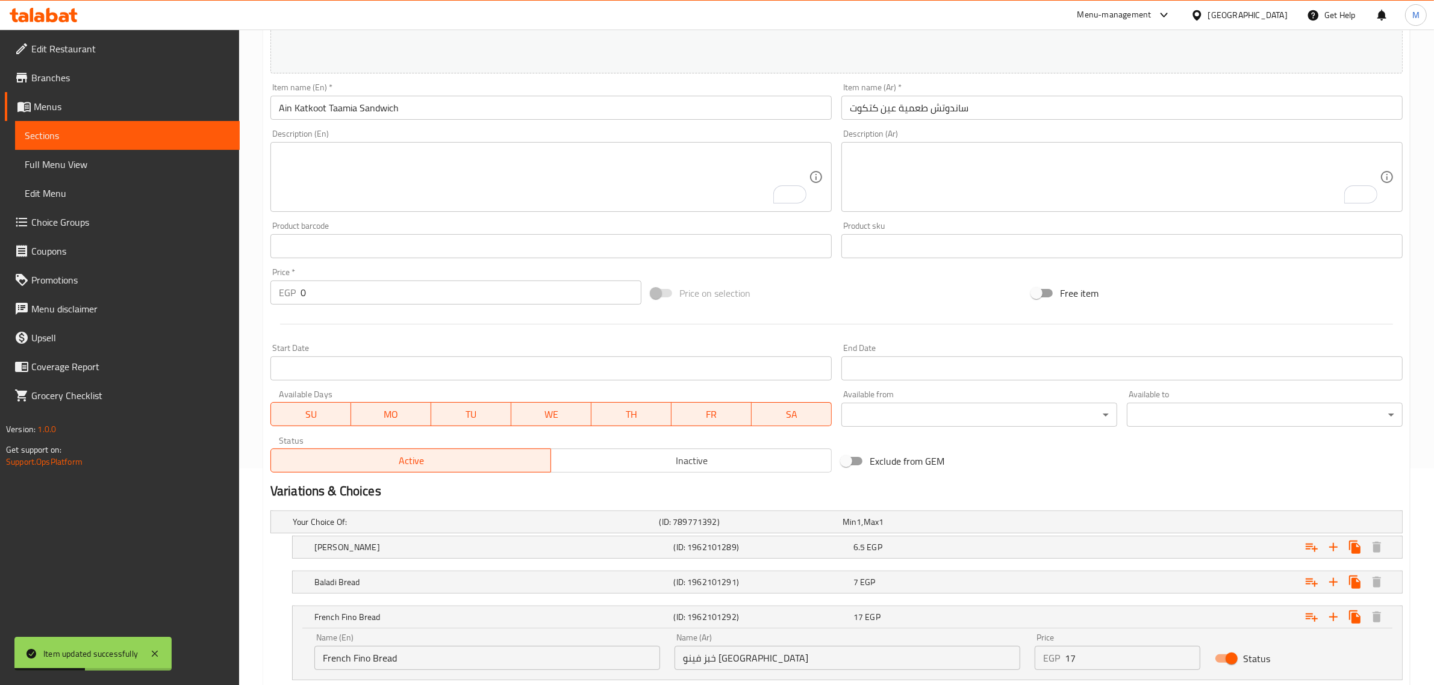
scroll to position [0, 0]
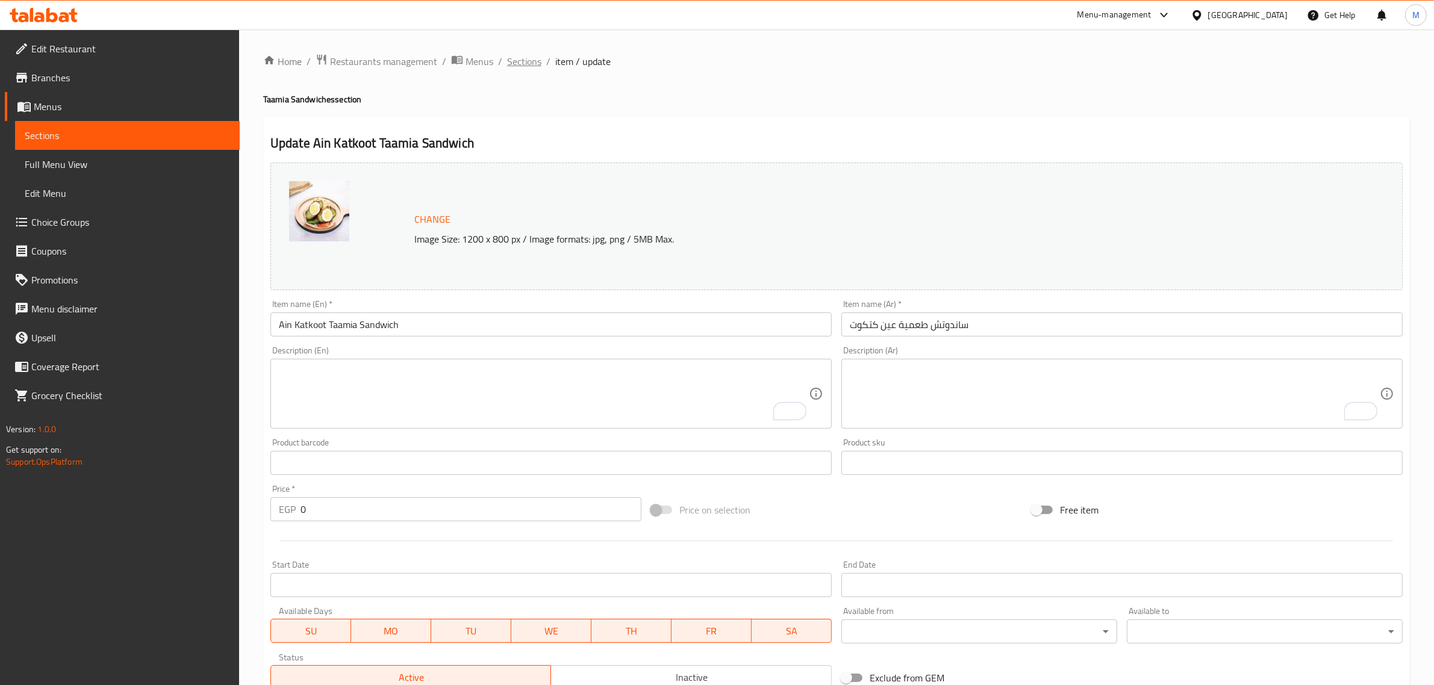
click at [521, 64] on span "Sections" at bounding box center [524, 61] width 34 height 14
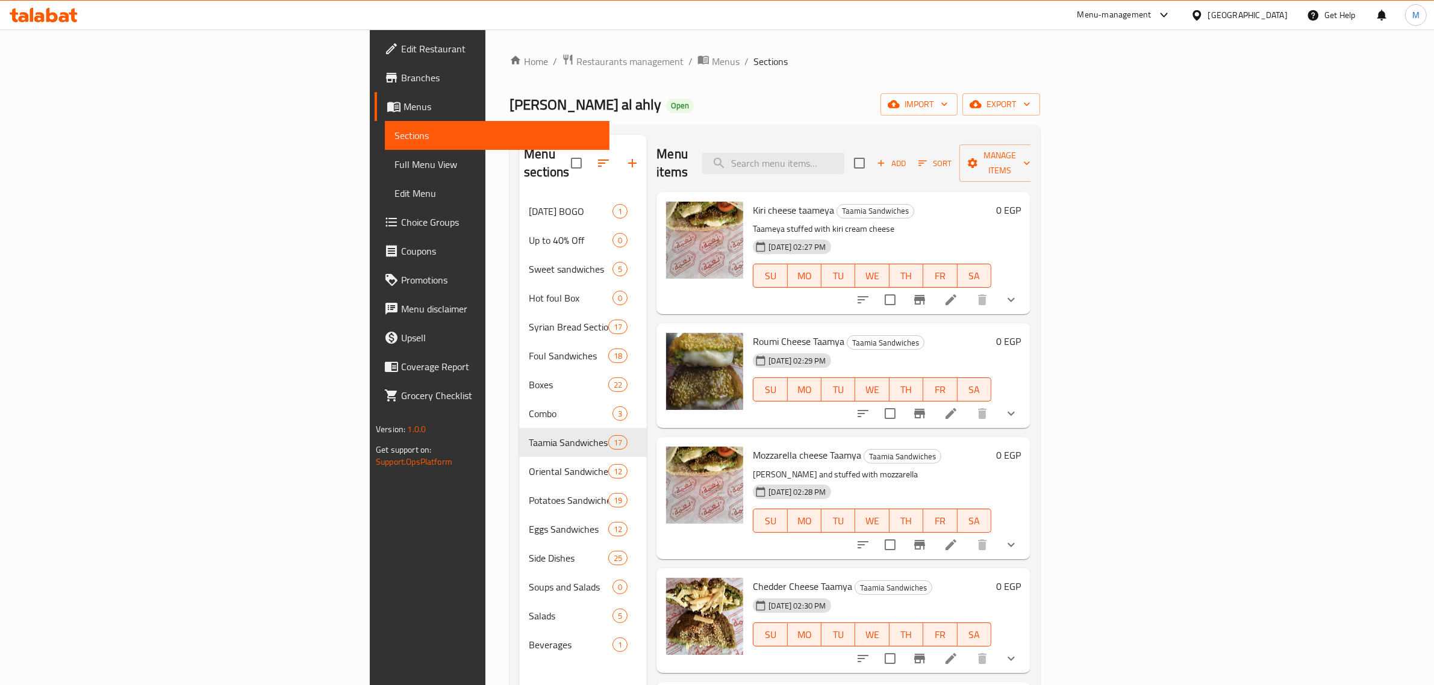
click at [930, 166] on div "Menu items Add Sort Manage items" at bounding box center [843, 163] width 374 height 57
click at [844, 158] on input "search" at bounding box center [773, 163] width 142 height 21
paste input "Taamia With Omelette Sandwich"
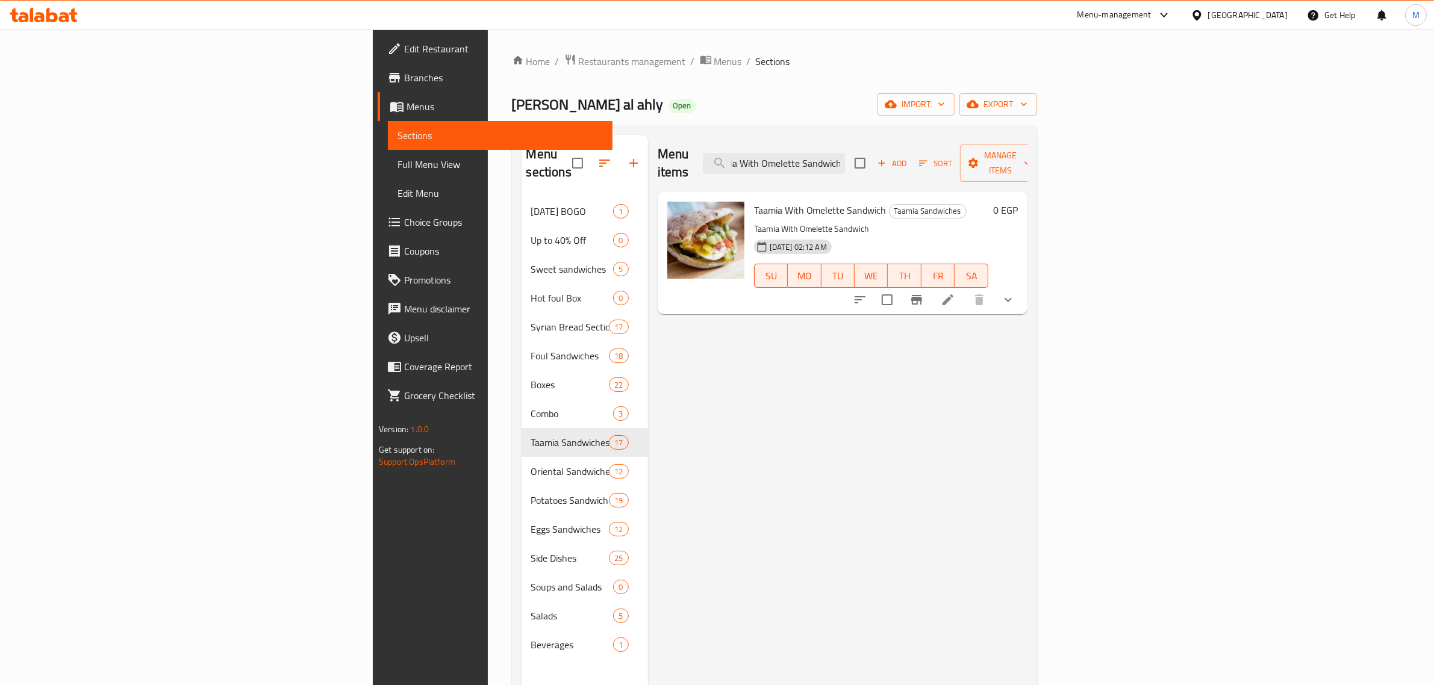
type input "Taamia With Omelette Sandwich"
click at [955, 293] on icon at bounding box center [947, 300] width 14 height 14
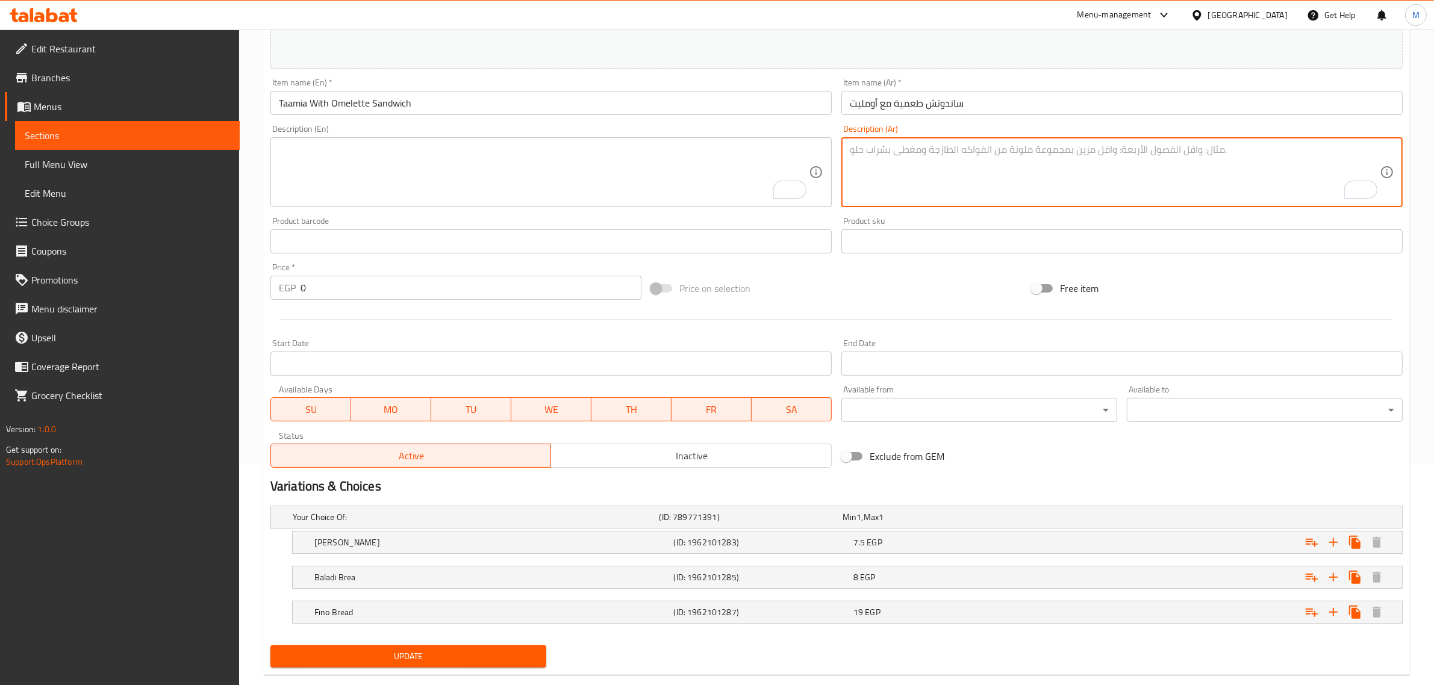
scroll to position [226, 0]
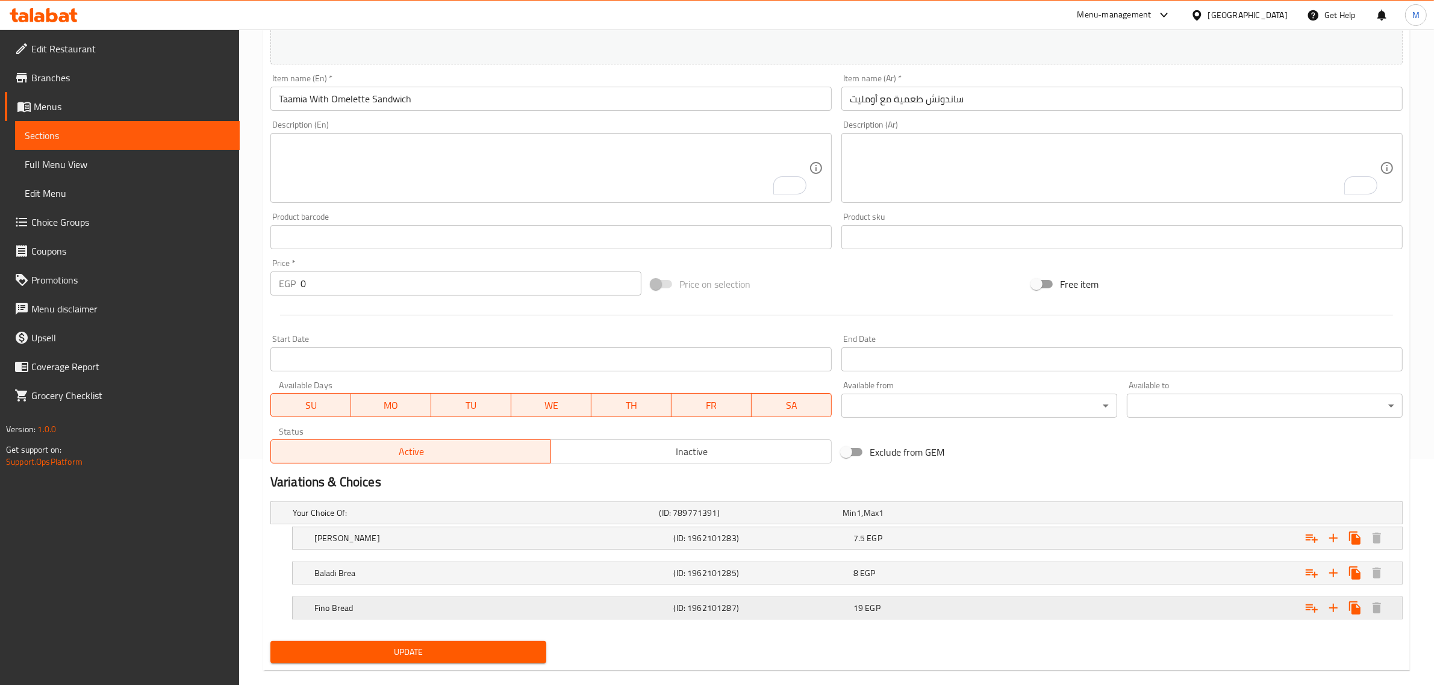
click at [671, 608] on div "(ID: 1962101287)" at bounding box center [760, 608] width 179 height 17
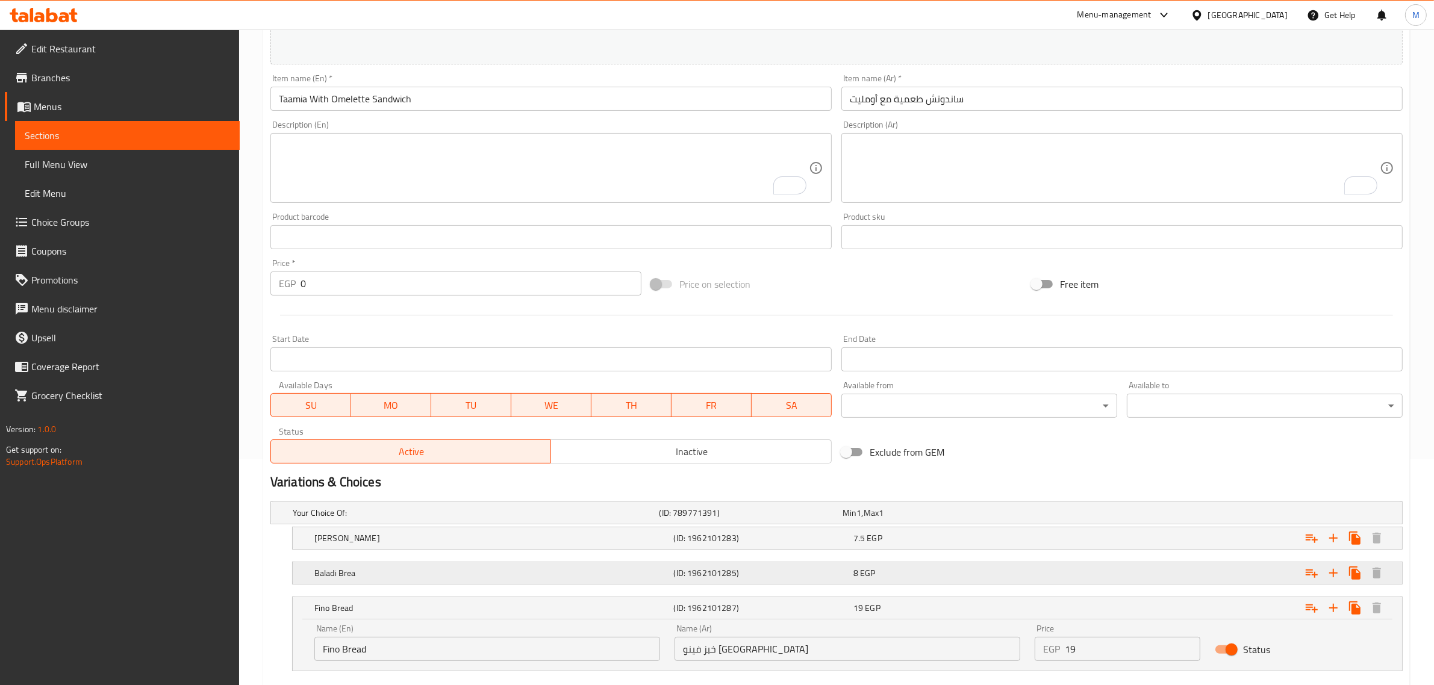
scroll to position [297, 0]
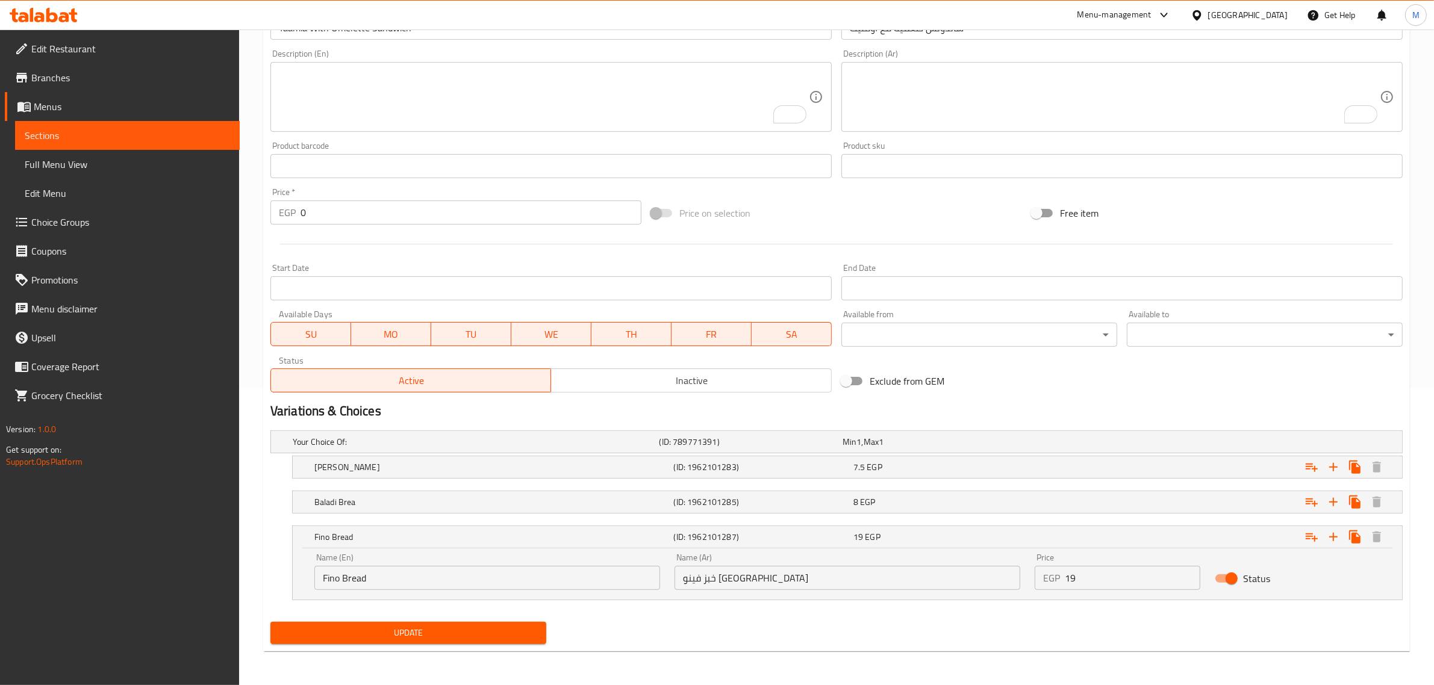
click at [323, 577] on input "Fino Bread" at bounding box center [487, 578] width 346 height 24
type input "French Fino Bread"
click at [423, 628] on span "Update" at bounding box center [408, 633] width 256 height 15
click at [479, 624] on button "Update" at bounding box center [408, 633] width 276 height 22
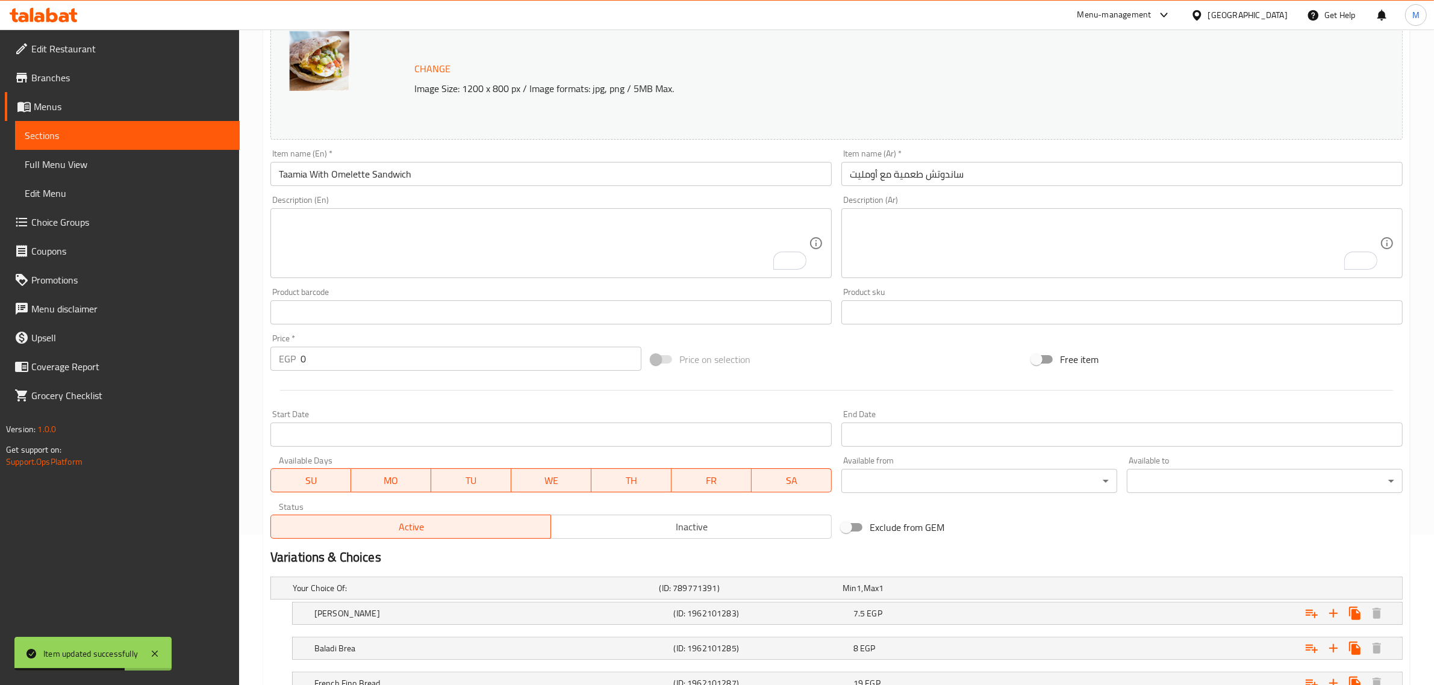
scroll to position [0, 0]
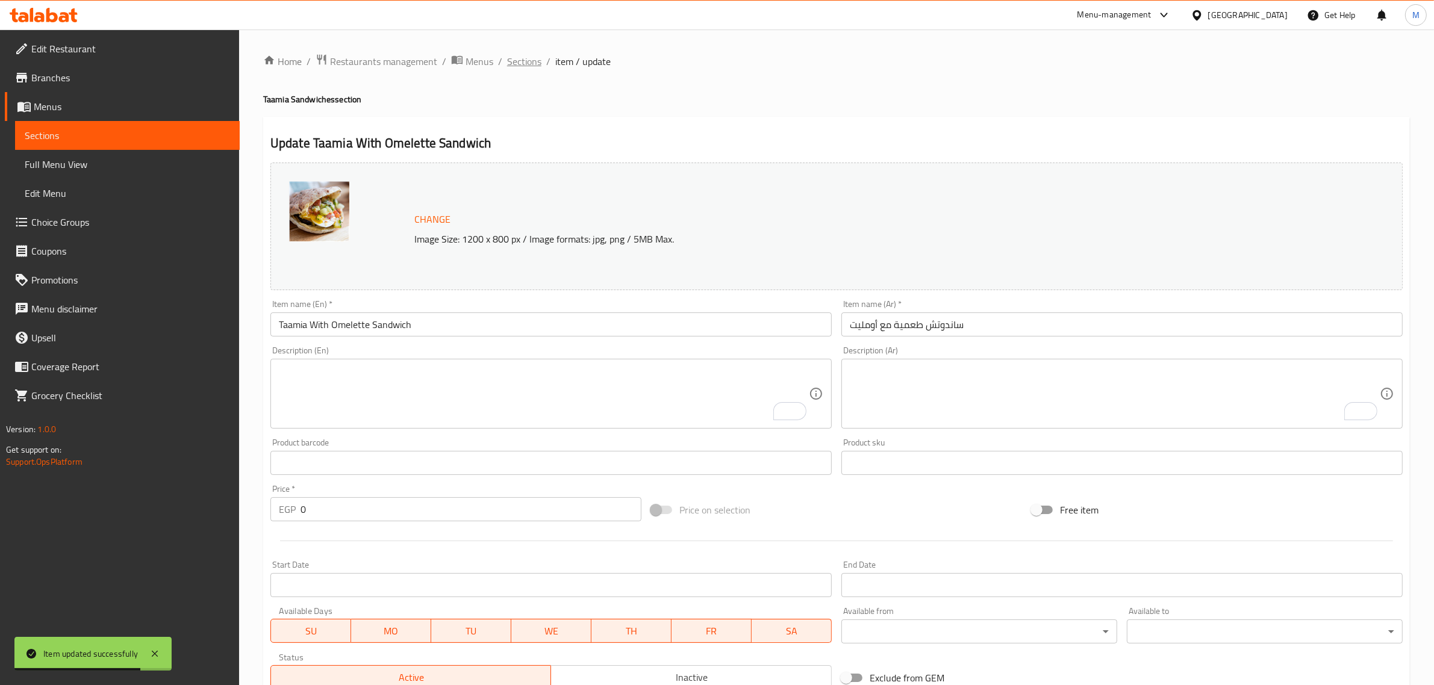
click at [523, 59] on span "Sections" at bounding box center [524, 61] width 34 height 14
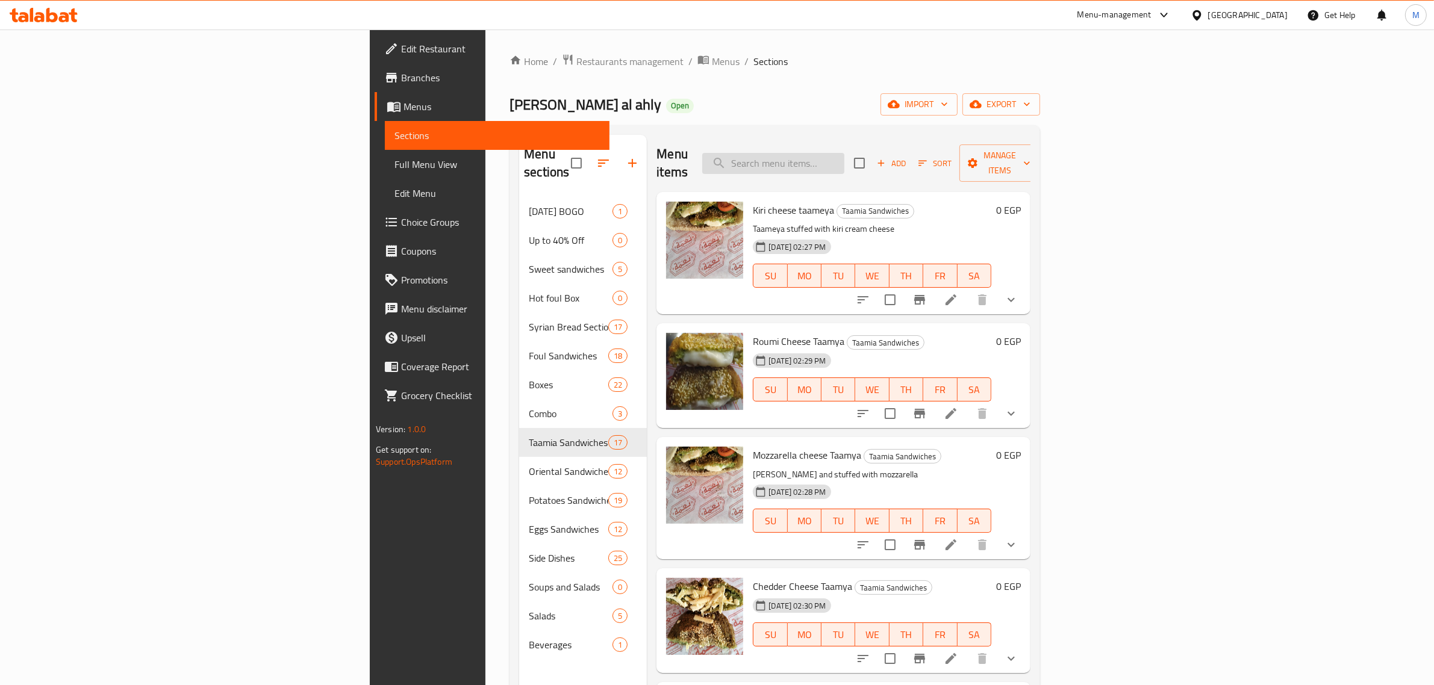
click at [844, 153] on input "search" at bounding box center [773, 163] width 142 height 21
paste input "Taamia With Eggs Sandwich"
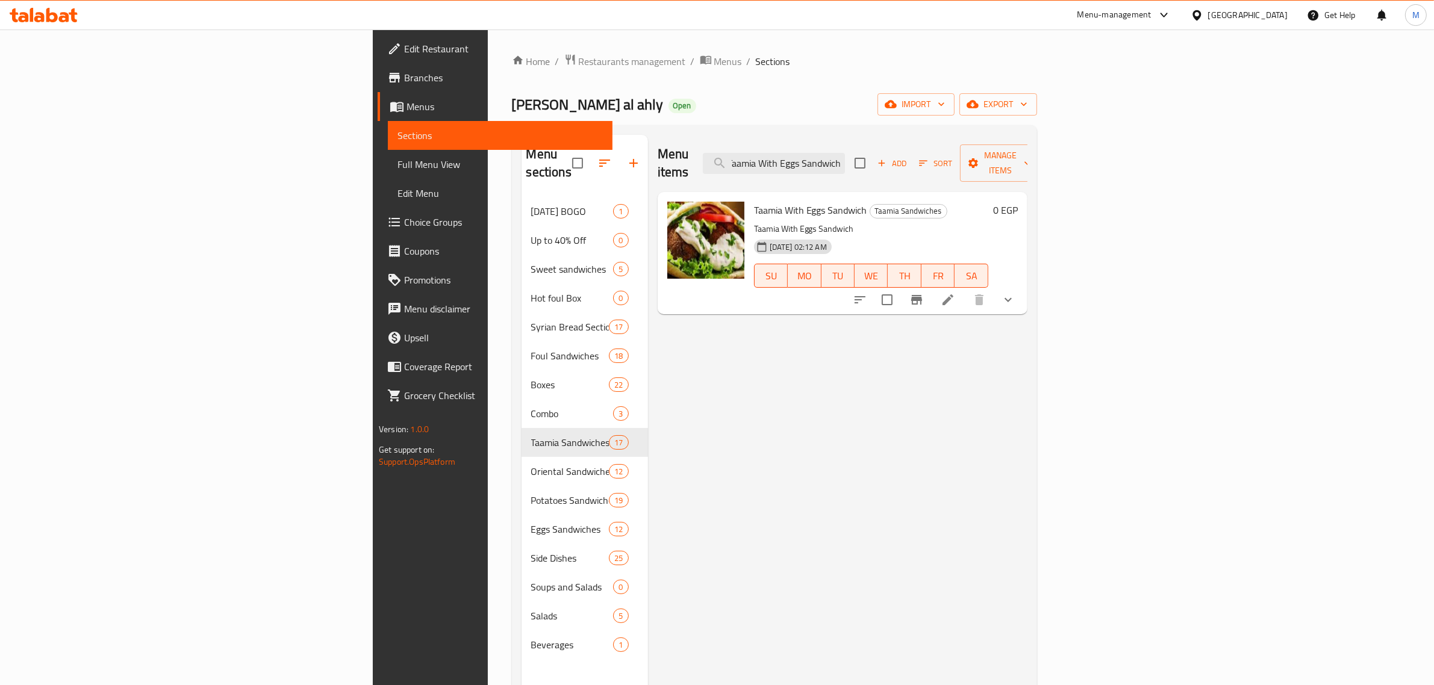
type input "Taamia With Eggs Sandwich"
click at [955, 293] on icon at bounding box center [947, 300] width 14 height 14
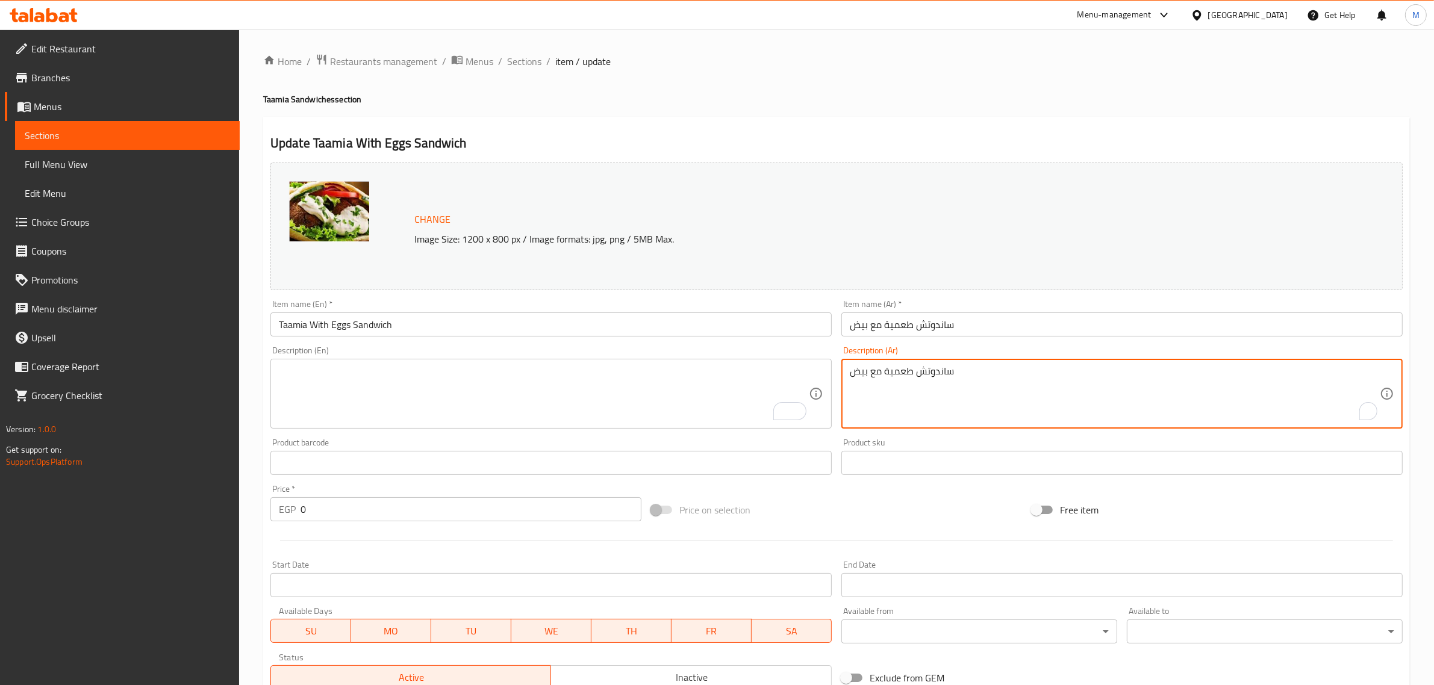
click at [927, 370] on textarea "ساندوتش طعمية مع بيض" at bounding box center [1115, 393] width 530 height 57
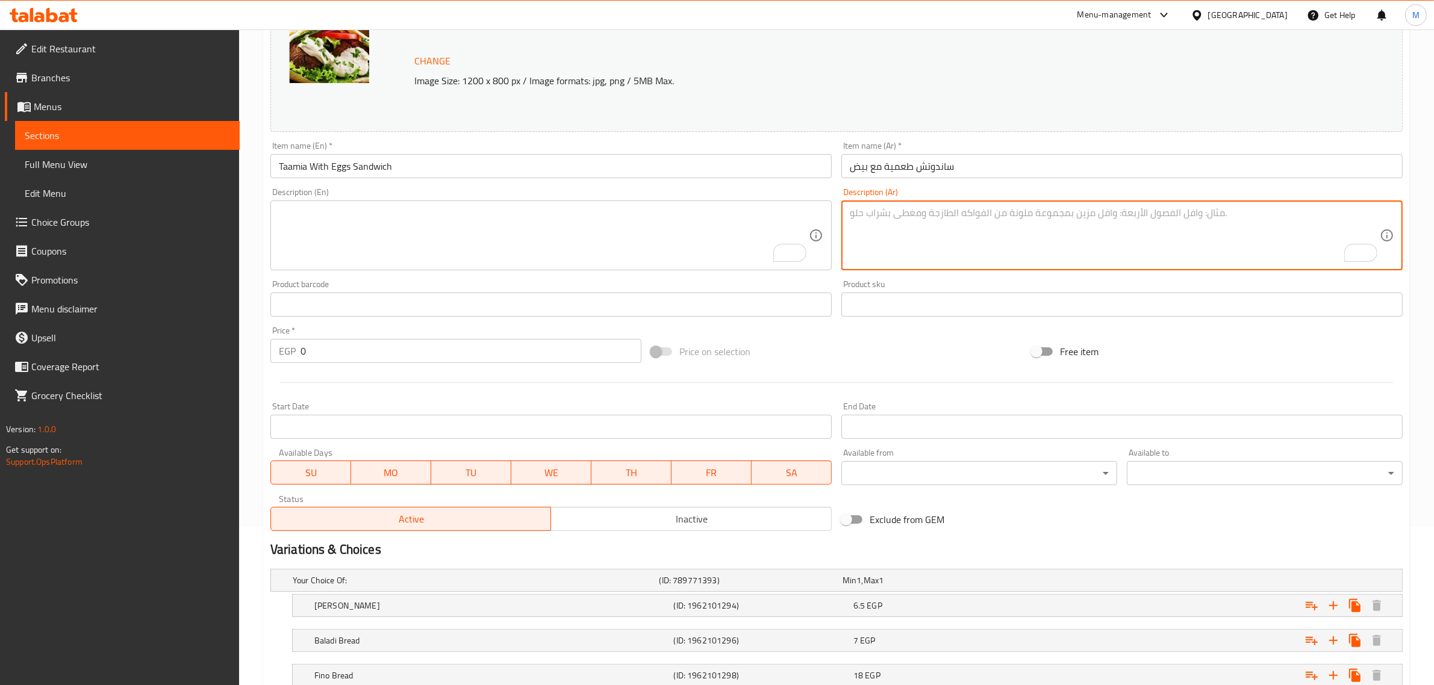
scroll to position [245, 0]
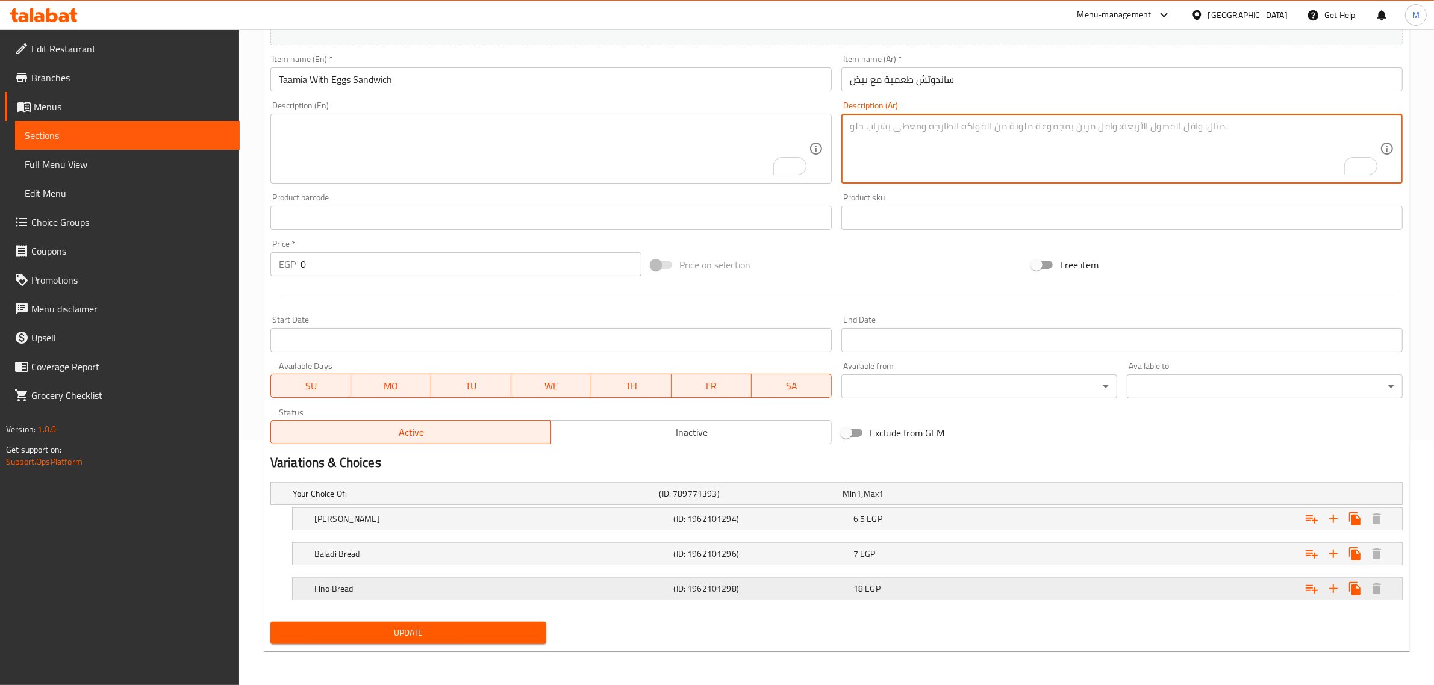
click at [630, 599] on div "Fino Bread (ID: 1962101298) 18 EGP" at bounding box center [851, 589] width 1078 height 26
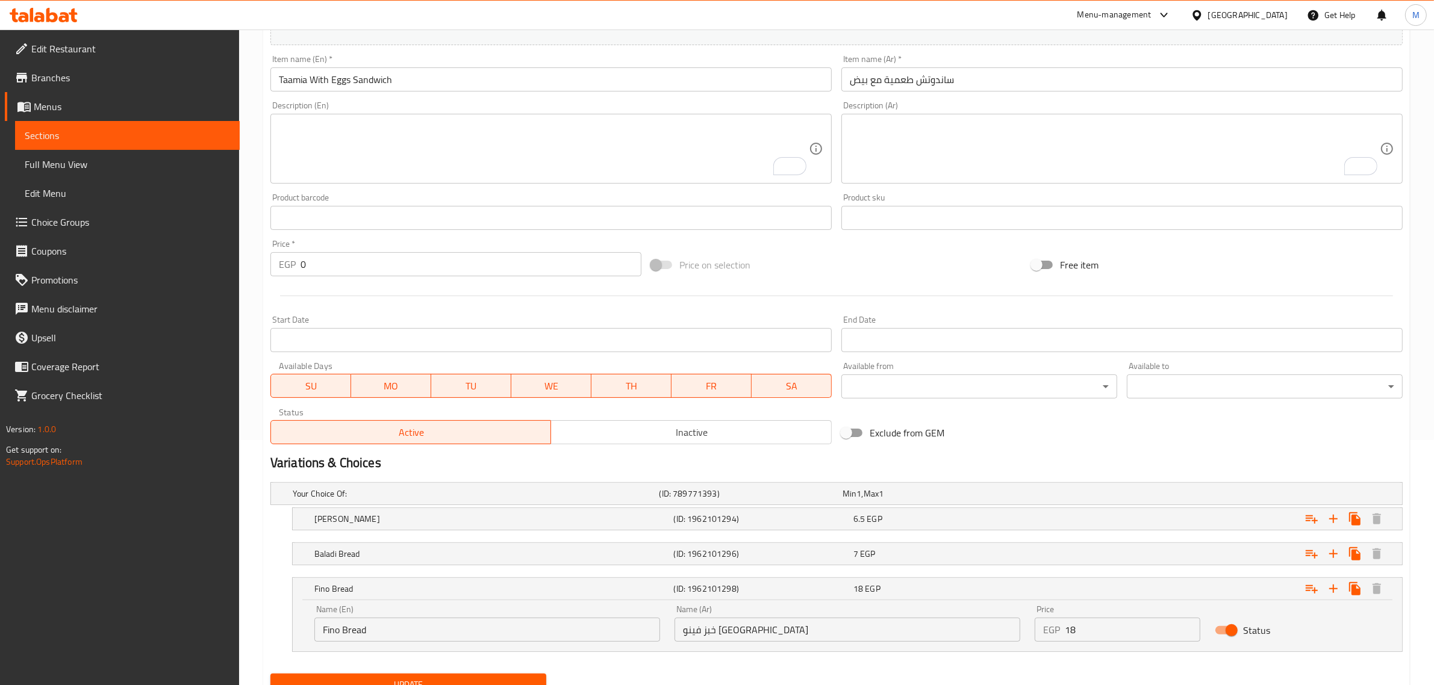
click at [321, 633] on input "Fino Bread" at bounding box center [487, 630] width 346 height 24
type input "French Fino Bread"
click at [356, 679] on span "Update" at bounding box center [408, 684] width 256 height 15
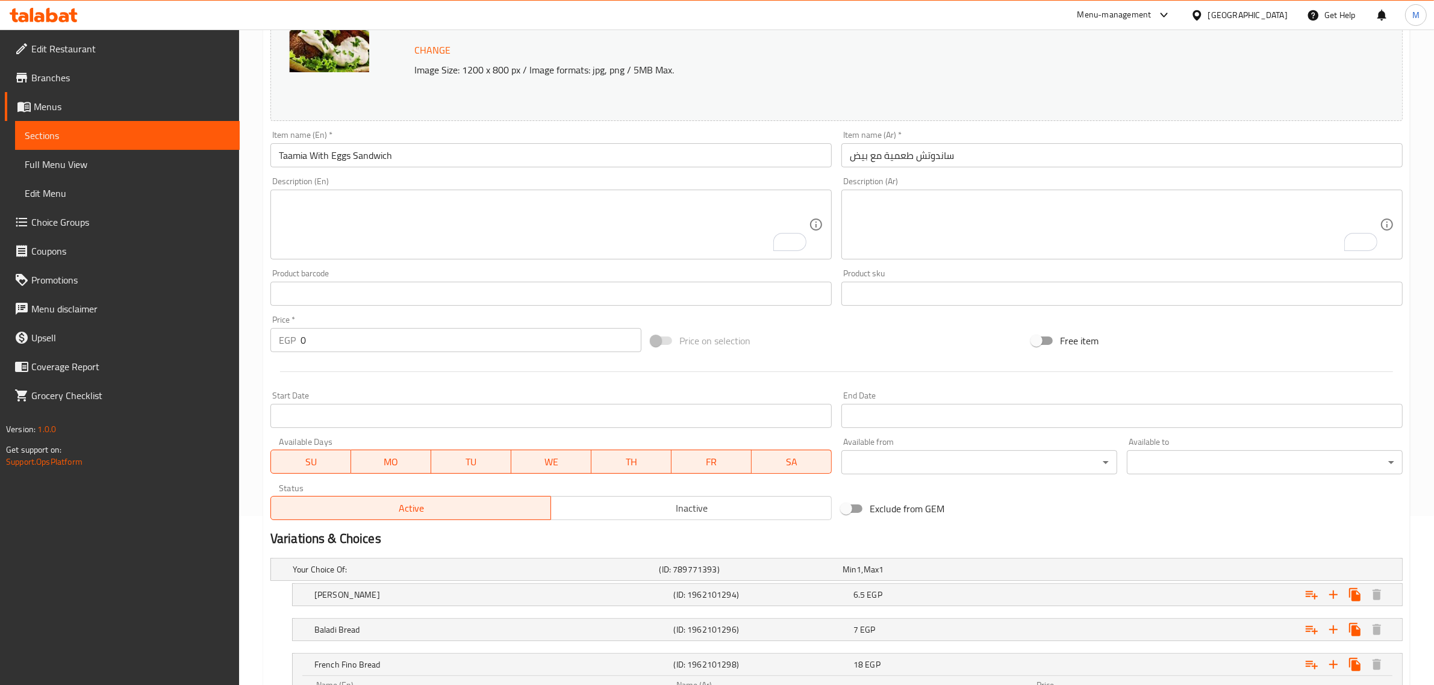
scroll to position [0, 0]
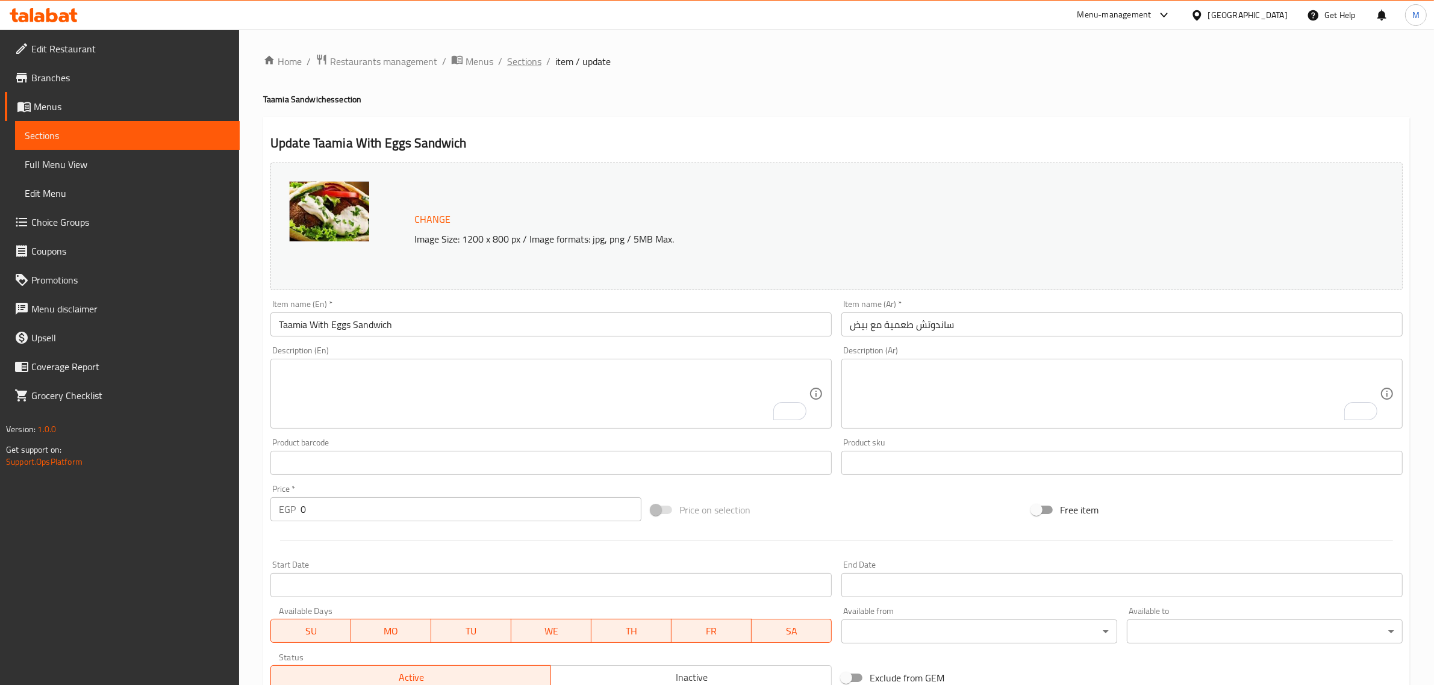
click at [517, 61] on span "Sections" at bounding box center [524, 61] width 34 height 14
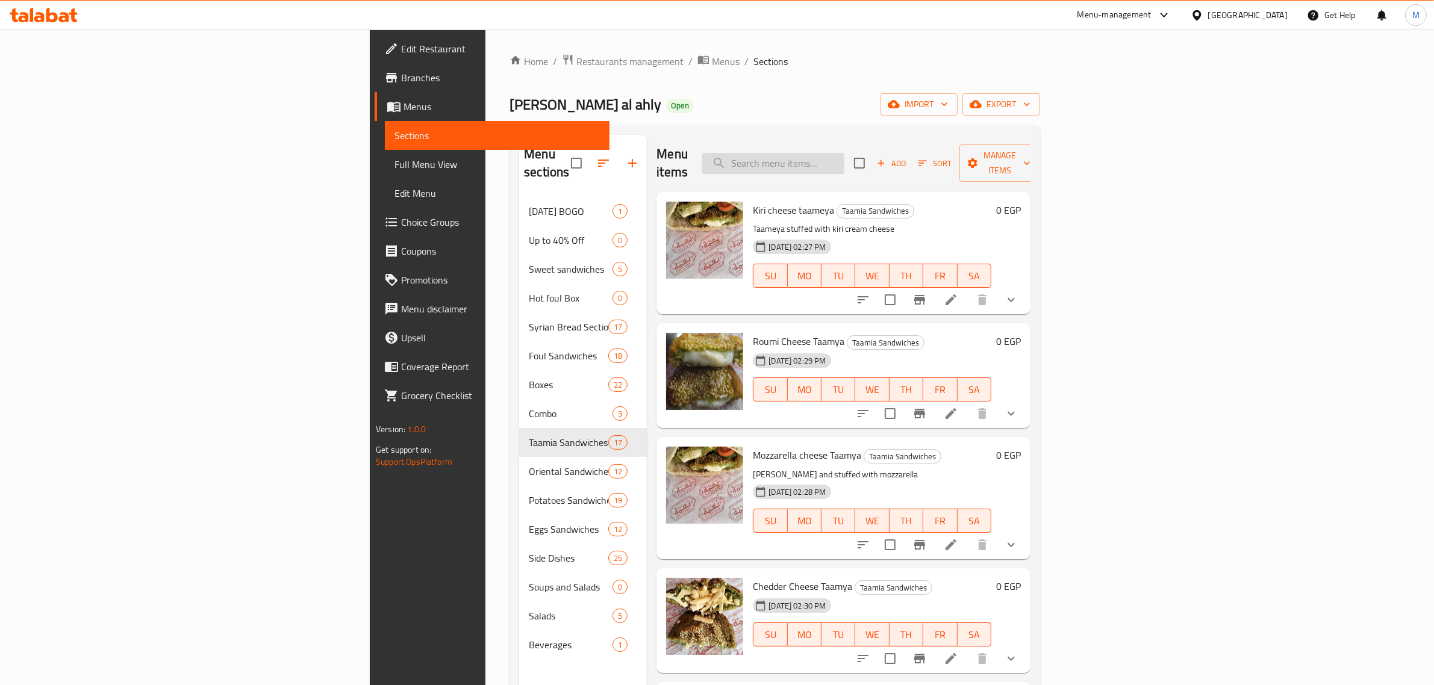
click at [844, 153] on input "search" at bounding box center [773, 163] width 142 height 21
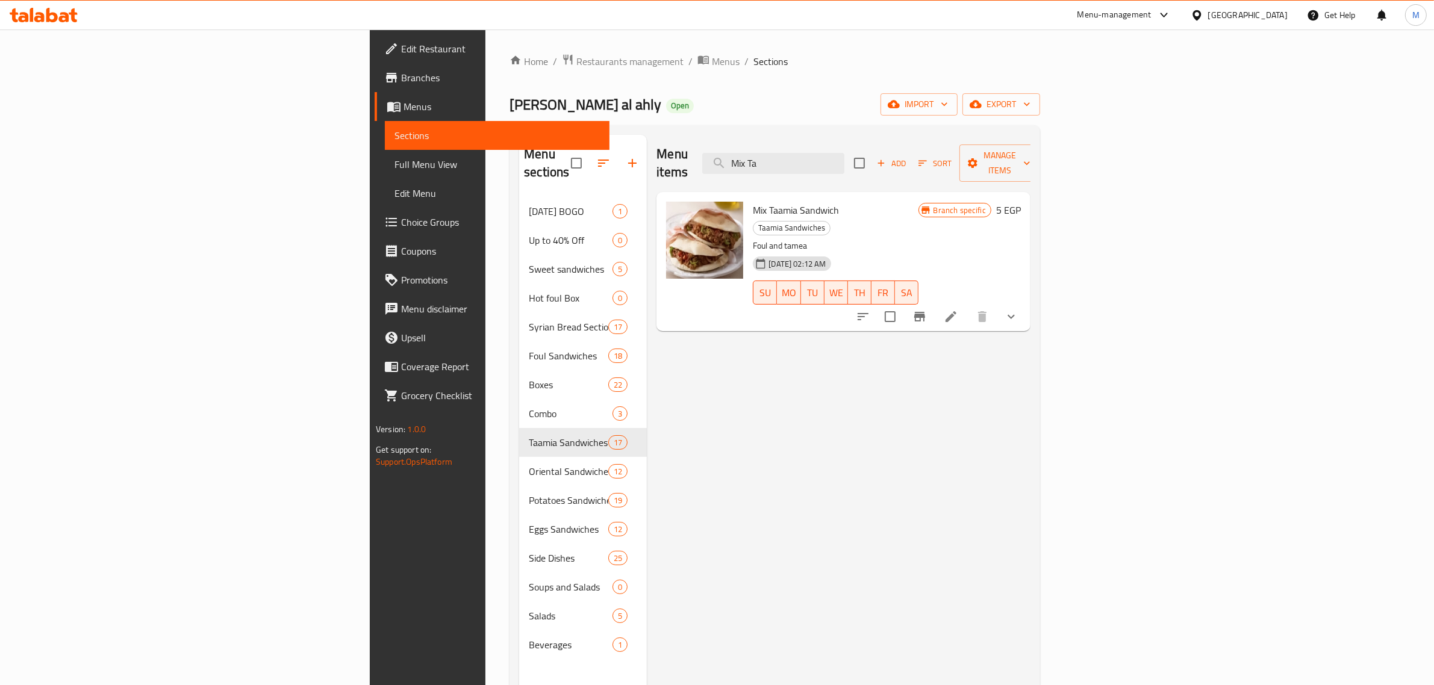
type input "Mix Ta"
click at [956, 311] on icon at bounding box center [950, 316] width 11 height 11
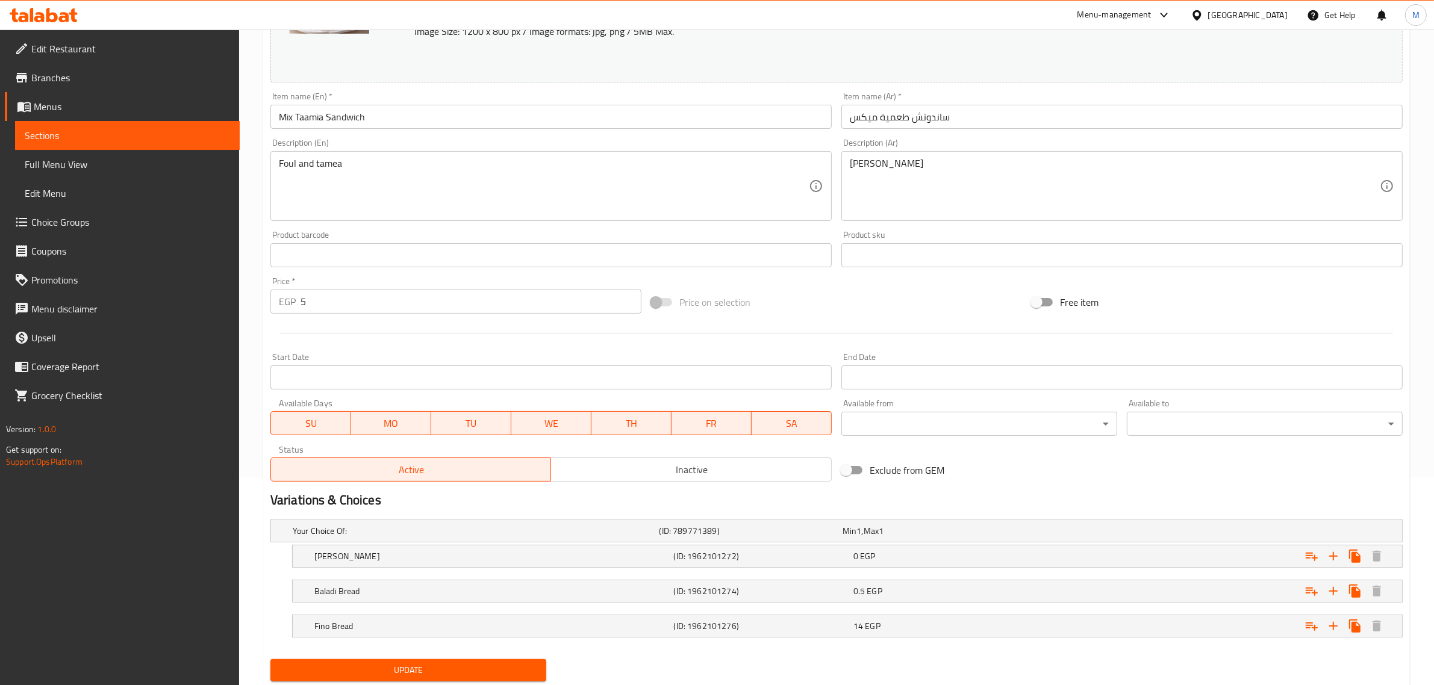
scroll to position [245, 0]
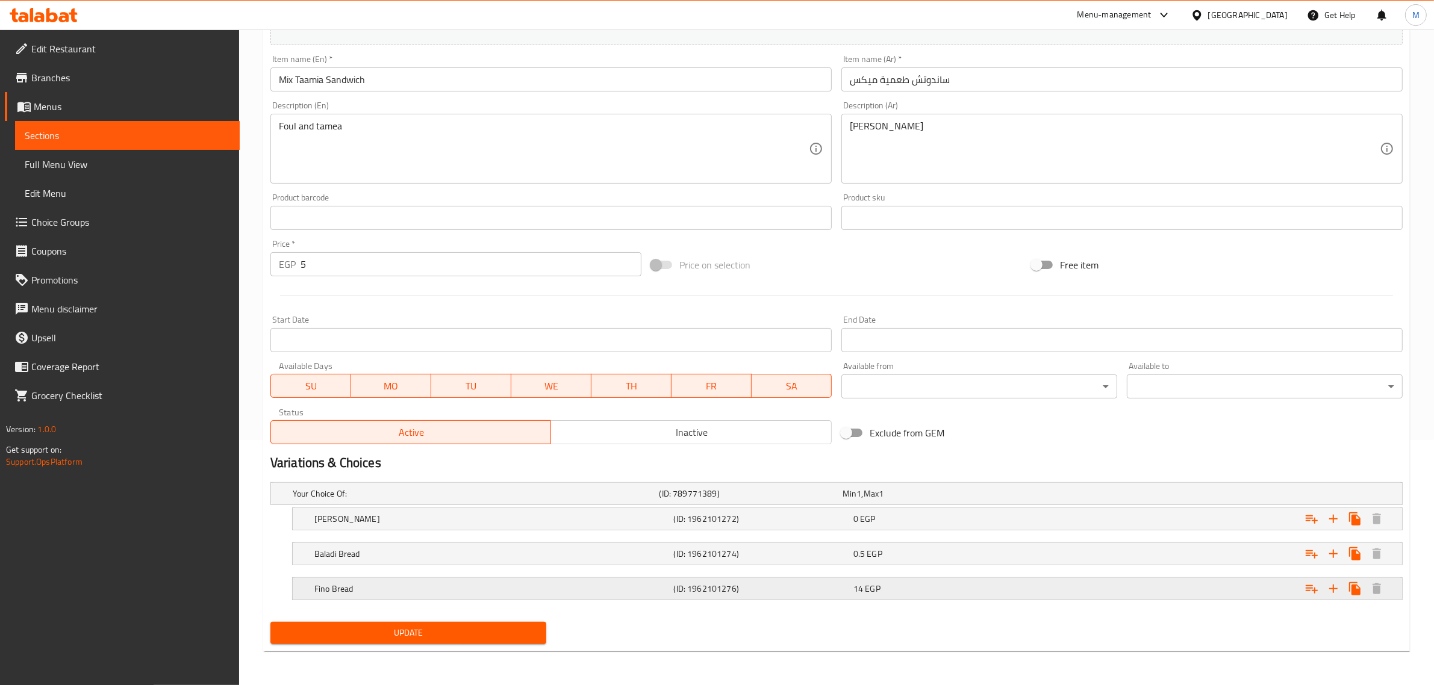
click at [501, 588] on h5 "Fino Bread" at bounding box center [491, 589] width 355 height 12
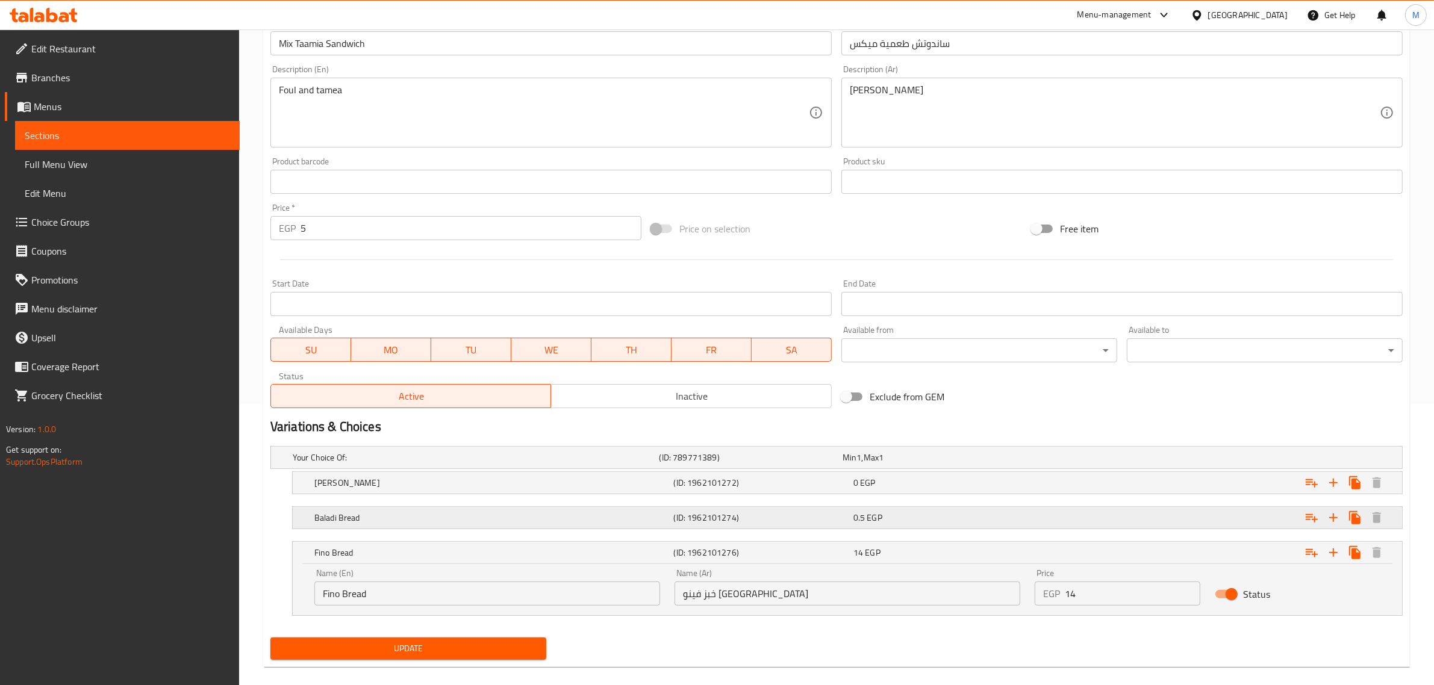
scroll to position [297, 0]
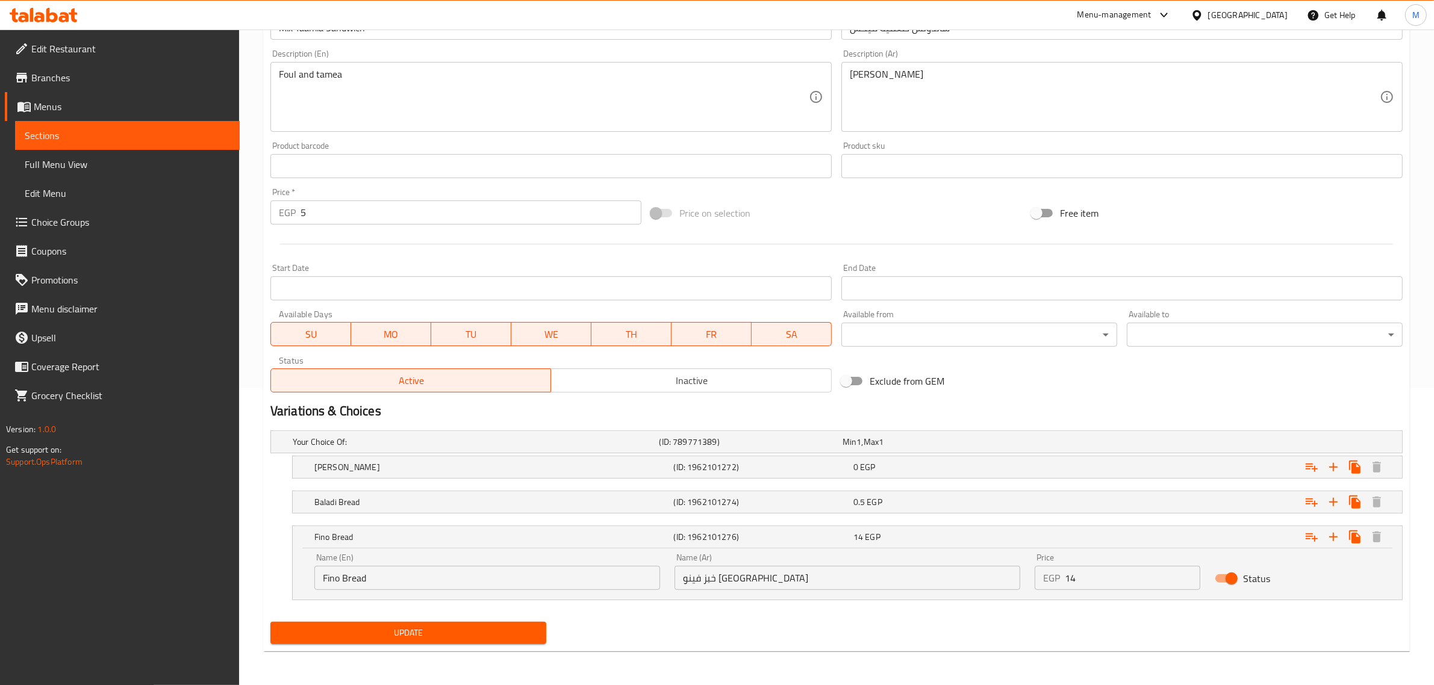
click at [322, 580] on input "Fino Bread" at bounding box center [487, 578] width 346 height 24
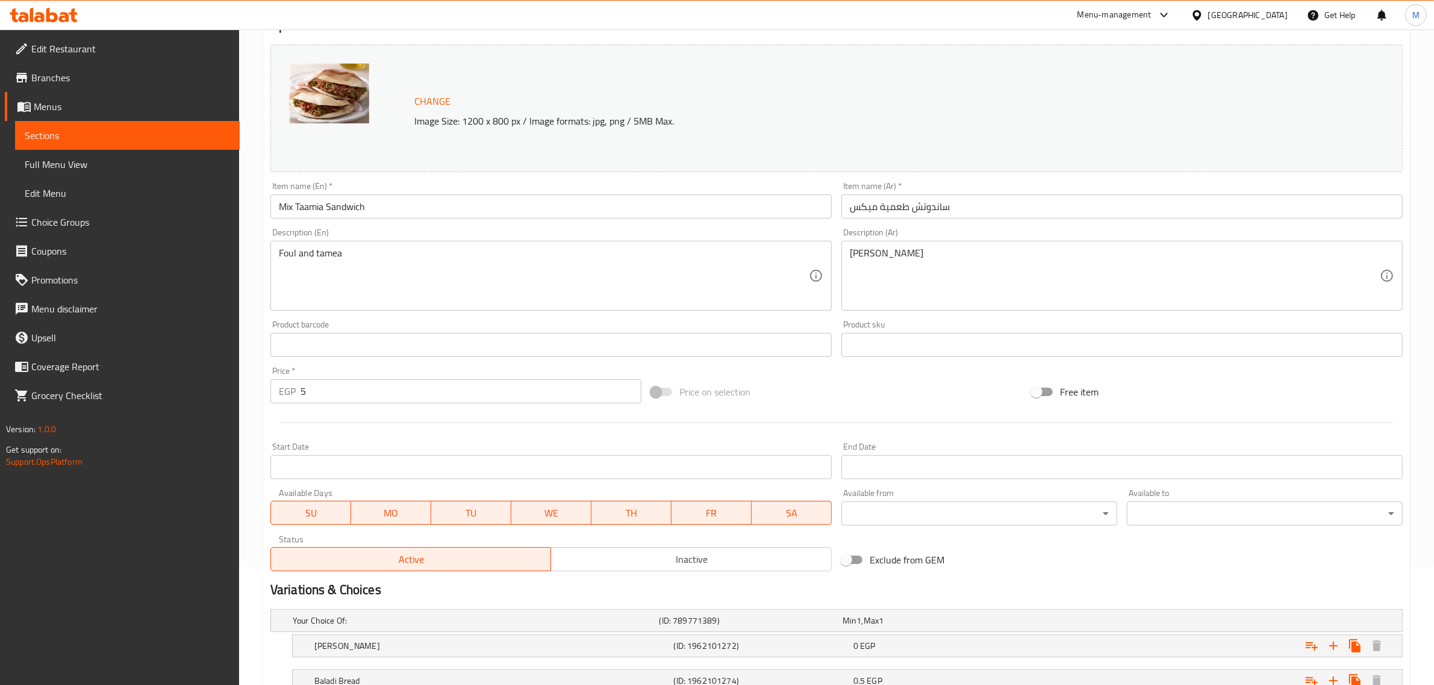
scroll to position [71, 0]
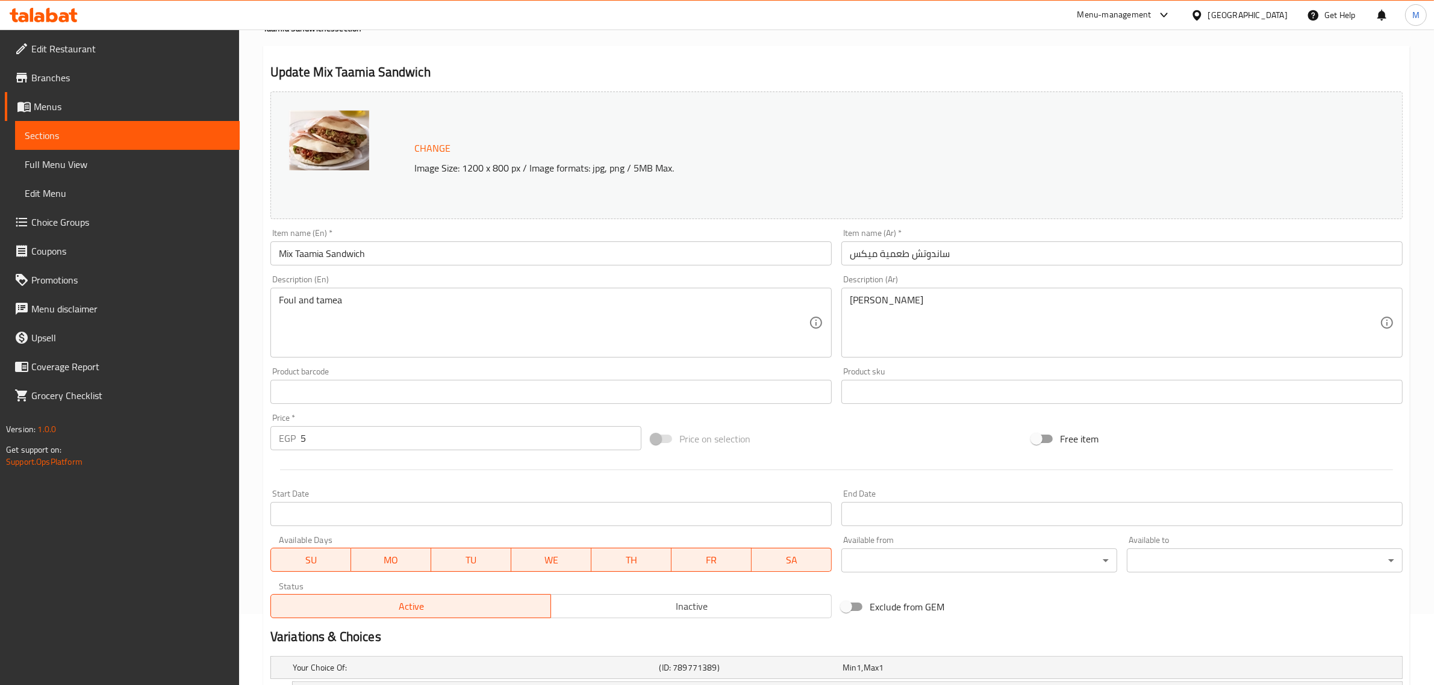
type input "French Fino Bread"
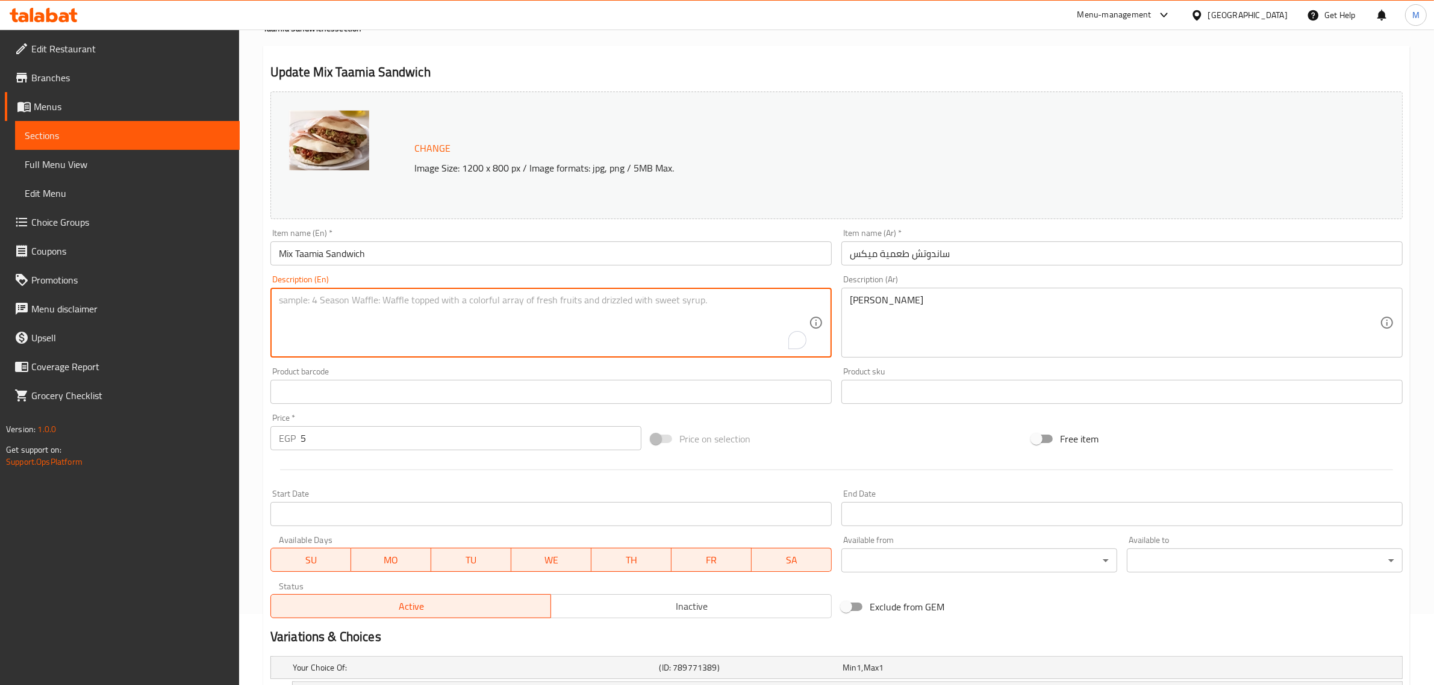
type textarea "Foul and tamea"
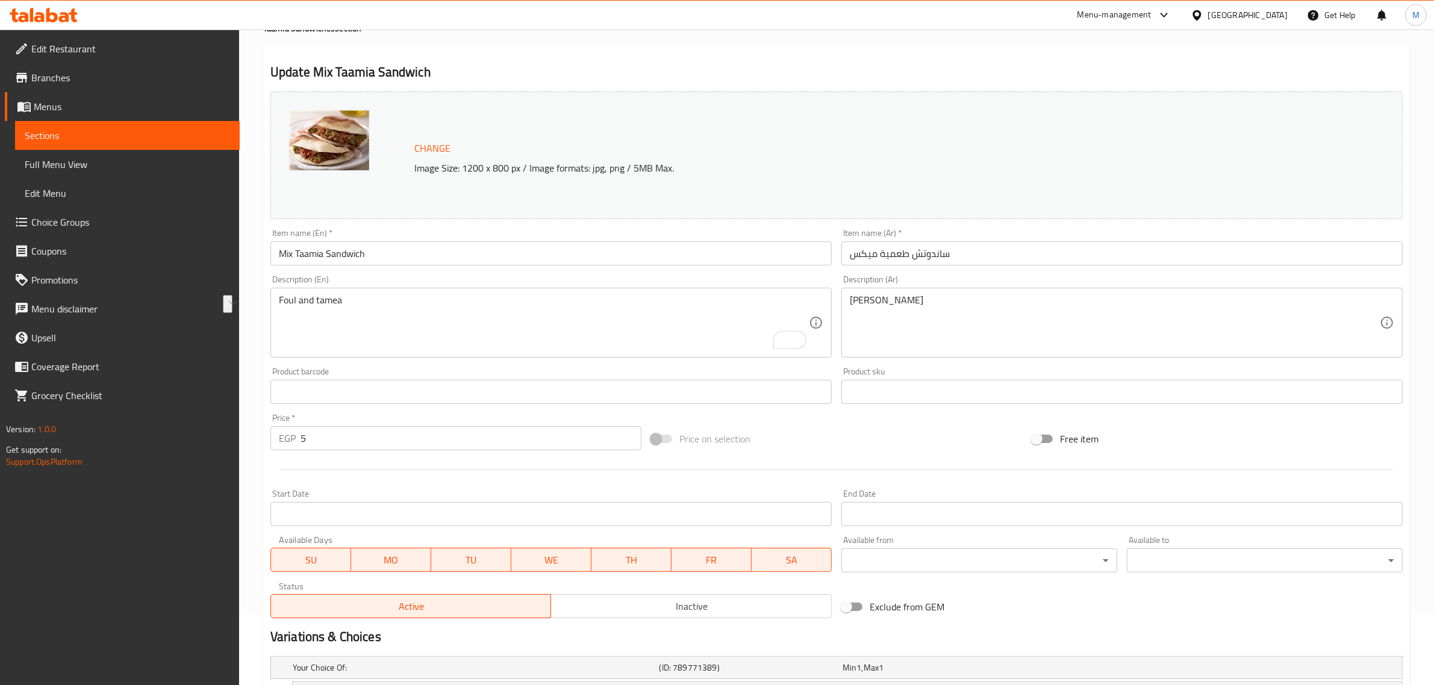
click at [539, 375] on div "Product barcode Product barcode" at bounding box center [550, 385] width 561 height 37
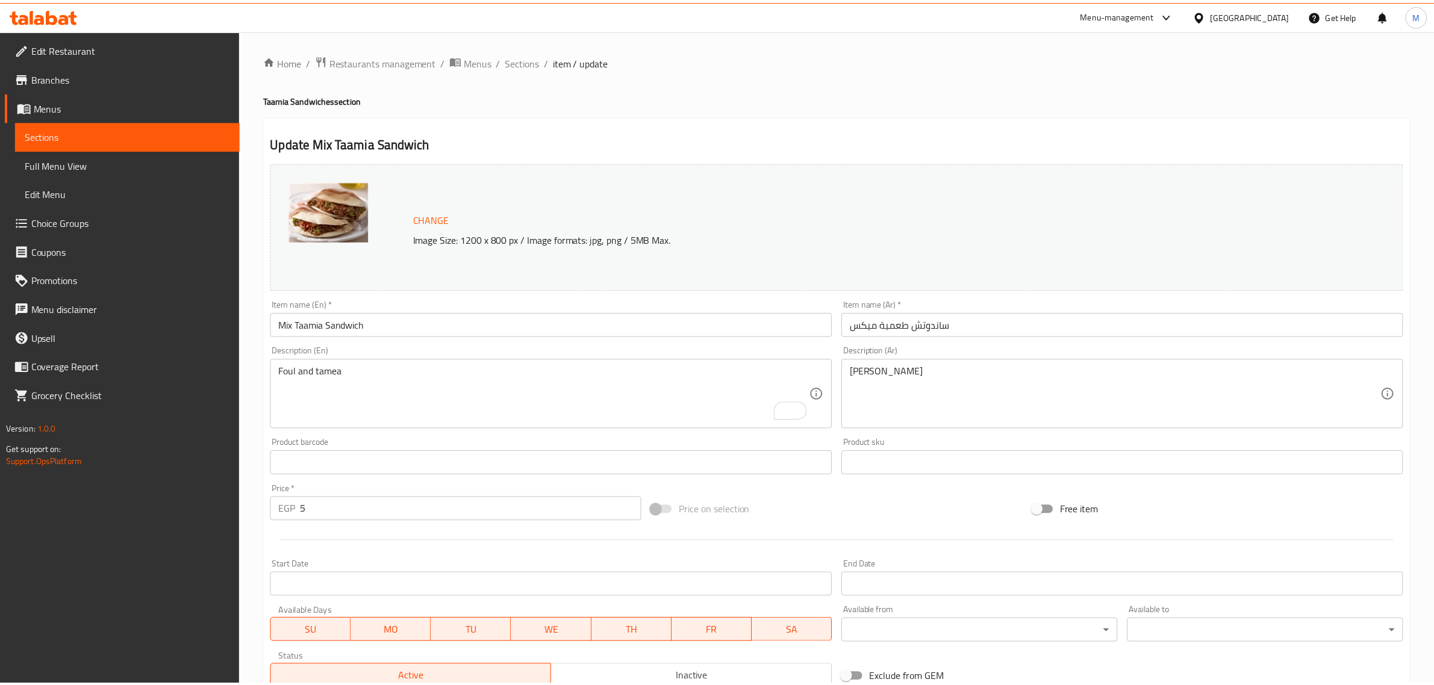
scroll to position [297, 0]
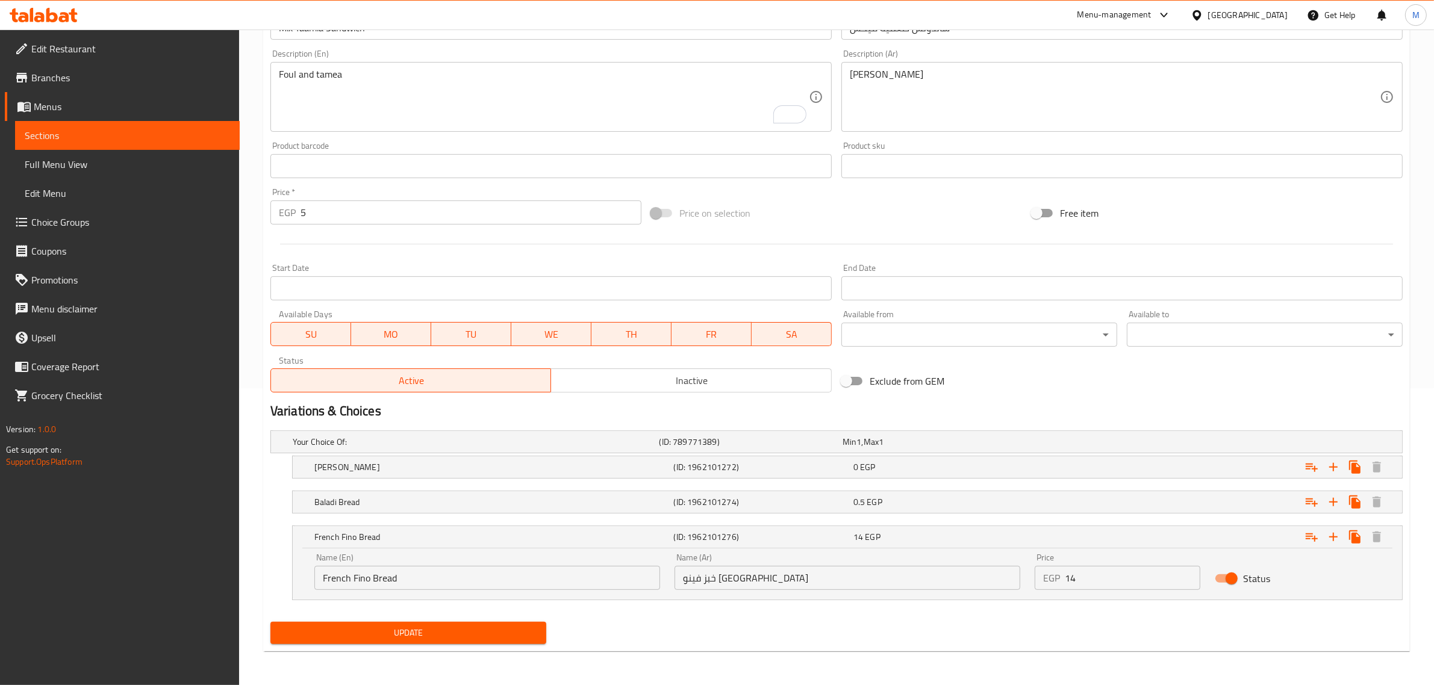
click at [446, 633] on span "Update" at bounding box center [408, 633] width 256 height 15
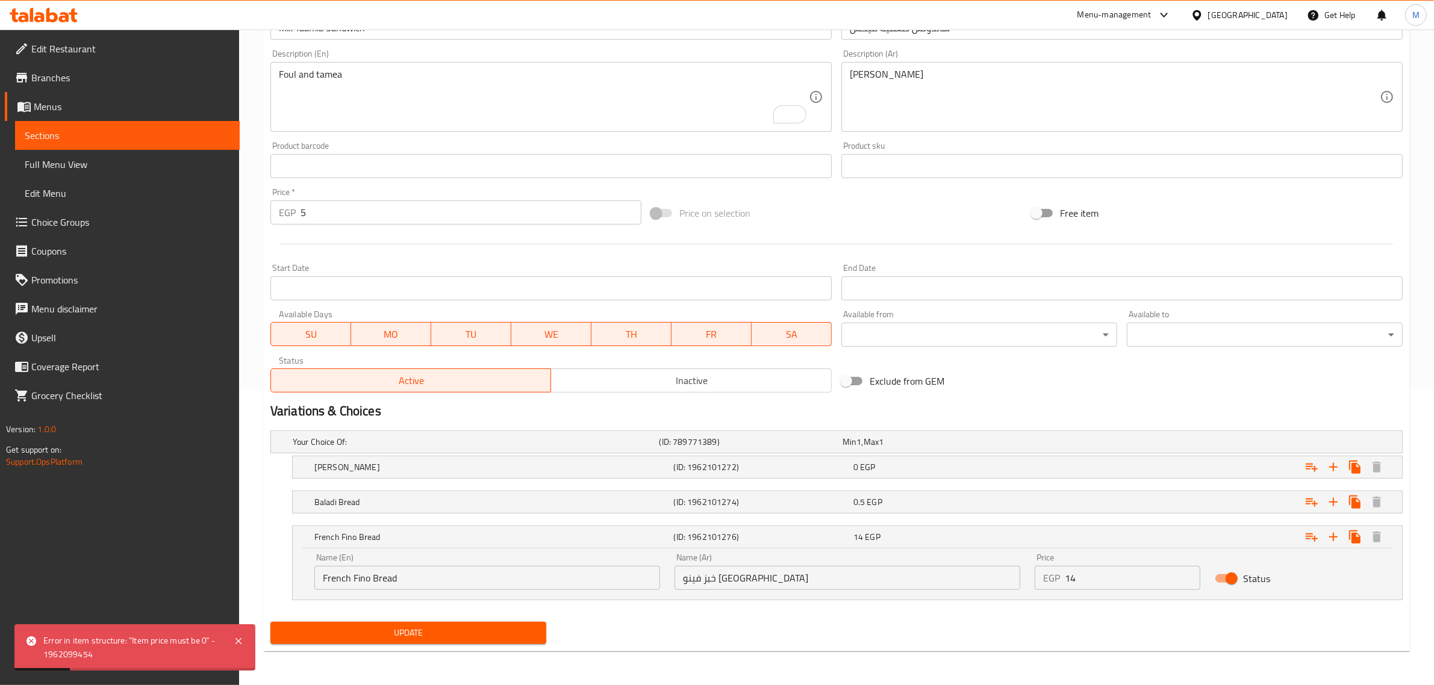
click at [365, 217] on input "5" at bounding box center [470, 212] width 341 height 24
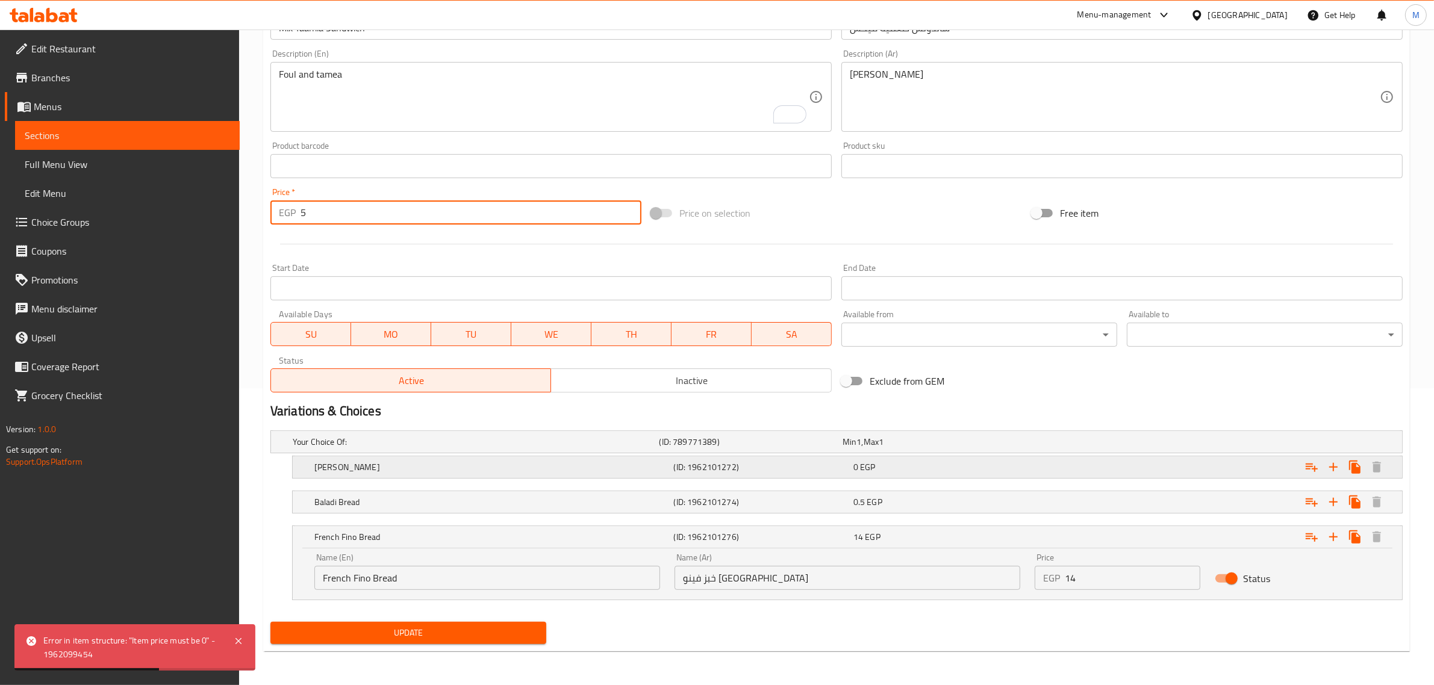
click at [868, 471] on span "EGP" at bounding box center [867, 467] width 15 height 16
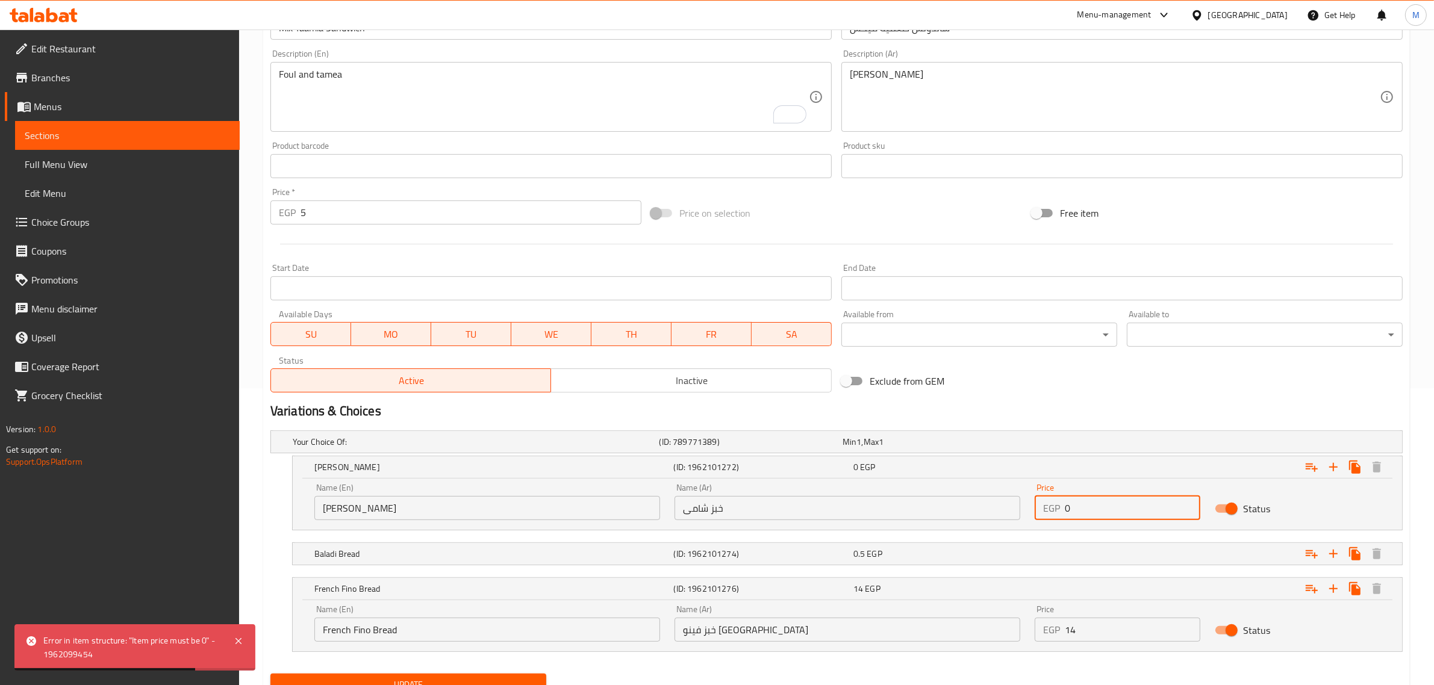
drag, startPoint x: 1076, startPoint y: 506, endPoint x: 1046, endPoint y: 506, distance: 29.5
click at [1046, 506] on div "EGP 0 Price" at bounding box center [1117, 508] width 166 height 24
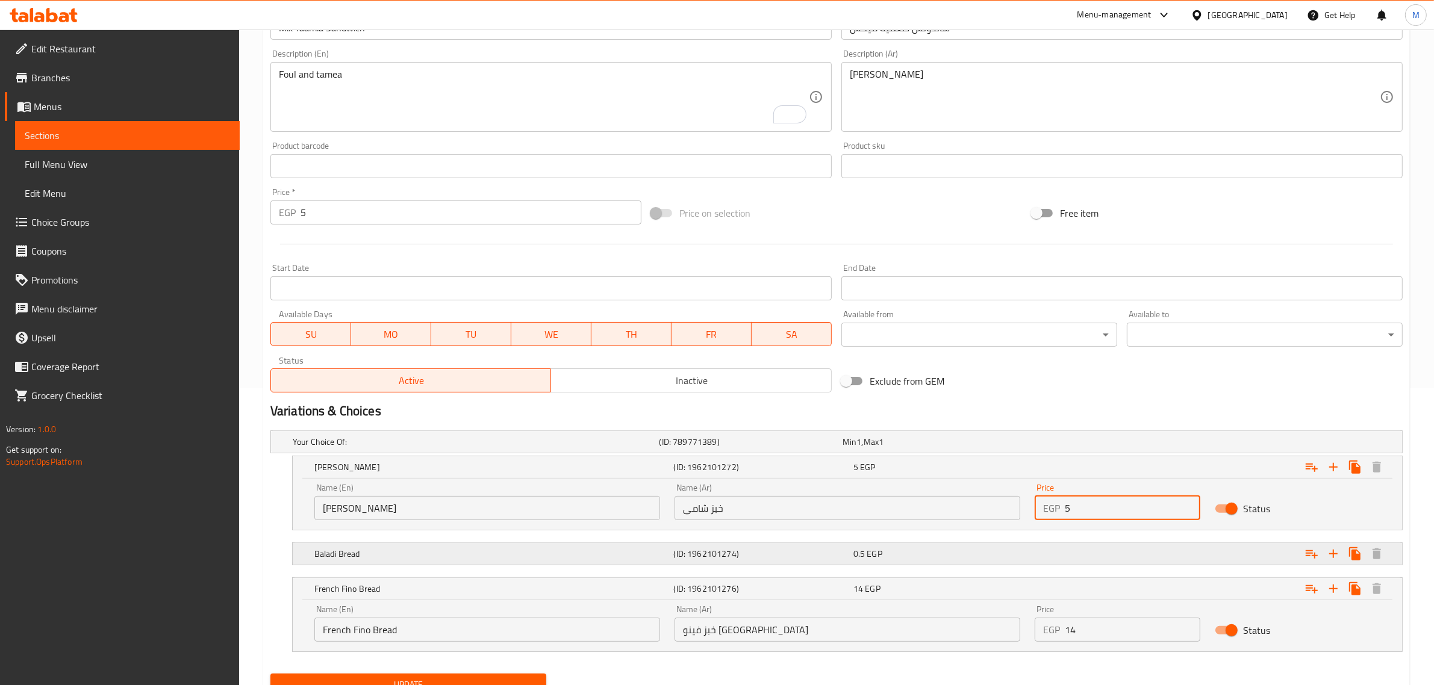
type input "5"
click at [1106, 560] on div "Expand" at bounding box center [1209, 554] width 359 height 26
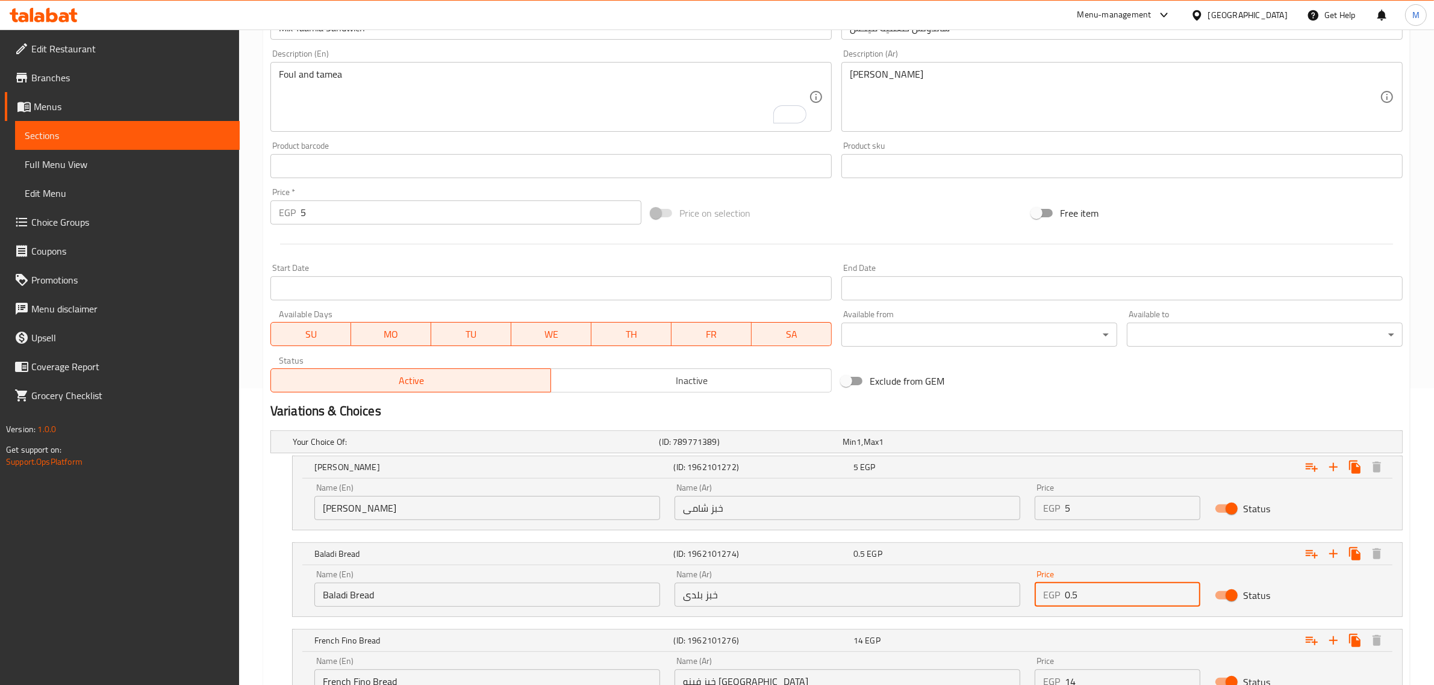
drag, startPoint x: 1099, startPoint y: 589, endPoint x: 1060, endPoint y: 588, distance: 38.6
click at [1058, 591] on div "EGP 0.5 Price" at bounding box center [1117, 595] width 166 height 24
type input "5.5"
click at [393, 221] on input "5" at bounding box center [470, 212] width 341 height 24
click at [992, 387] on div "Exclude from GEM" at bounding box center [1026, 381] width 381 height 33
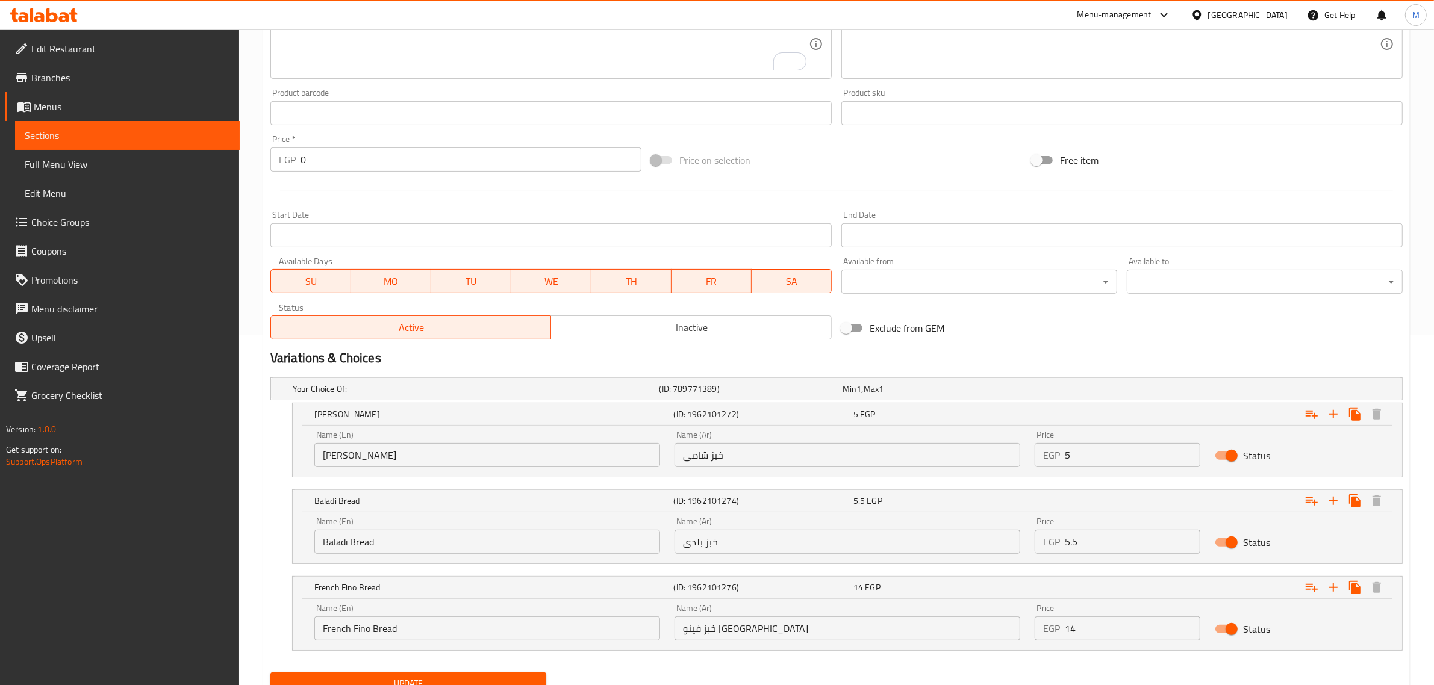
scroll to position [401, 0]
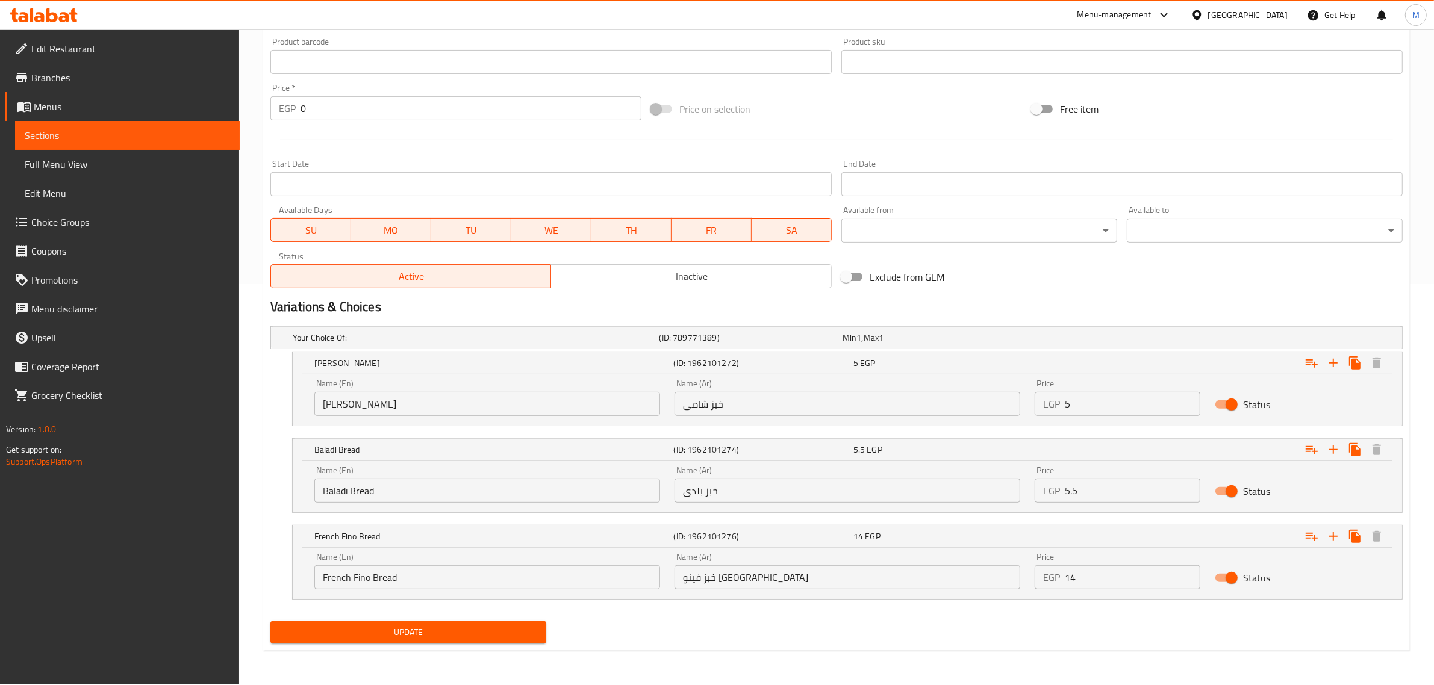
click at [434, 106] on input "0" at bounding box center [470, 108] width 341 height 24
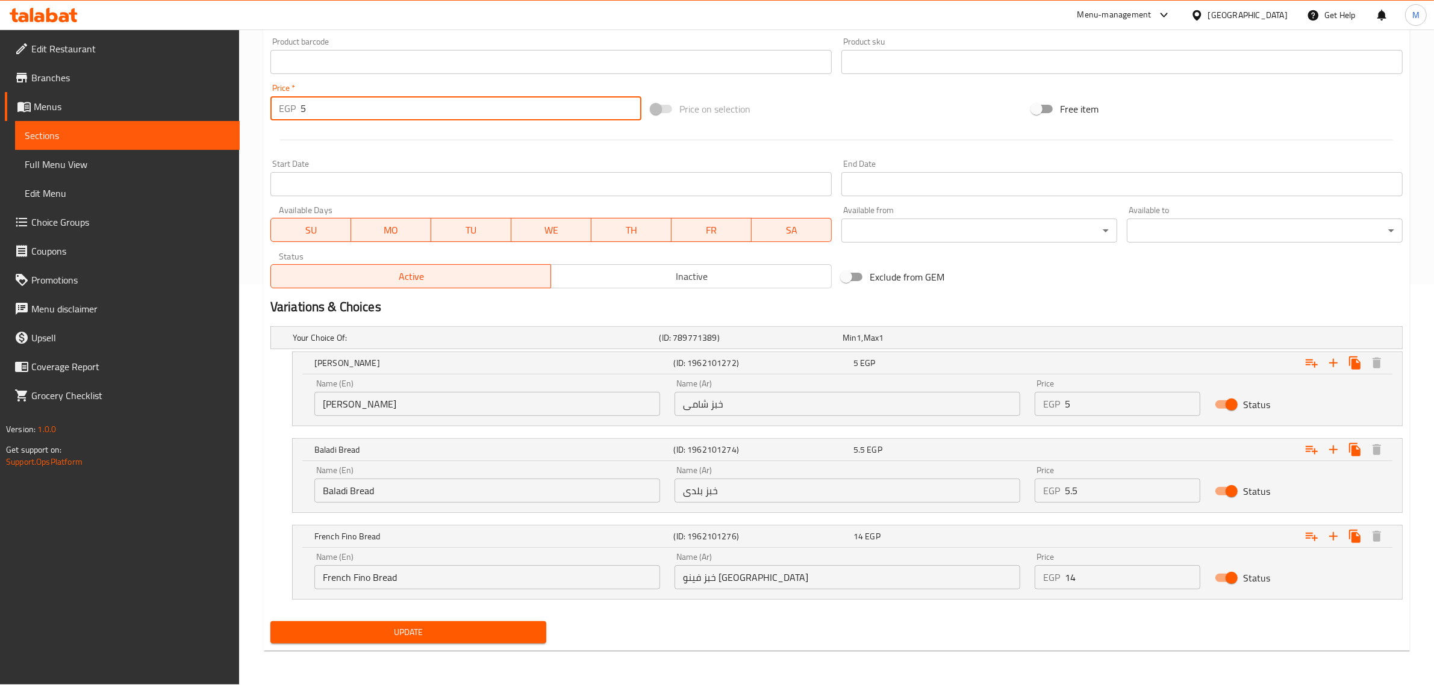
type input "5"
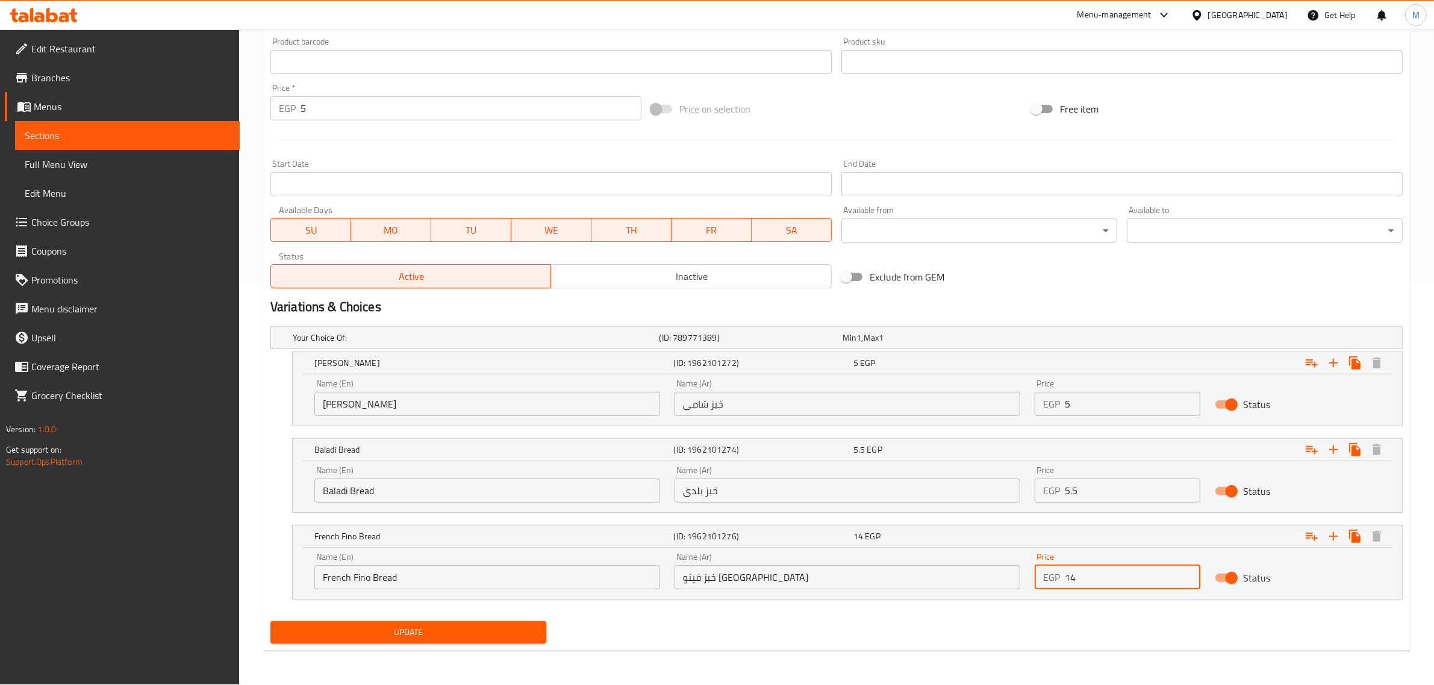
drag, startPoint x: 1096, startPoint y: 575, endPoint x: 1057, endPoint y: 575, distance: 38.5
click at [1057, 575] on div "EGP 14 Price" at bounding box center [1117, 577] width 166 height 24
type input "19"
click at [382, 110] on input "5" at bounding box center [470, 108] width 341 height 24
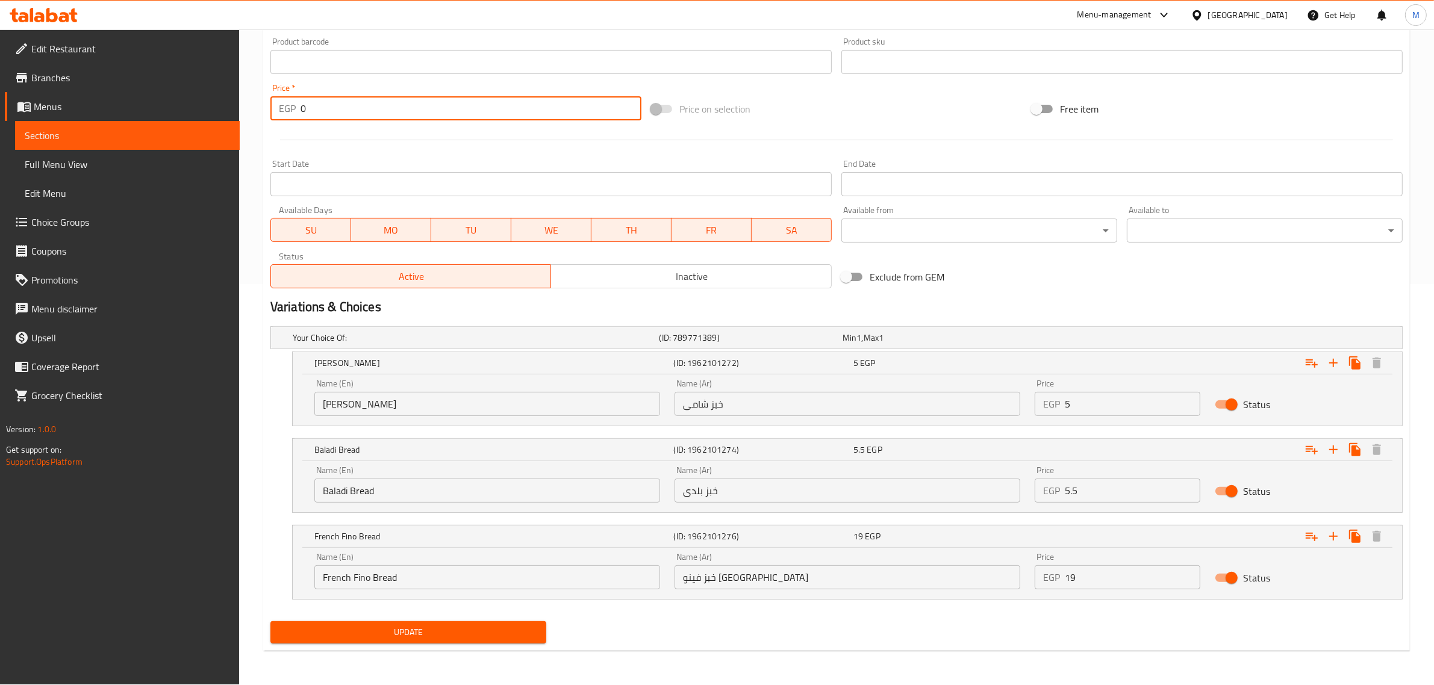
type input "0"
click at [443, 627] on span "Update" at bounding box center [408, 632] width 256 height 15
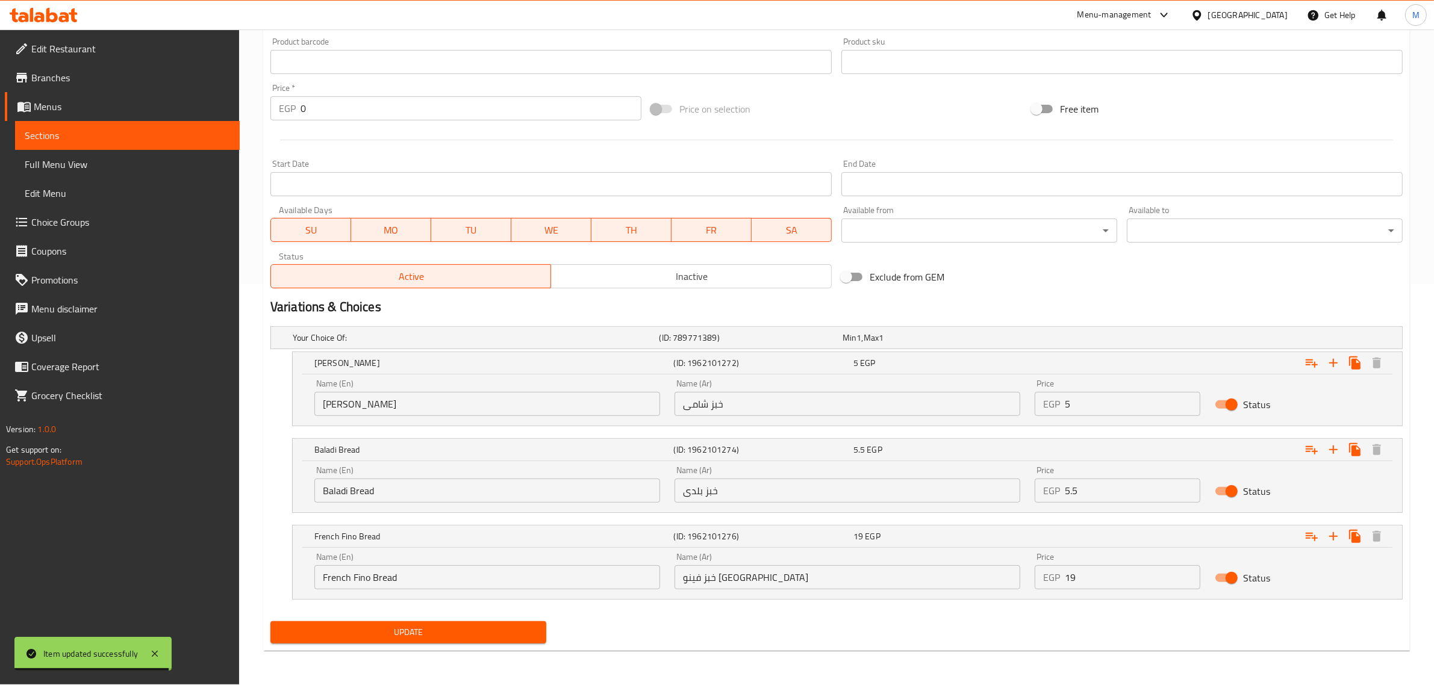
click at [1287, 11] on div "[GEOGRAPHIC_DATA]" at bounding box center [1247, 14] width 79 height 13
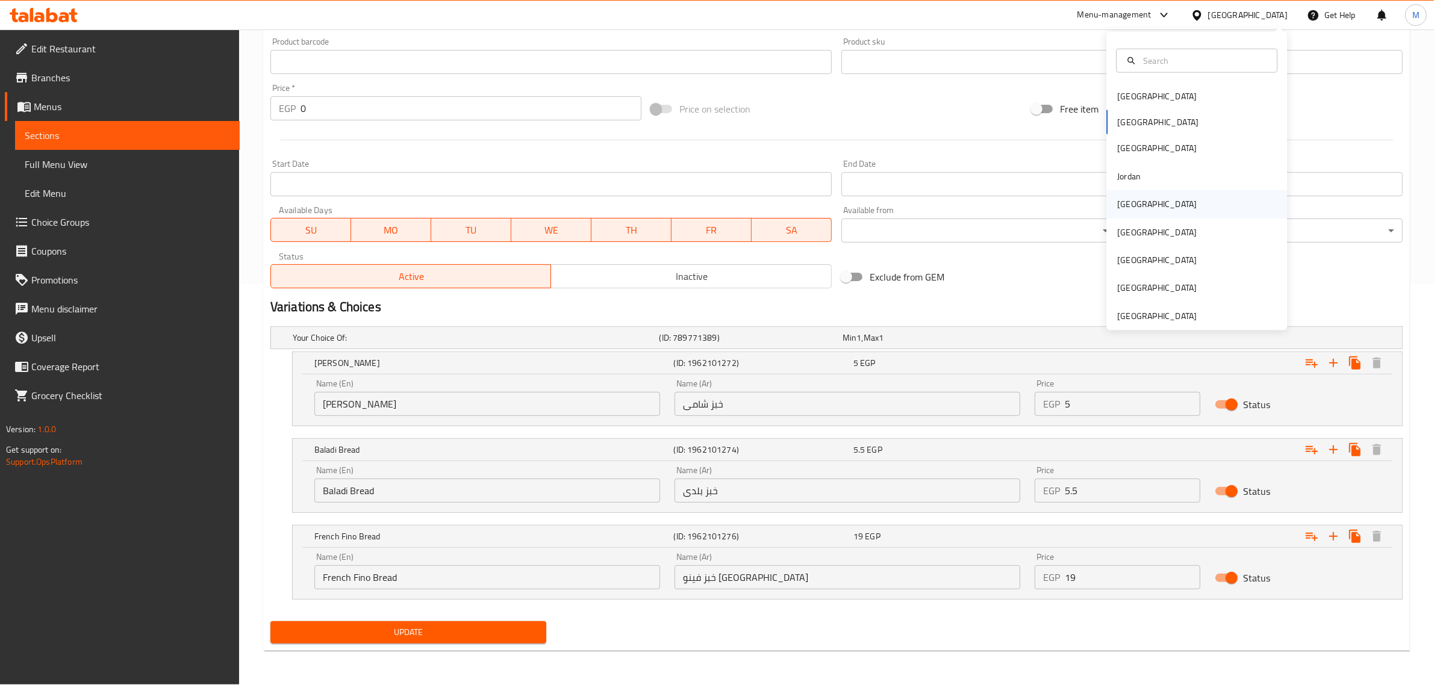
click at [1141, 199] on div "[GEOGRAPHIC_DATA]" at bounding box center [1196, 204] width 181 height 28
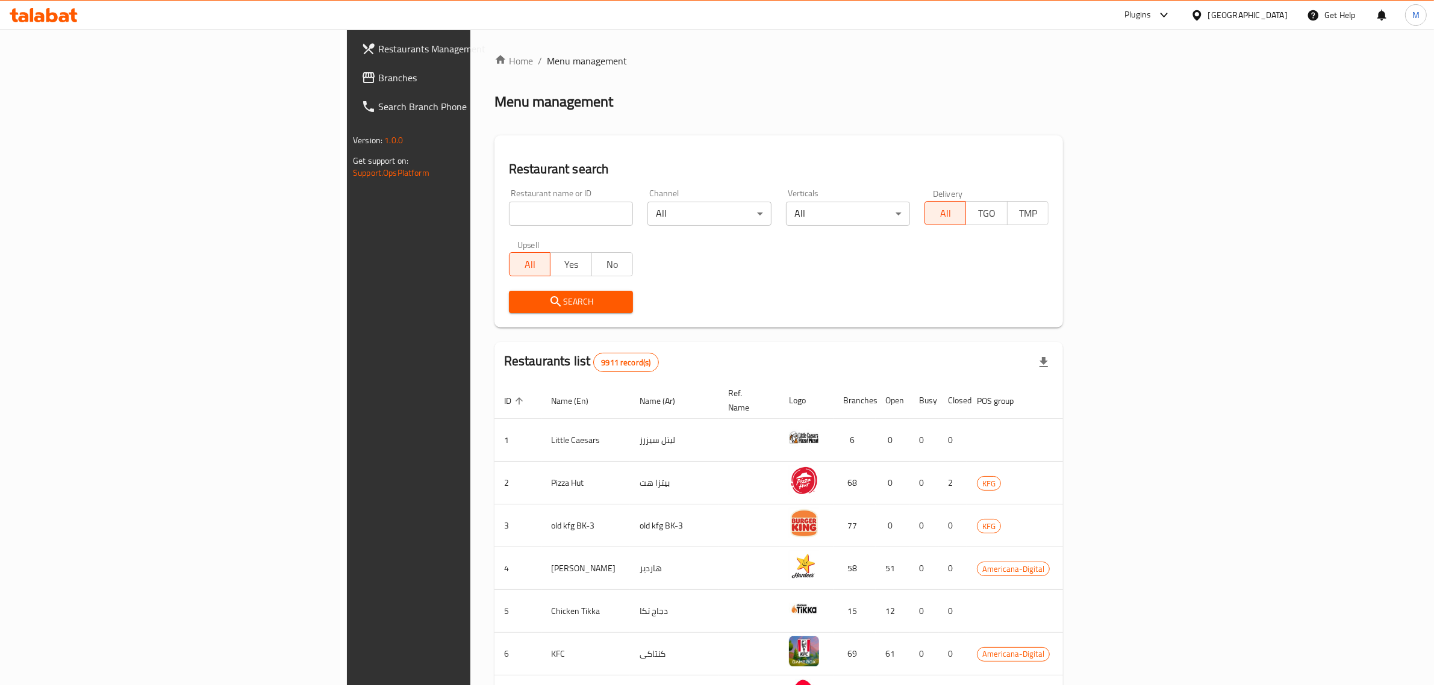
click at [378, 76] on span "Branches" at bounding box center [477, 77] width 199 height 14
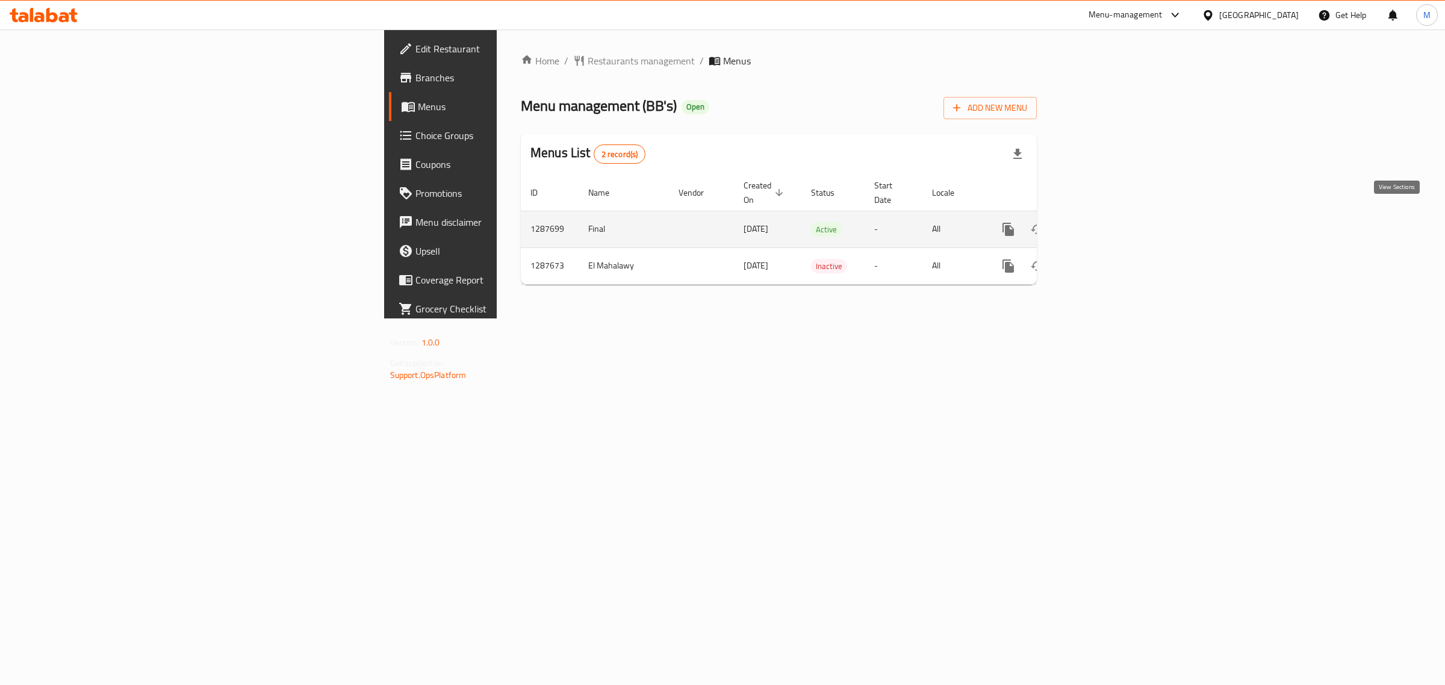
click at [1102, 222] on icon "enhanced table" at bounding box center [1095, 229] width 14 height 14
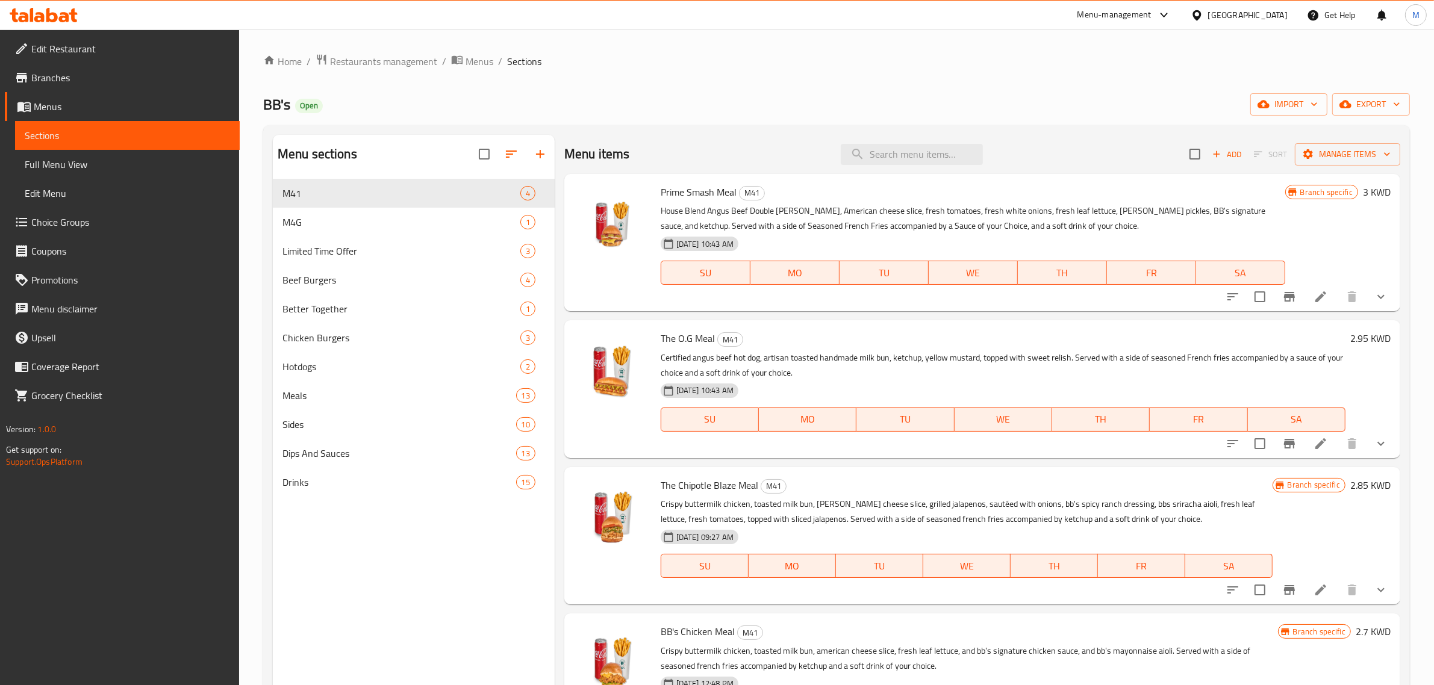
click at [1271, 16] on div "[GEOGRAPHIC_DATA]" at bounding box center [1247, 14] width 79 height 13
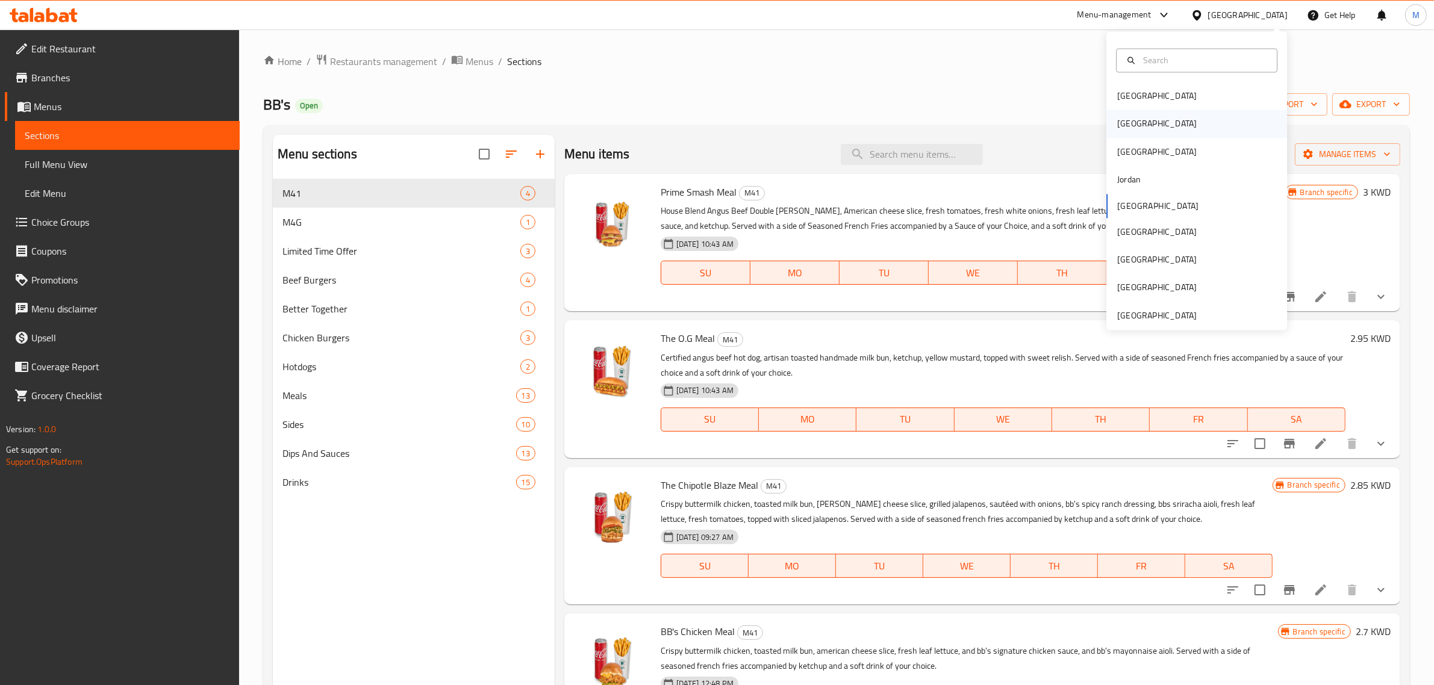
click at [1143, 125] on div "[GEOGRAPHIC_DATA]" at bounding box center [1196, 124] width 181 height 28
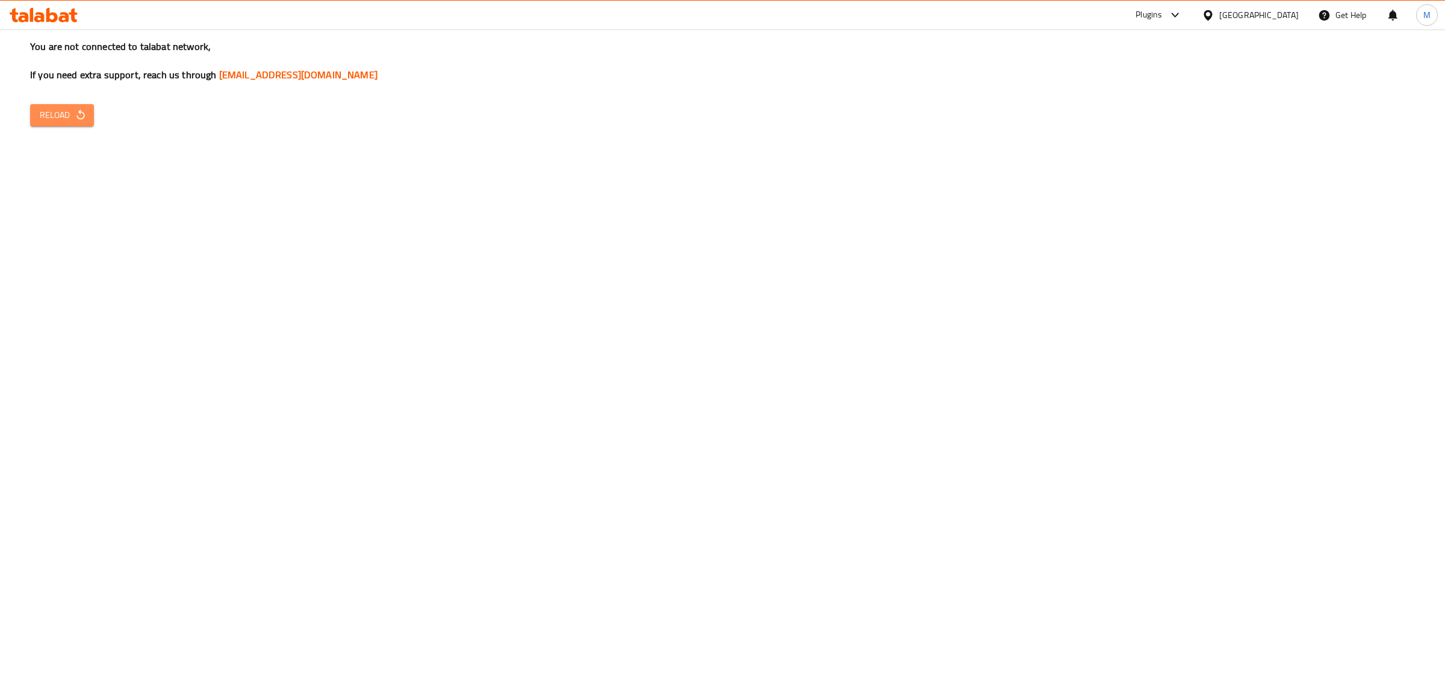
click at [63, 116] on span "Reload" at bounding box center [62, 115] width 45 height 15
